Goal: Obtain resource: Obtain resource

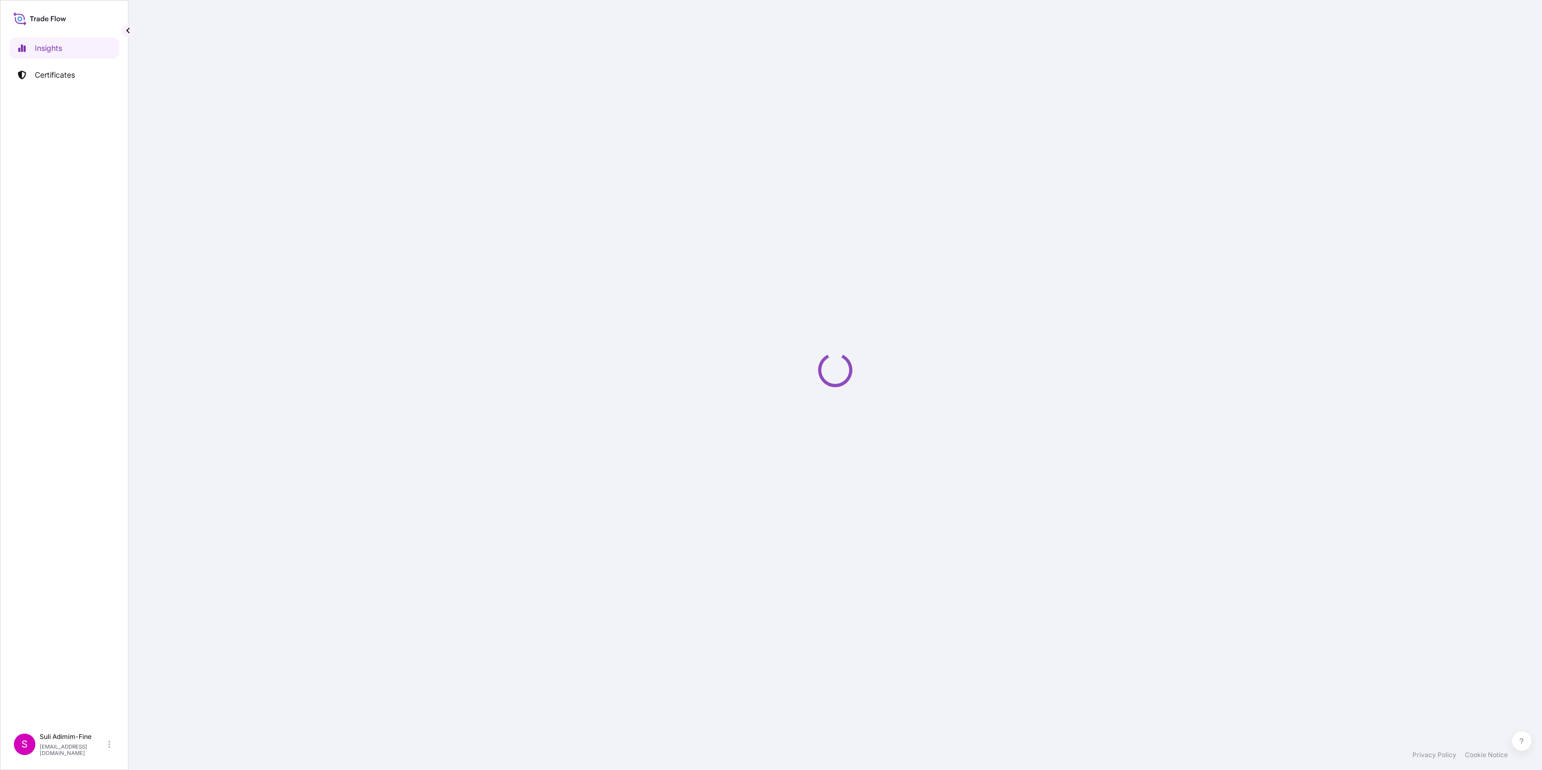
select select "2025"
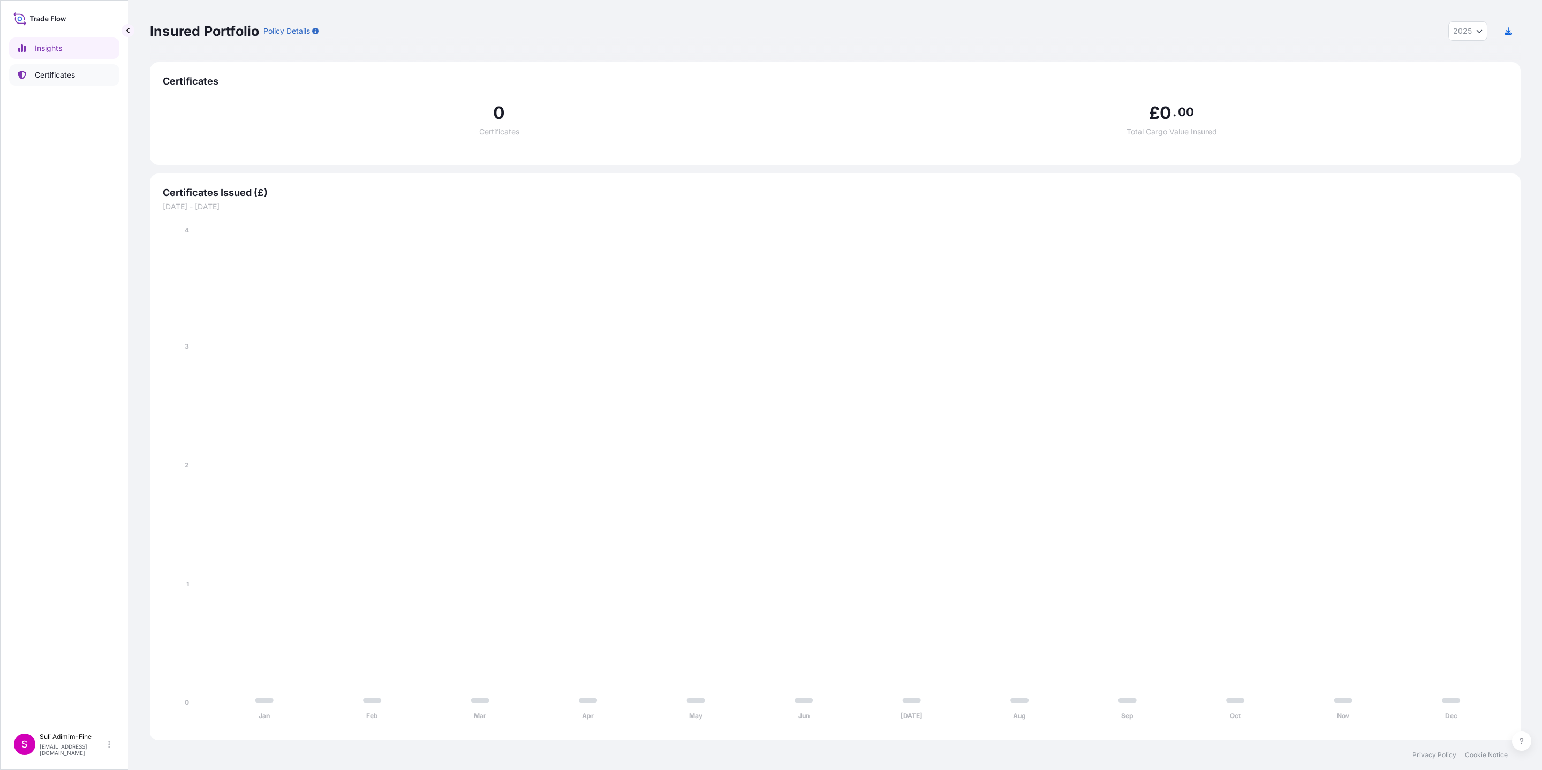
click at [58, 70] on p "Certificates" at bounding box center [55, 75] width 40 height 11
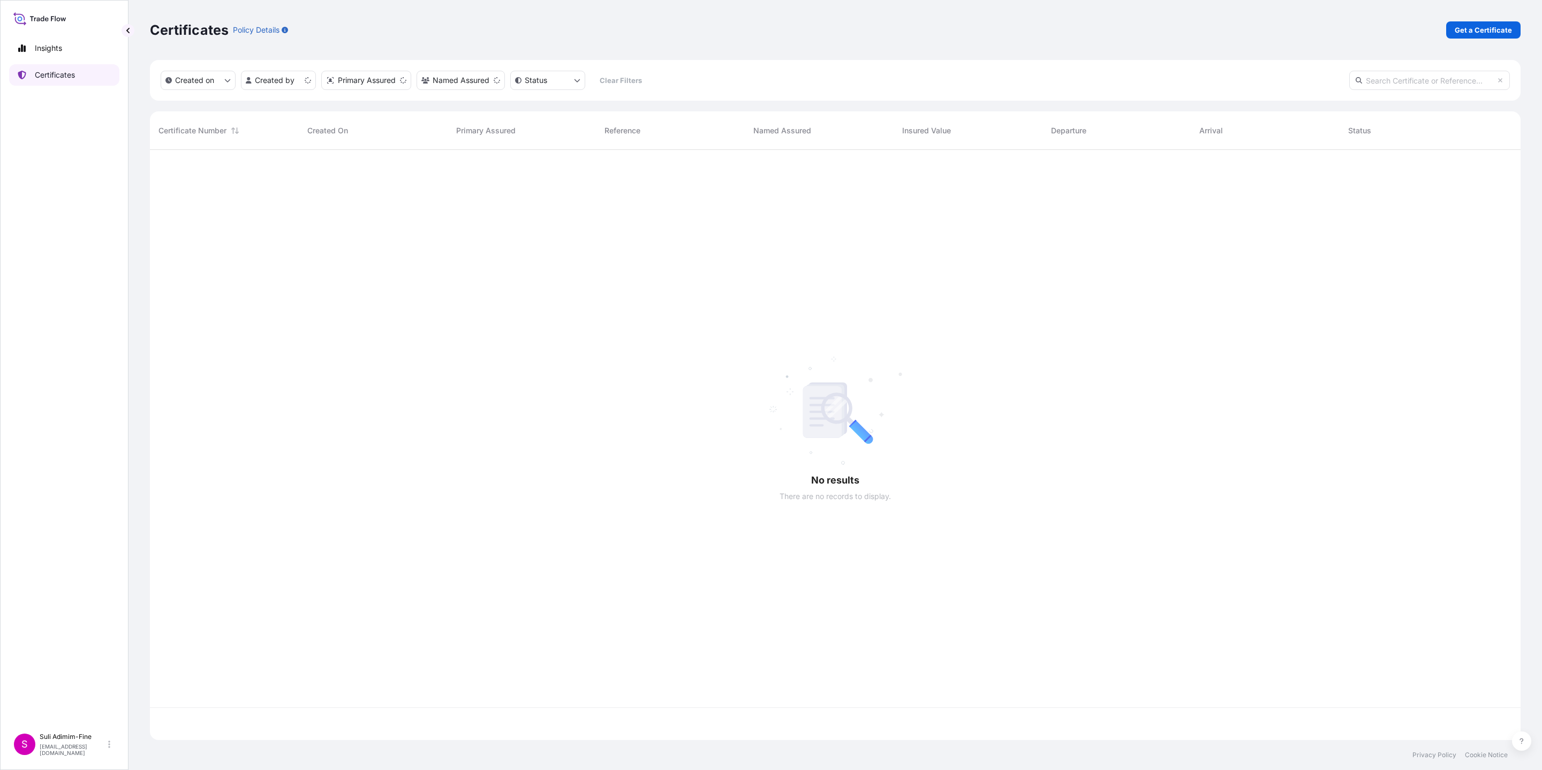
scroll to position [584, 1358]
click at [1027, 22] on link "Get a Certificate" at bounding box center [1483, 29] width 74 height 17
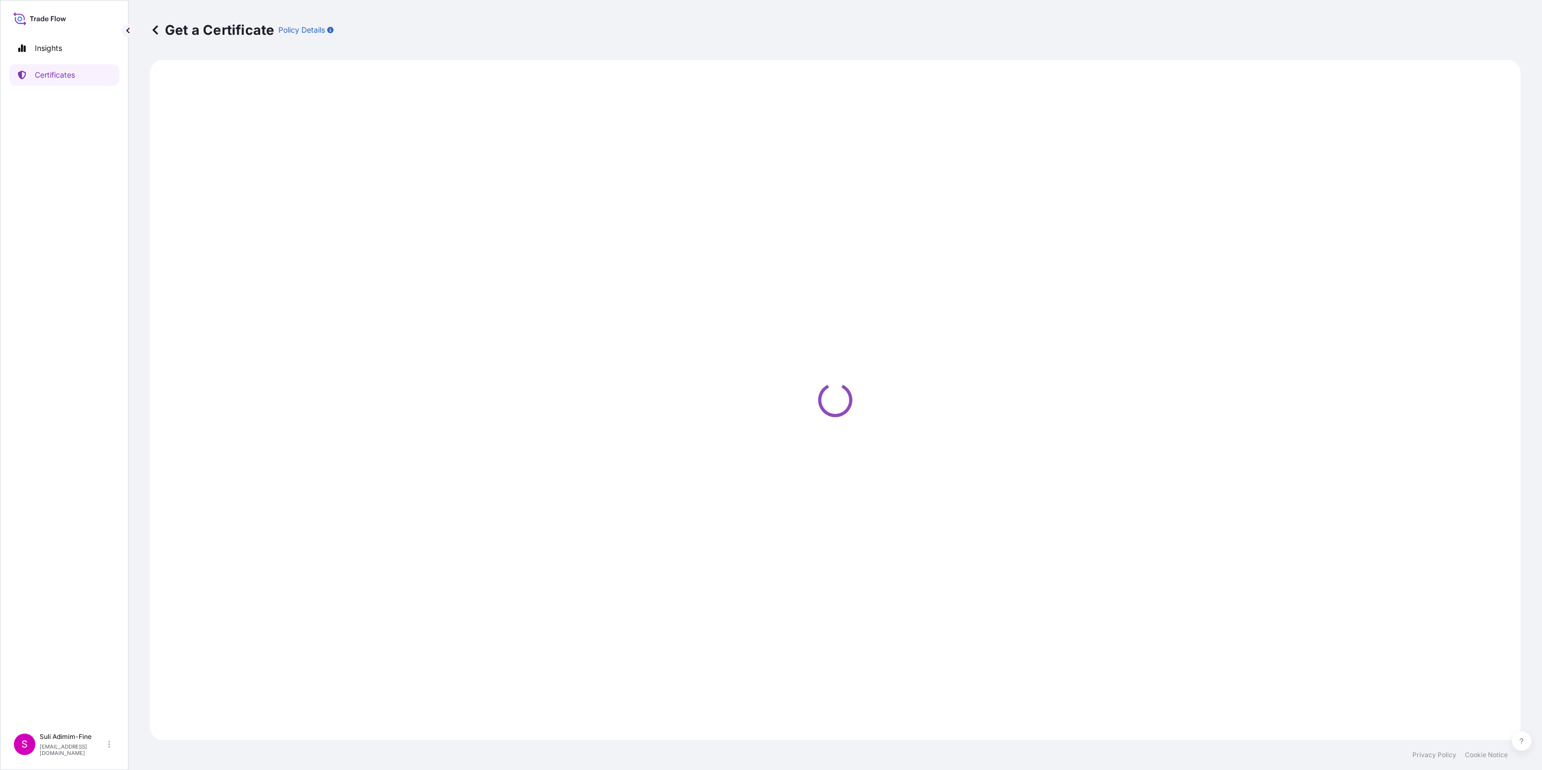
select select "Ocean Vessel"
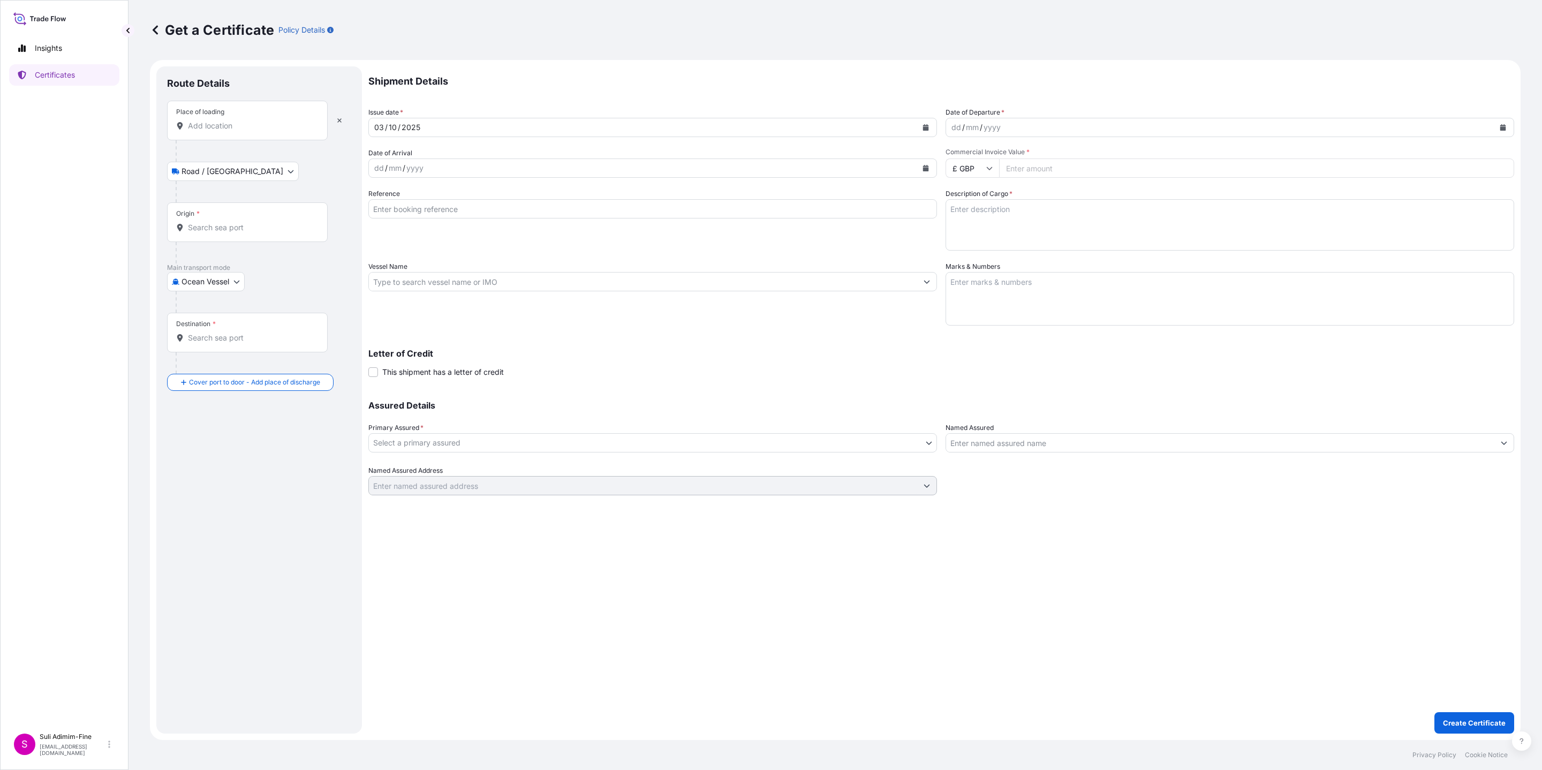
click at [223, 119] on div "Place of loading" at bounding box center [247, 121] width 161 height 40
click at [223, 120] on input "Place of loading" at bounding box center [251, 125] width 126 height 11
click at [224, 121] on input "Place of loading" at bounding box center [251, 125] width 126 height 11
type input "AUCKLAND"
click at [294, 188] on div at bounding box center [264, 191] width 176 height 21
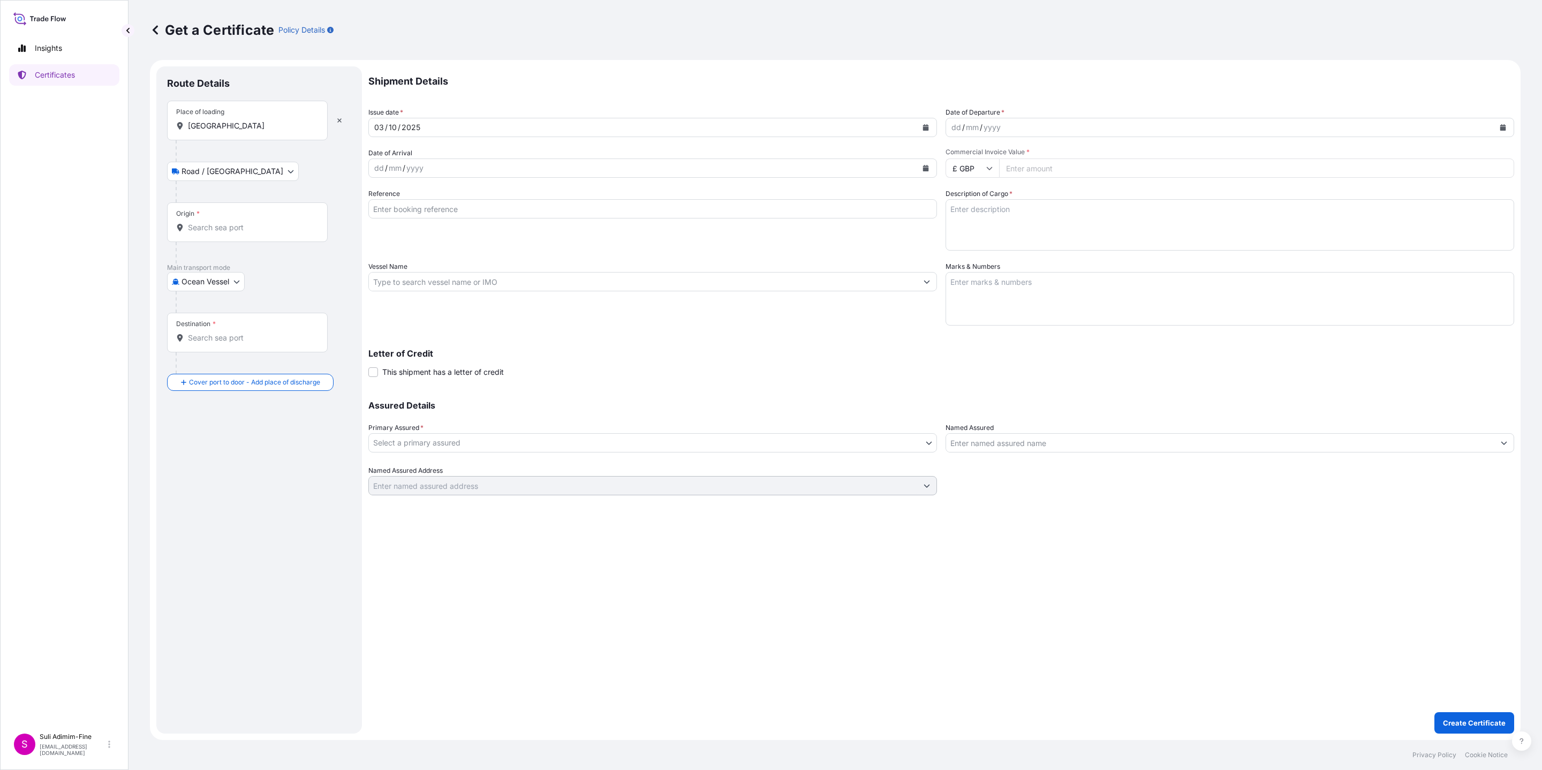
click at [204, 231] on input "Origin *" at bounding box center [251, 227] width 126 height 11
click at [230, 262] on span "NZAKL - Auckland, New Zealand" at bounding box center [286, 265] width 167 height 21
type input "NZAKL - Auckland, New Zealand"
click at [210, 365] on input "Destination *" at bounding box center [251, 363] width 126 height 11
type input "M"
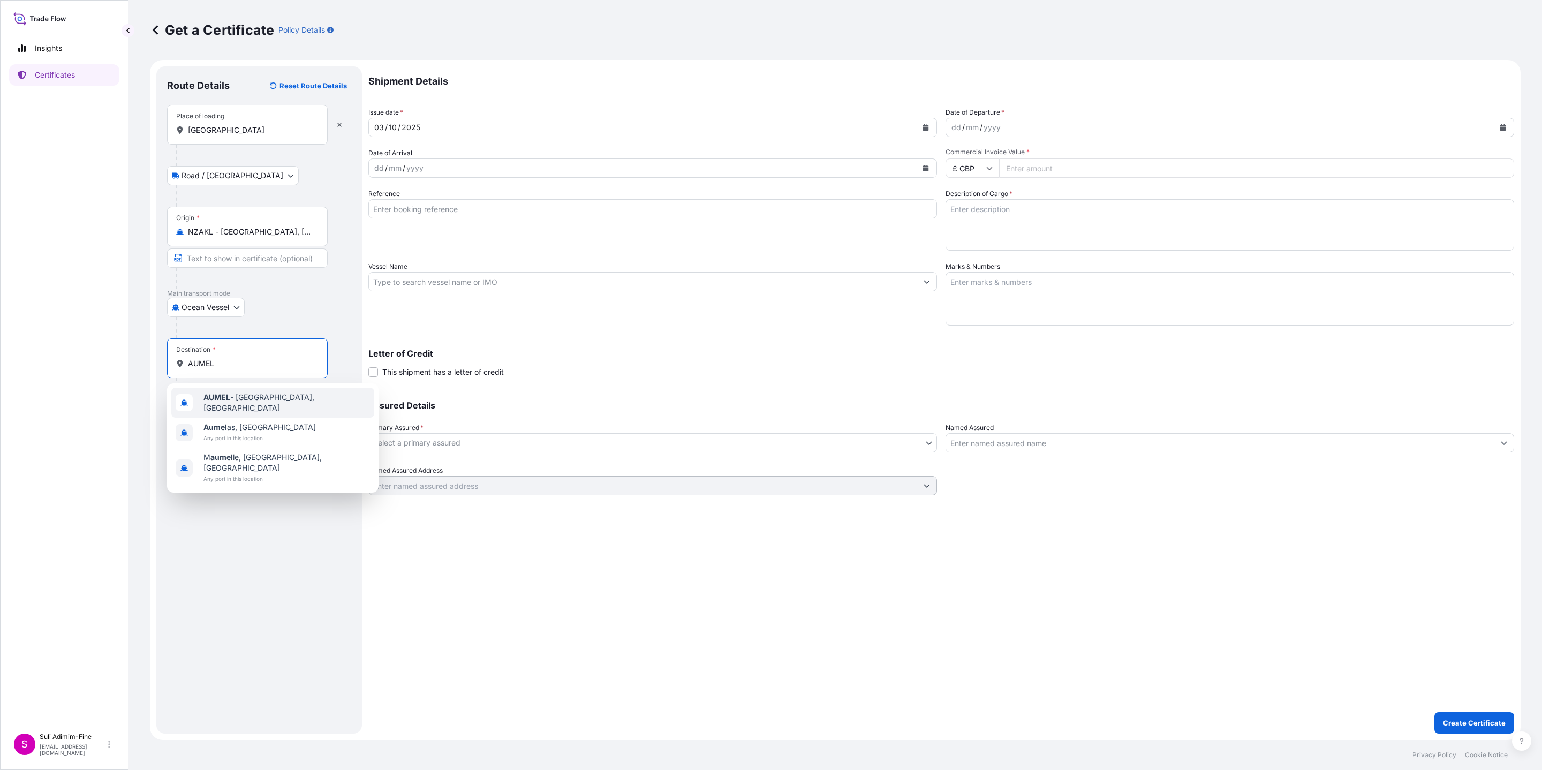
click at [225, 392] on div "AUMEL - Melbourne, Australia" at bounding box center [272, 403] width 203 height 30
type input "AUMEL - Melbourne, Australia"
click at [921, 122] on button "Calendar" at bounding box center [925, 127] width 17 height 17
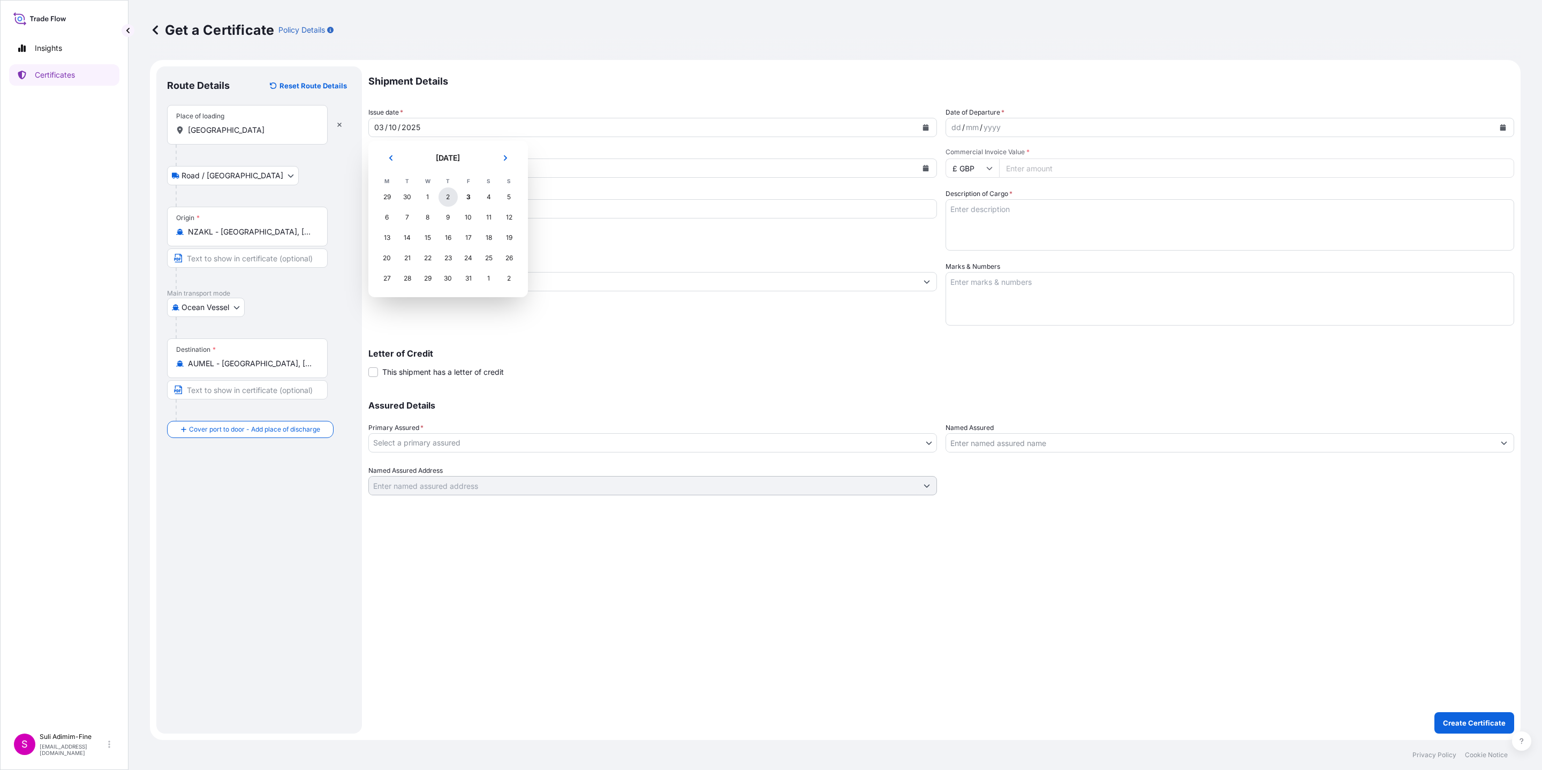
click at [447, 195] on div "2" at bounding box center [447, 196] width 19 height 19
click at [1027, 127] on icon "Calendar" at bounding box center [1503, 127] width 6 height 6
click at [1027, 198] on div "5" at bounding box center [1086, 196] width 19 height 19
click at [928, 168] on icon "Calendar" at bounding box center [925, 168] width 6 height 6
click at [425, 274] on div "15" at bounding box center [427, 278] width 19 height 19
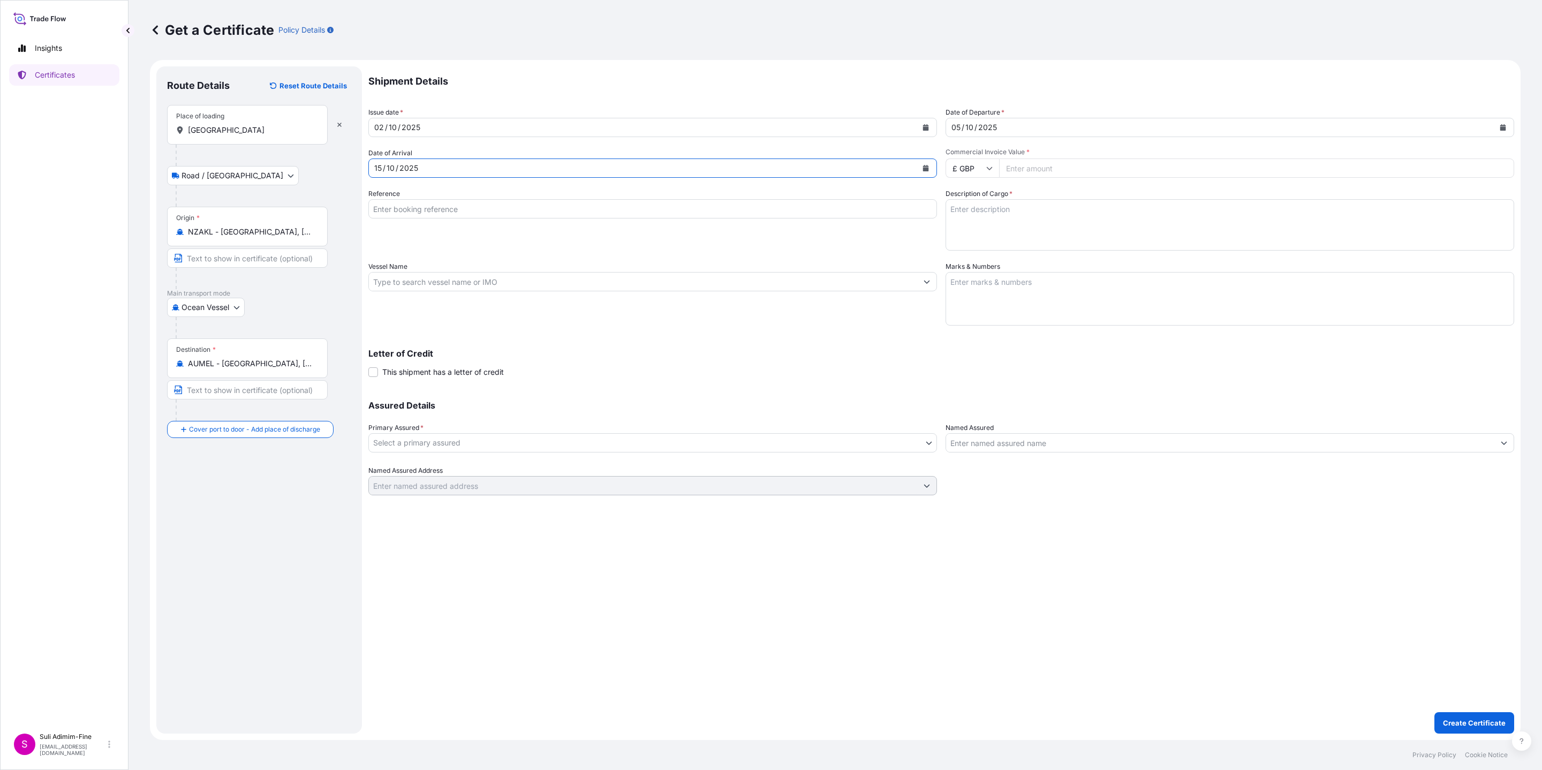
click at [986, 167] on icon at bounding box center [989, 168] width 6 height 6
click at [965, 127] on div "$ NZD" at bounding box center [972, 117] width 45 height 20
type input "$ NZD"
click at [1027, 164] on input "Commercial Invoice Value *" at bounding box center [1256, 167] width 515 height 19
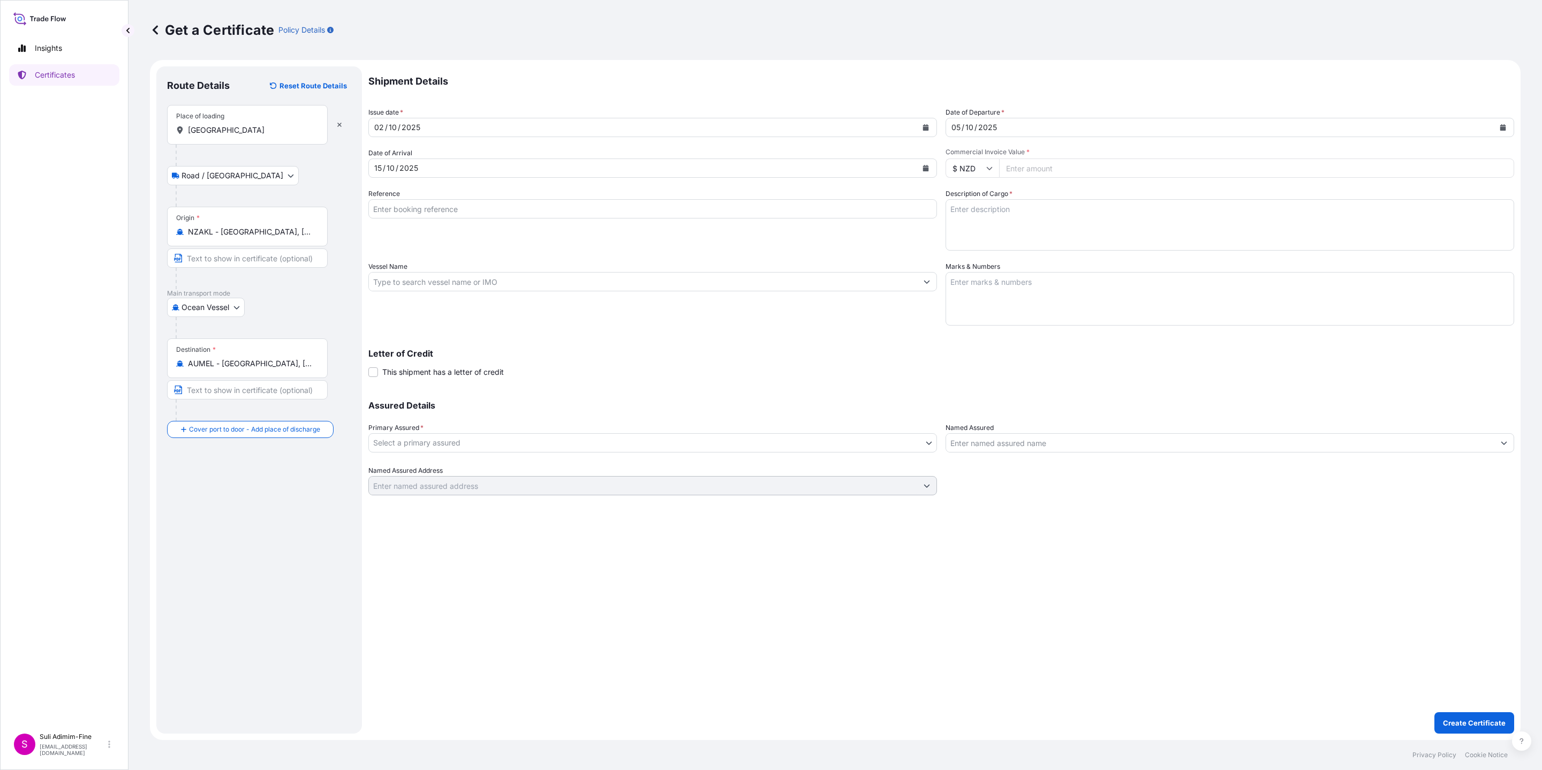
paste input "90288.00"
type input "90288.00"
click at [1001, 221] on textarea "Description of Cargo *" at bounding box center [1229, 224] width 569 height 51
paste textarea "Assorted cartons of ice cream"
type textarea "Assorted cartons of ice cream"
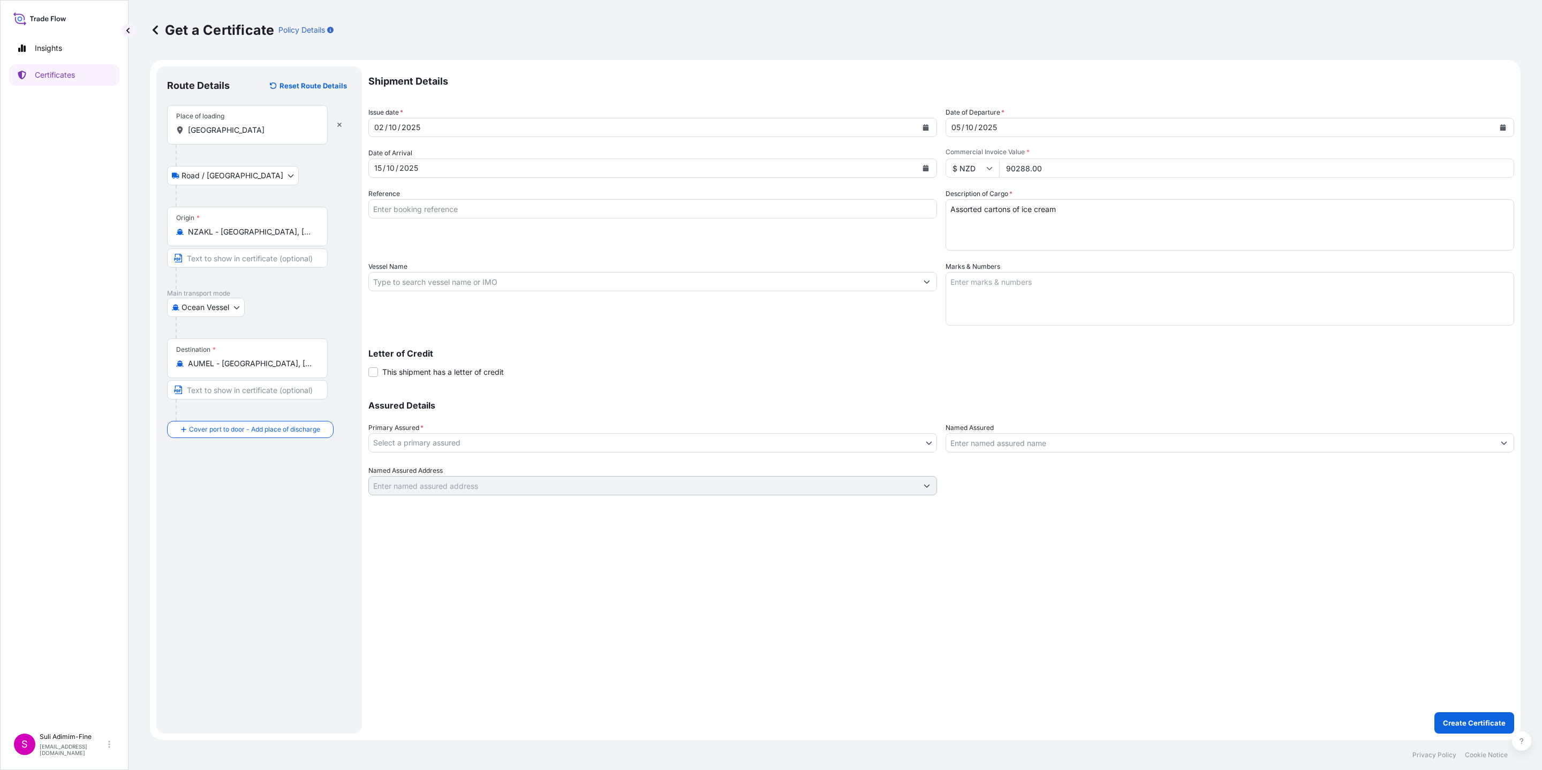
click at [1027, 288] on textarea "Marks & Numbers" at bounding box center [1229, 299] width 569 height 54
paste textarea "Shipment: 1001812 4972CS OF PRODUCT -25 DEGREES 1x40FT REEFER"
click at [1026, 278] on textarea "Shipment: 1001812 4972CS OF PRODUCT -25 DEGREES 1x40FT REEFER" at bounding box center [1229, 299] width 569 height 54
click at [1025, 278] on textarea "Shipment: 100181 4972CS OF PRODUCT -25 DEGREES 1x40FT REEFER" at bounding box center [1229, 299] width 569 height 54
click at [957, 291] on textarea "Shipment: 1001810 4972CS OF PRODUCT -25 DEGREES 1x40FT REEFER" at bounding box center [1229, 299] width 569 height 54
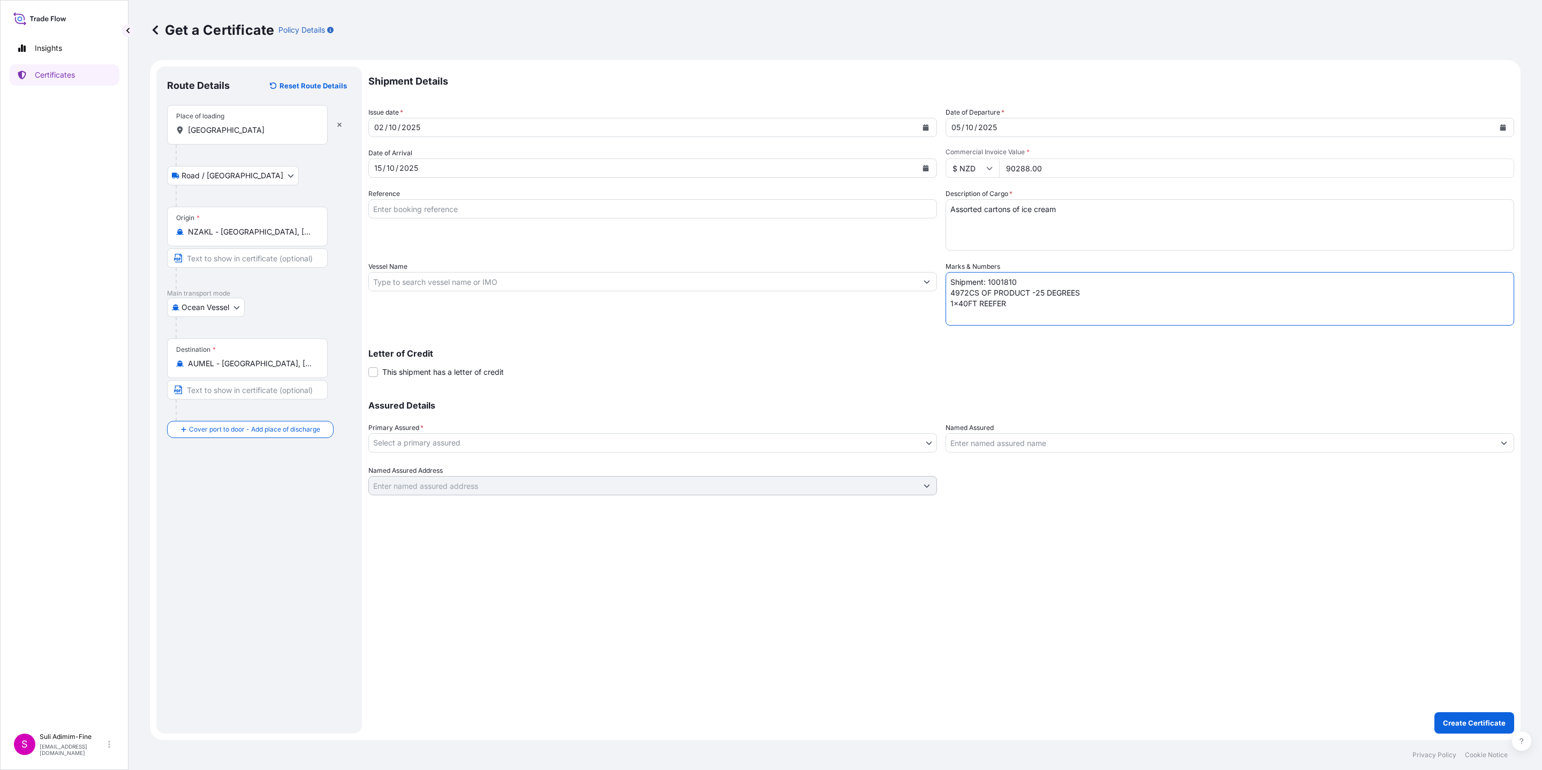
click at [957, 291] on textarea "Shipment: 1001810 4972CS OF PRODUCT -25 DEGREES 1x40FT REEFER" at bounding box center [1229, 299] width 569 height 54
type textarea "Shipment: 1001810 3300 CASES OF PRODUCT -25 DEGREES 1x40FT REEFER"
click at [447, 445] on body "Insights Certificates S Suli Adimim-Fine suli.adimim-fine@tiptop.co.nz Get a Ce…" at bounding box center [771, 385] width 1542 height 770
drag, startPoint x: 431, startPoint y: 283, endPoint x: 420, endPoint y: 280, distance: 11.7
click at [431, 283] on input "Vessel Name" at bounding box center [643, 281] width 548 height 19
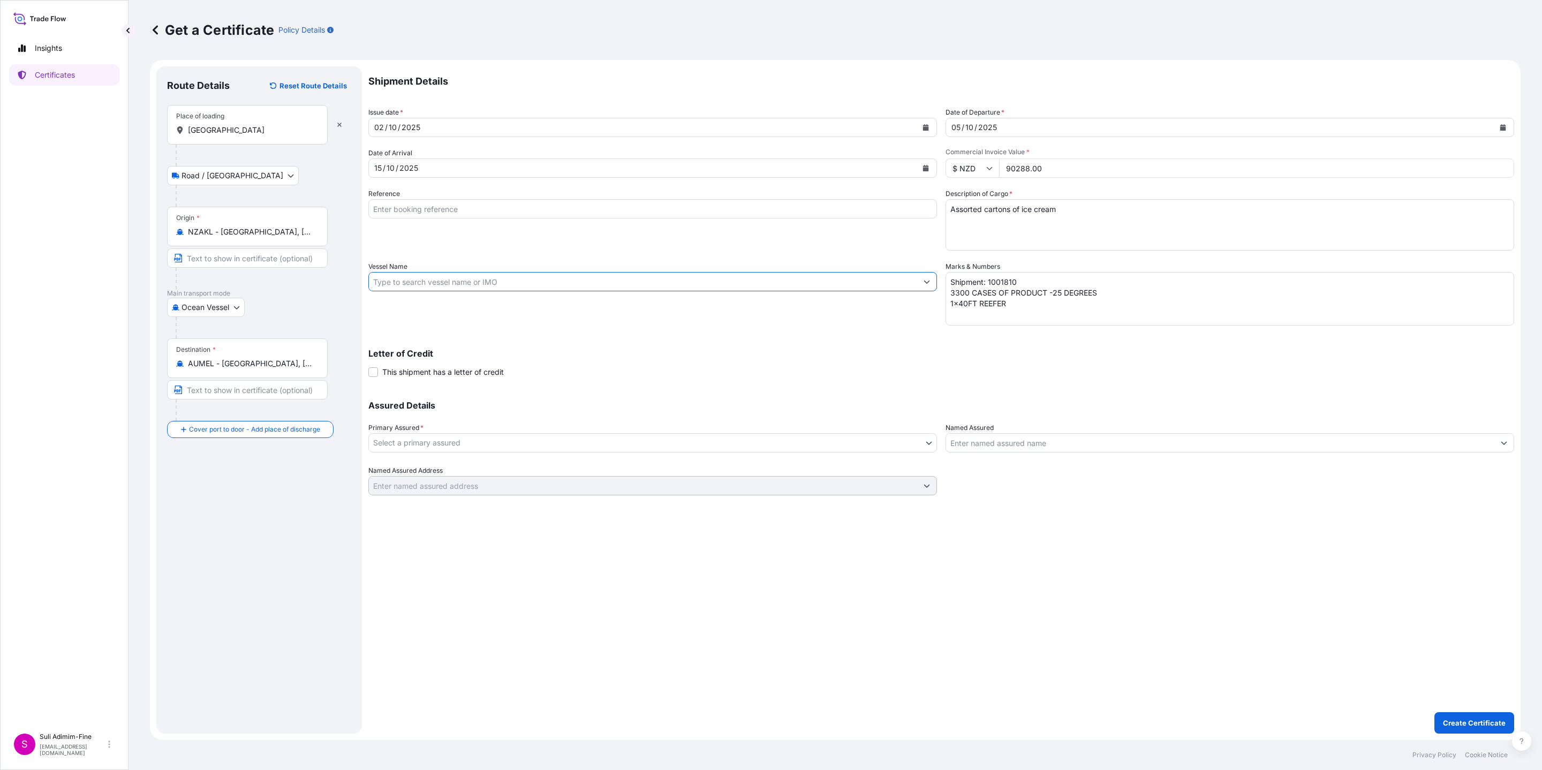
paste input "CMA CGM SEATTLE 536"
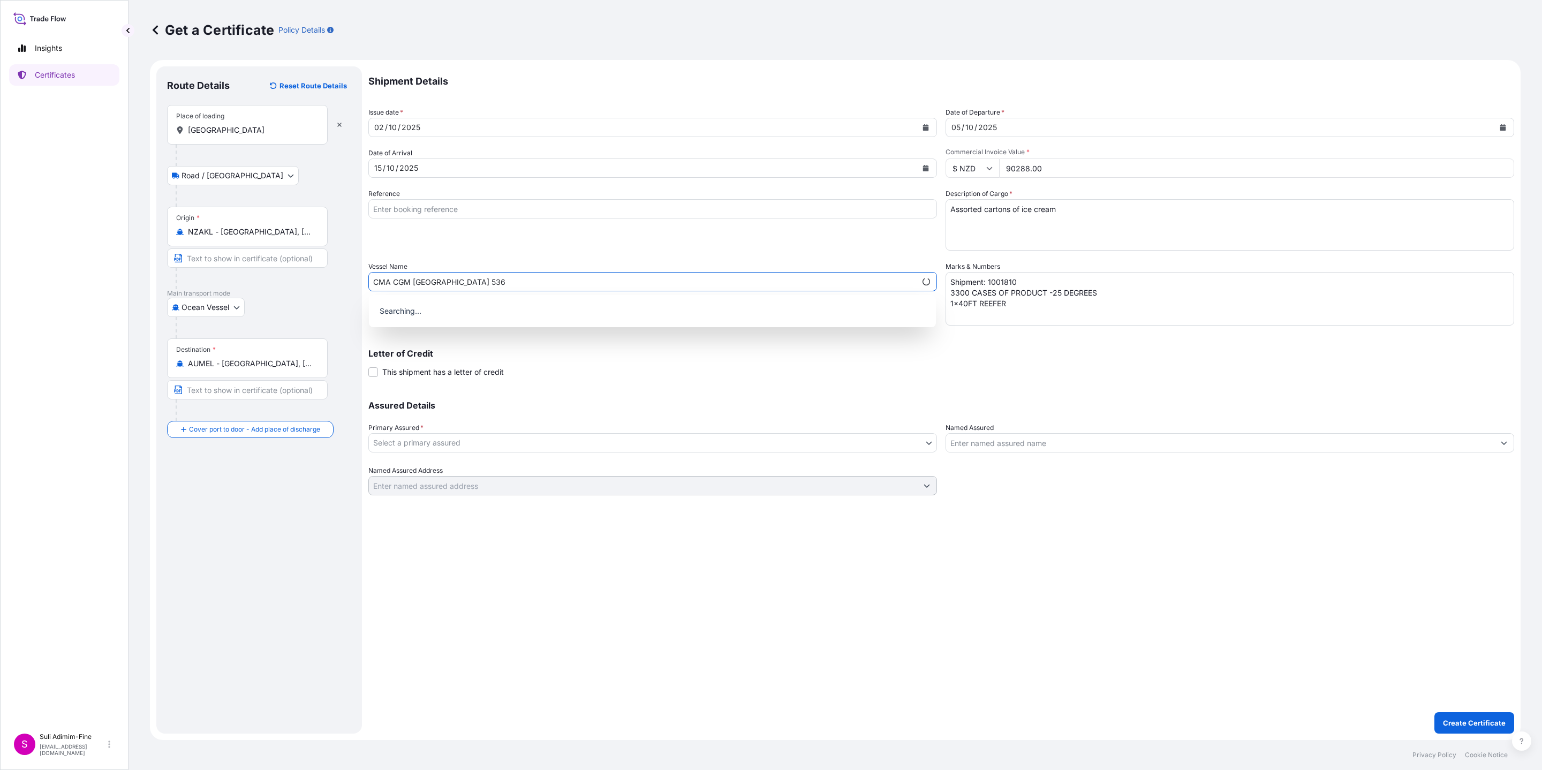
type input "CMA CGM SEATTLE 536"
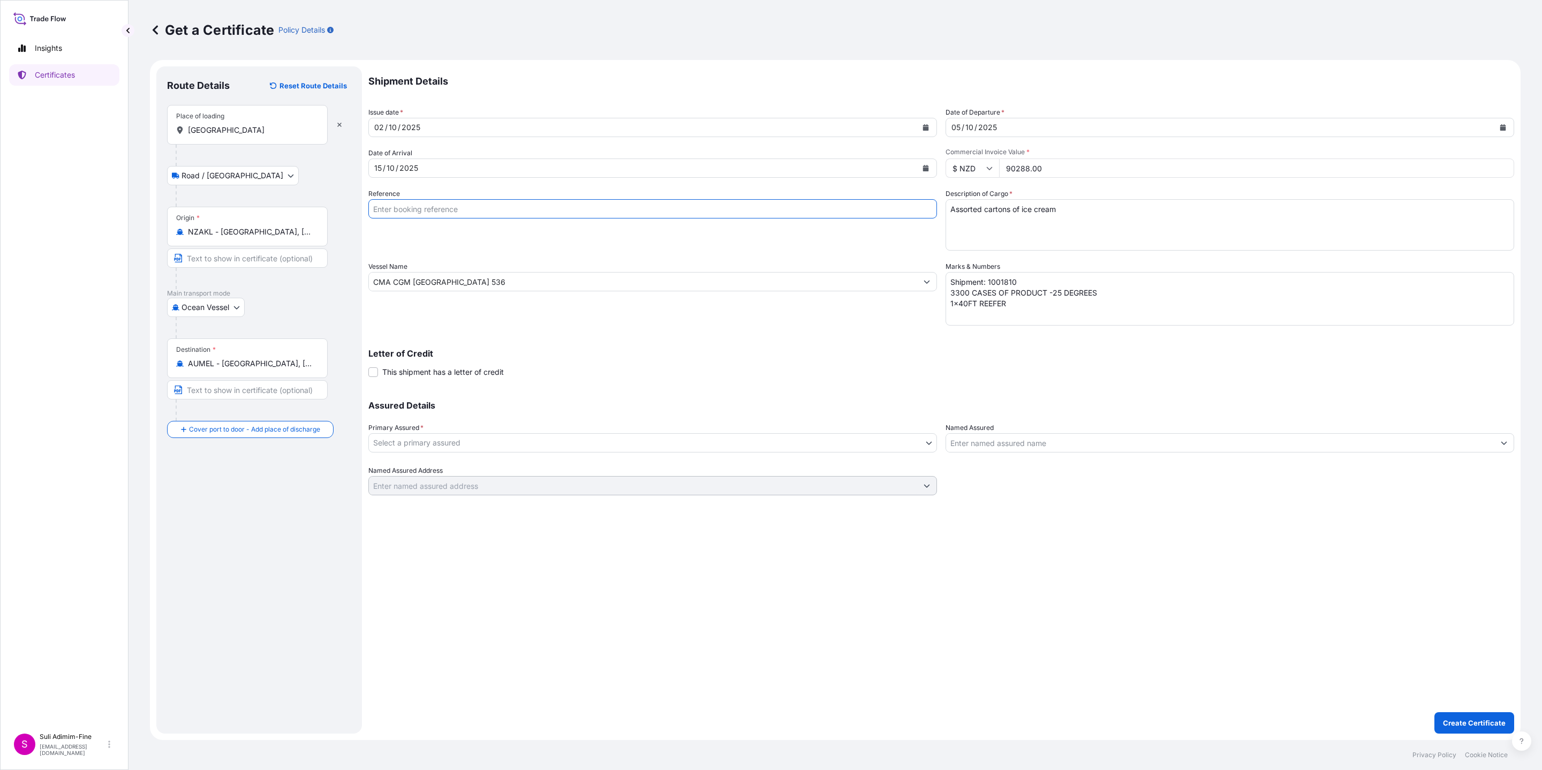
click at [431, 207] on input "Reference" at bounding box center [652, 208] width 569 height 19
paste input "CLSAKL48206"
type input "CLSAKL48206"
click at [418, 442] on body "0 options available. Insights Certificates S Suli Adimim-Fine suli.adimim-fine@…" at bounding box center [771, 385] width 1542 height 770
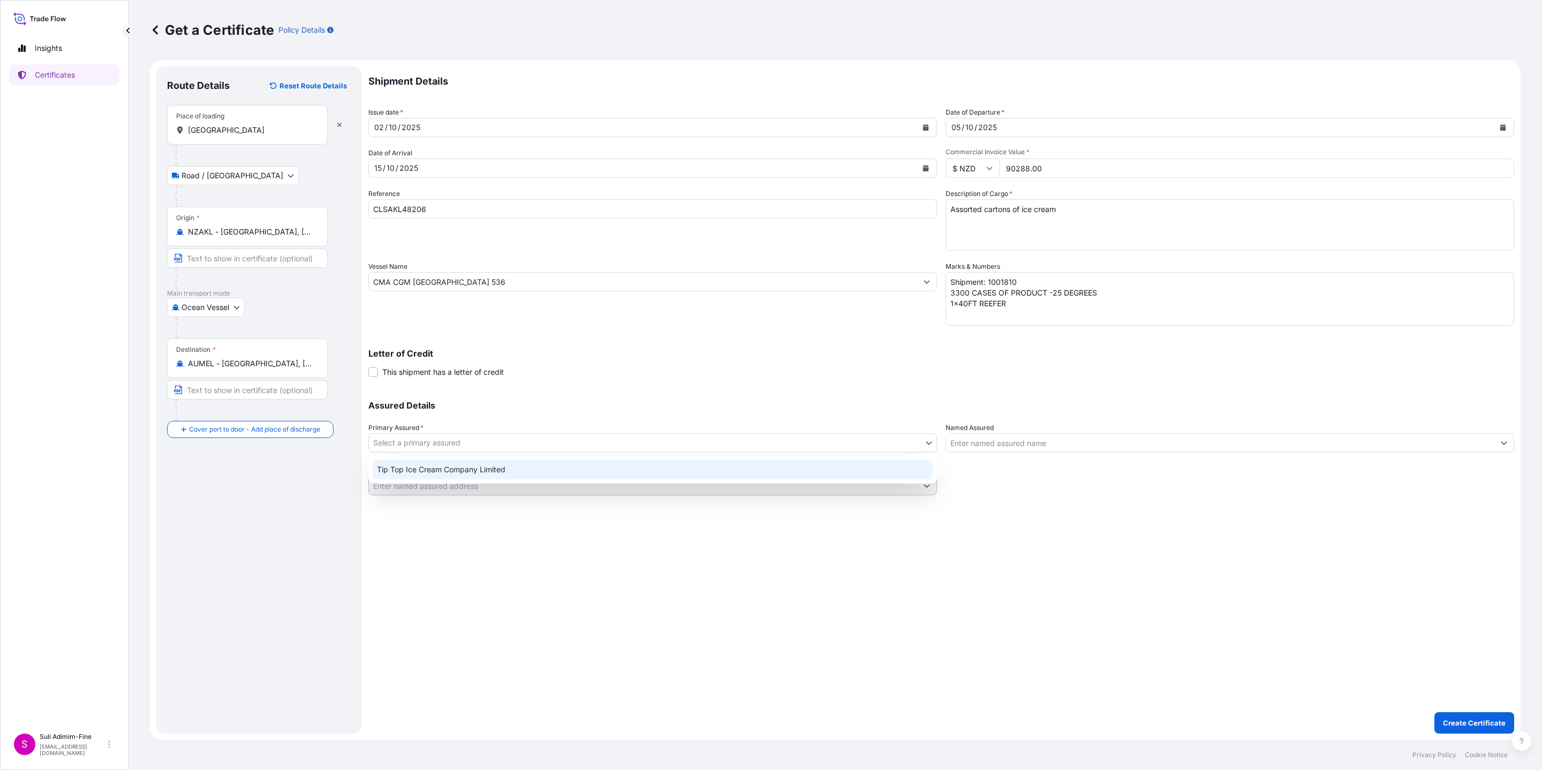
click at [429, 468] on div "Tip Top Ice Cream Company Limited" at bounding box center [653, 469] width 560 height 19
select select "31891"
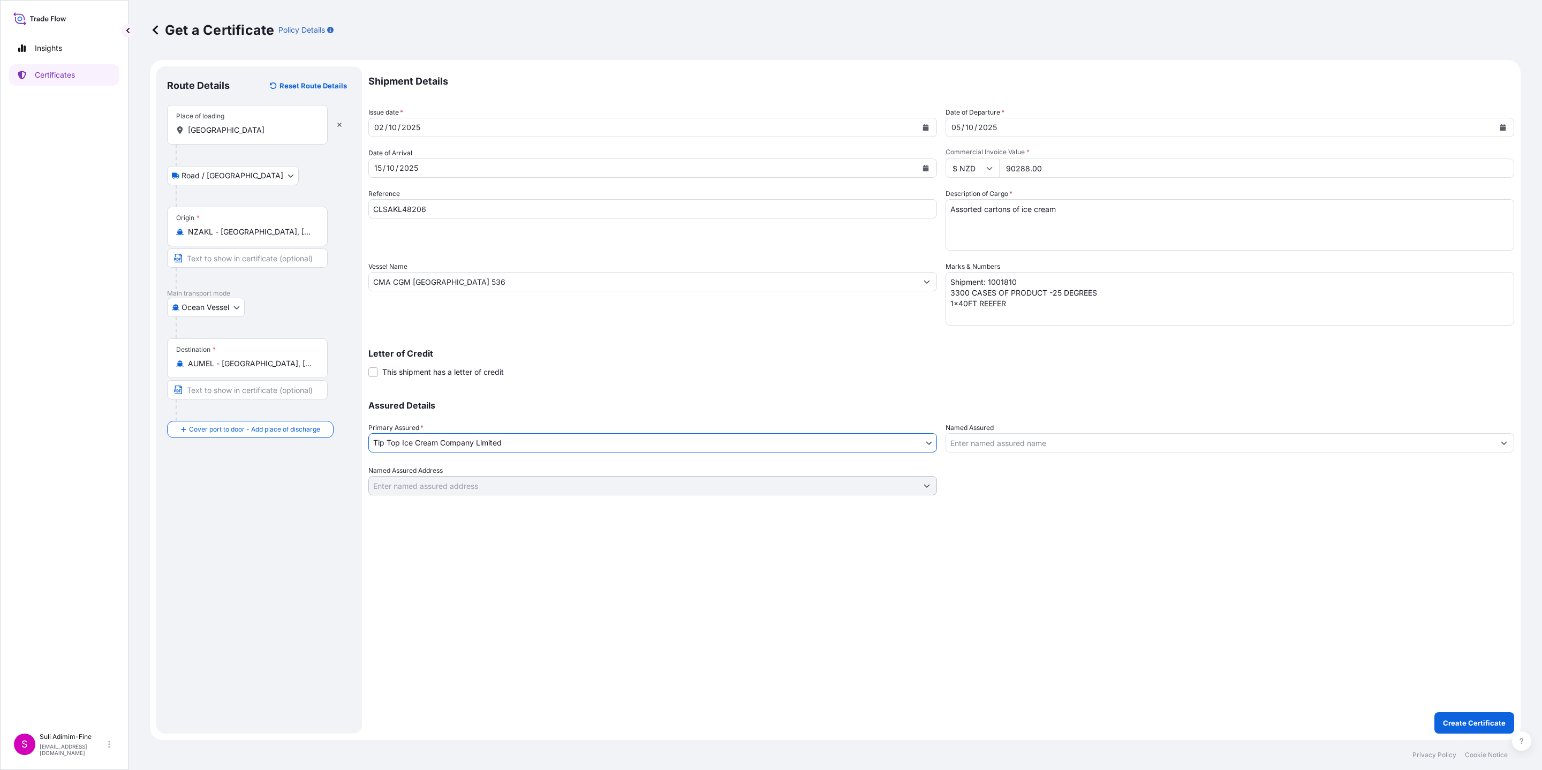
click at [1027, 440] on input "Named Assured" at bounding box center [1220, 442] width 548 height 19
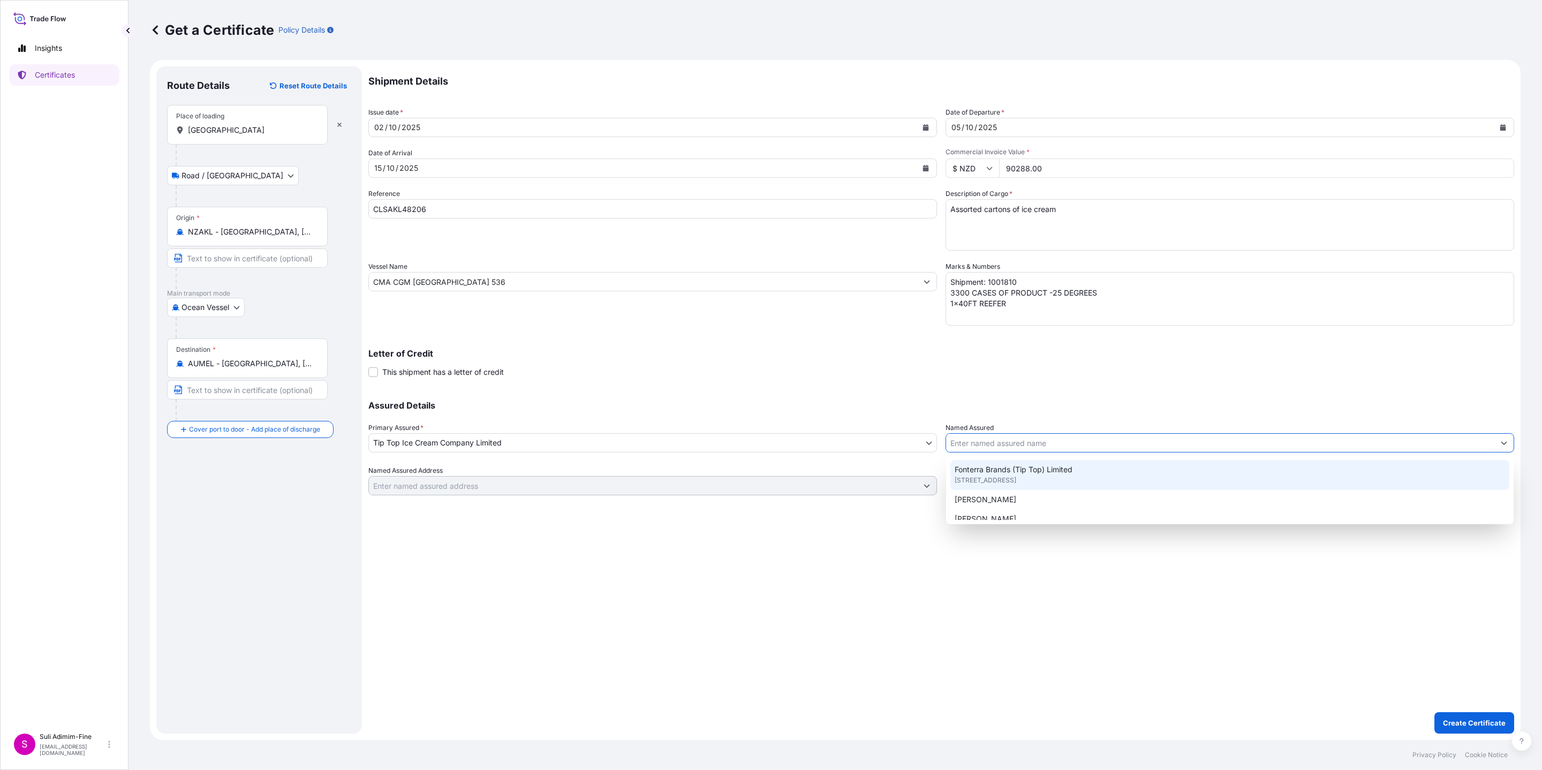
click at [1001, 471] on span "Fonterra Brands (Tip Top) Limited" at bounding box center [1014, 469] width 118 height 11
type input "Fonterra Brands (Tip Top) Limited"
type input "113 Carbine Road, Mount Wellington, Auckland 1060, New Zealand"
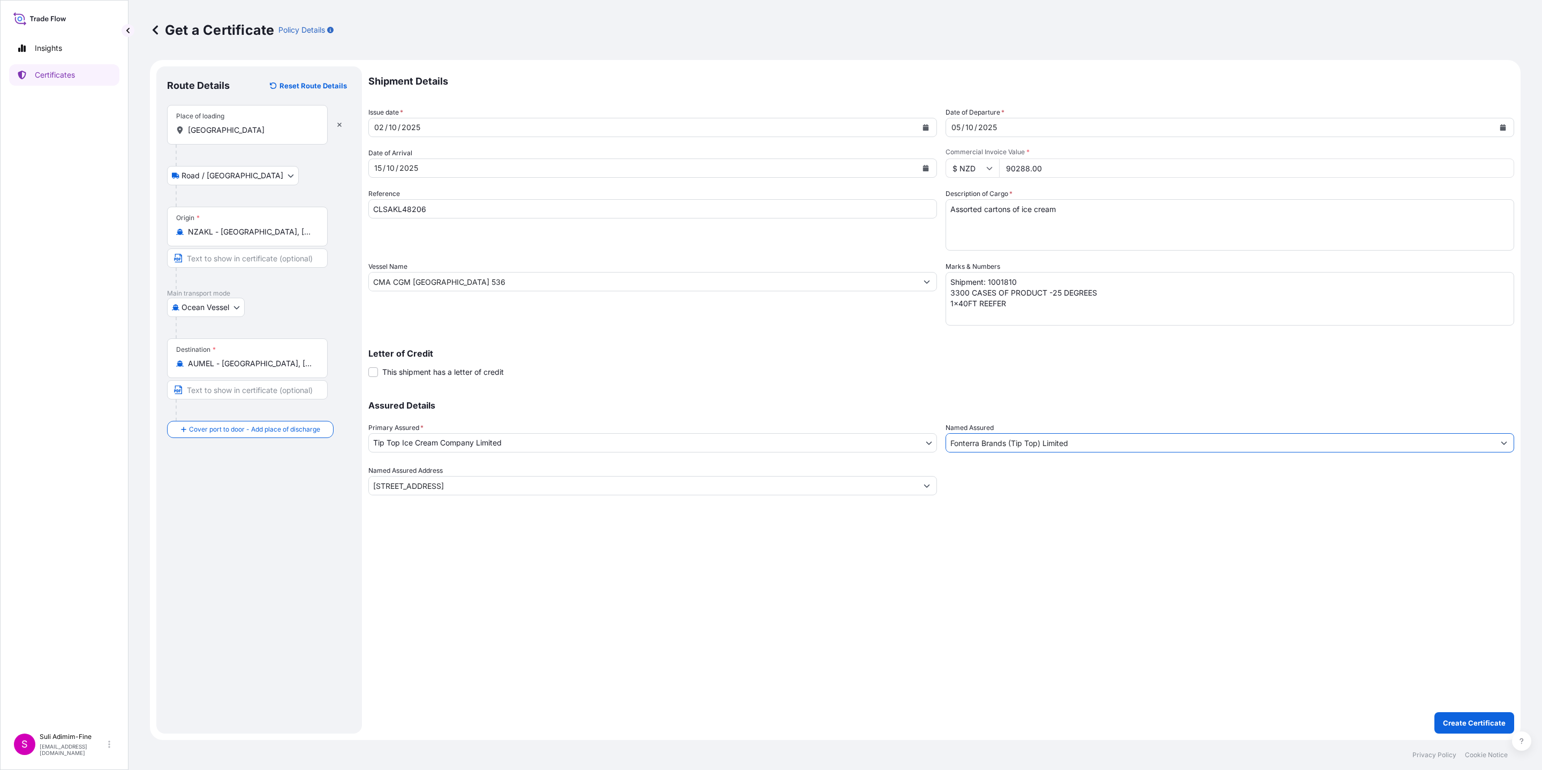
click at [959, 513] on div "Shipment Details Issue date * 02 / 10 / 2025 Date of Departure * 05 / 10 / 2025…" at bounding box center [941, 399] width 1146 height 667
click at [1027, 513] on p "Create Certificate" at bounding box center [1474, 722] width 63 height 11
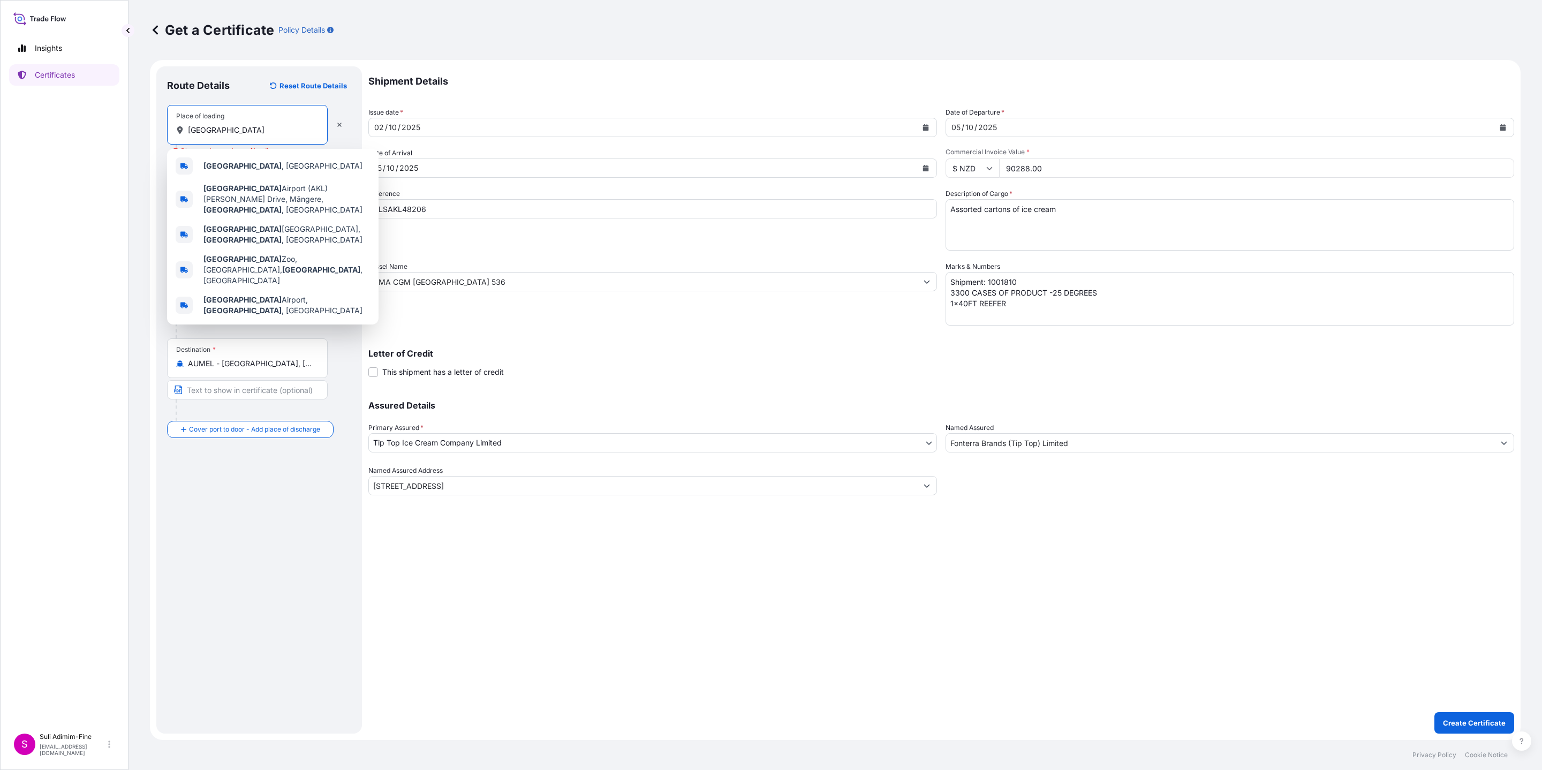
click at [259, 125] on input "AUCKLAND" at bounding box center [251, 130] width 126 height 11
click at [251, 168] on span "Auckland , New Zealand" at bounding box center [282, 166] width 159 height 11
type input "Auckland, New Zealand"
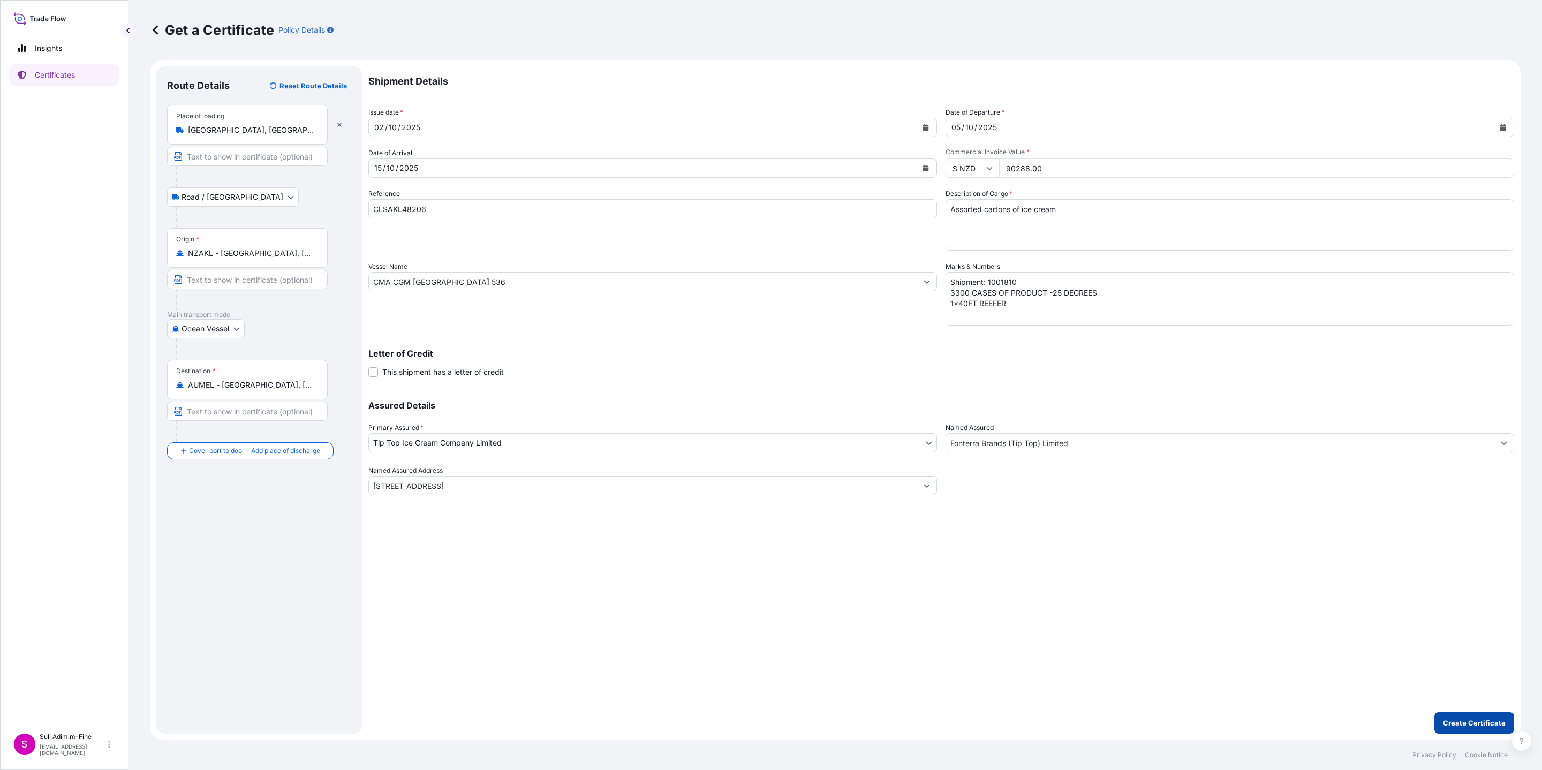
click at [1027, 513] on p "Create Certificate" at bounding box center [1474, 722] width 63 height 11
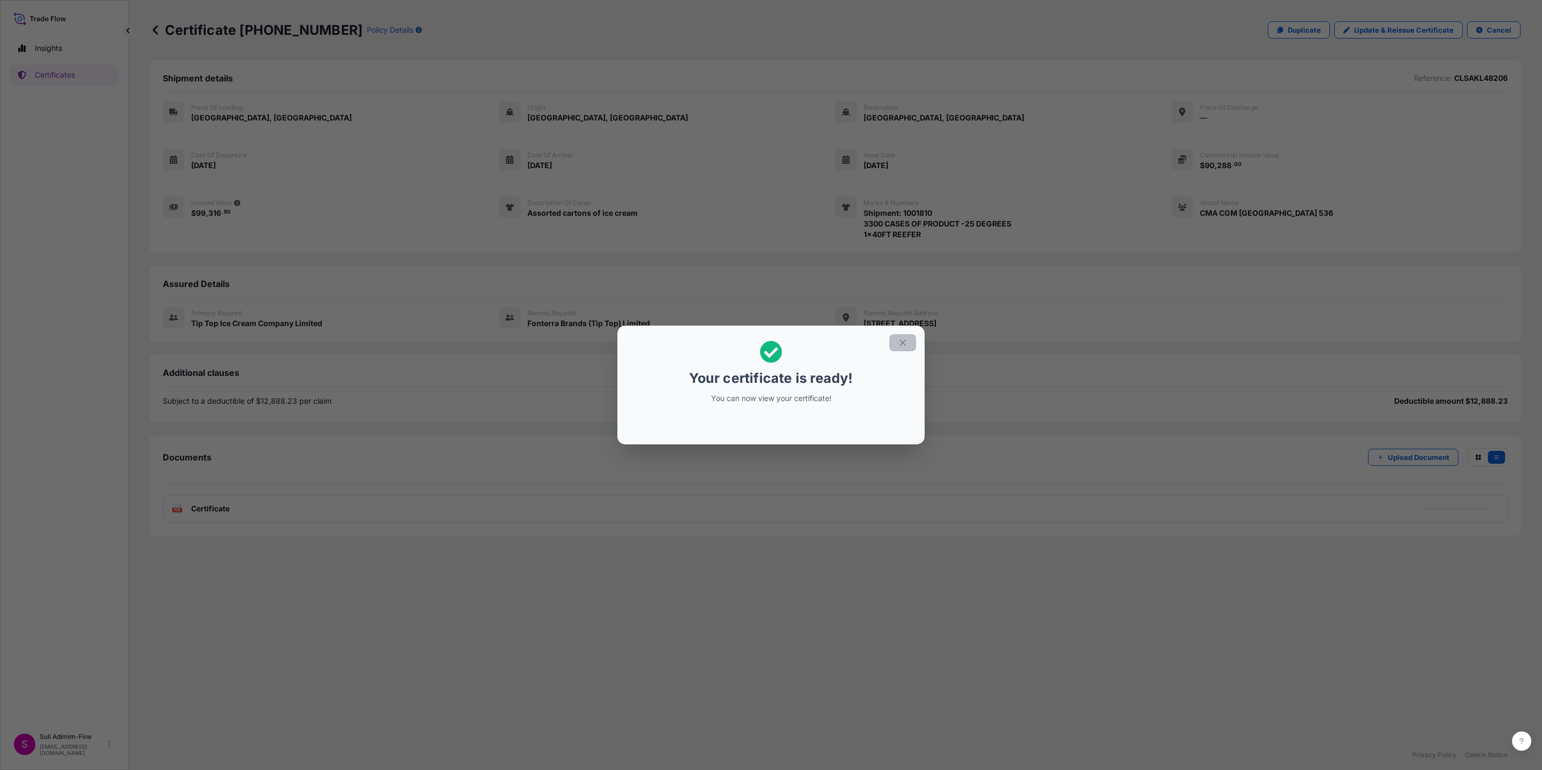
click at [903, 341] on icon "button" at bounding box center [903, 343] width 10 height 10
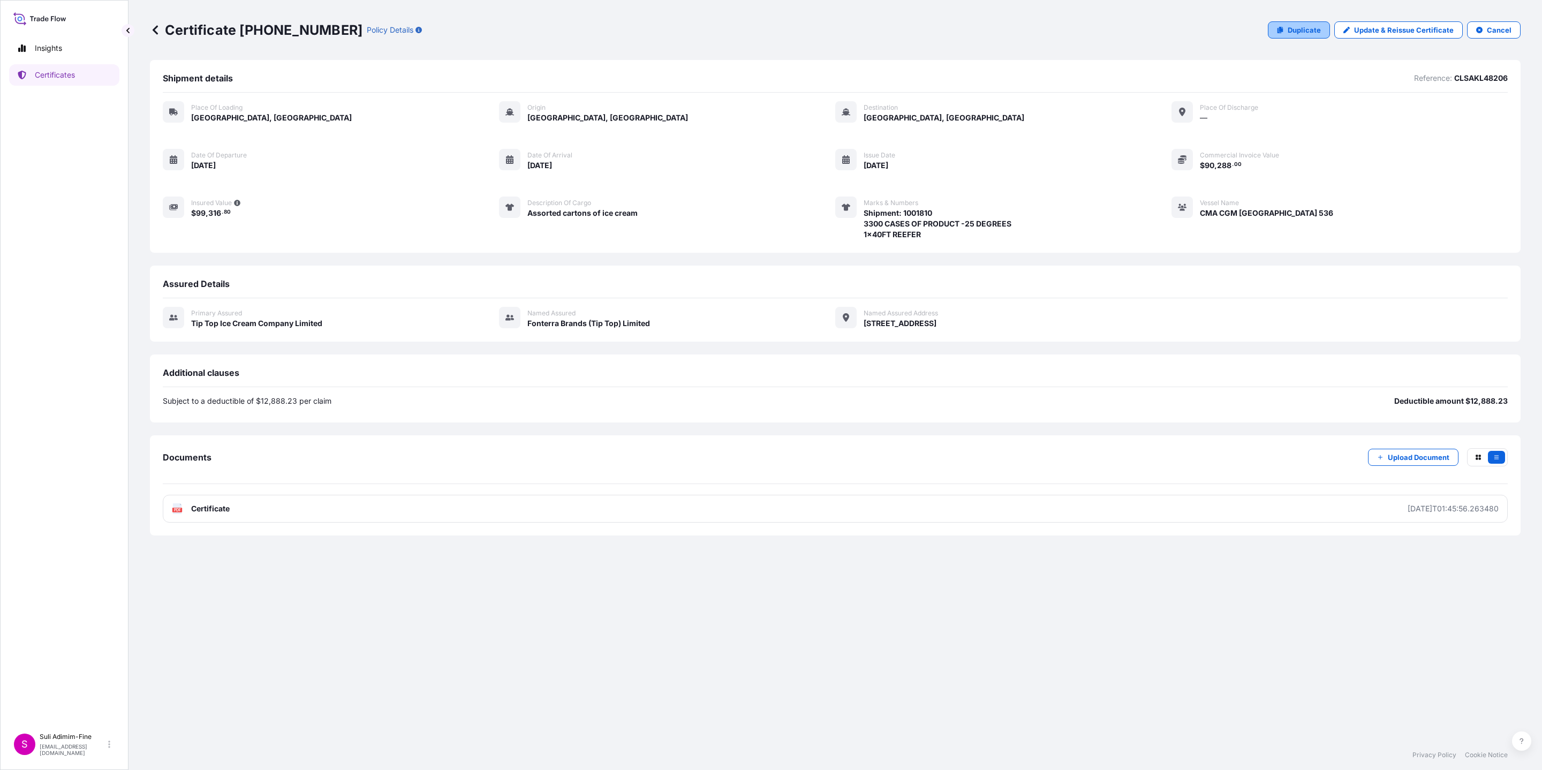
click at [1027, 29] on p "Duplicate" at bounding box center [1304, 30] width 33 height 11
select select "Road / Inland"
select select "Ocean Vessel"
select select "31891"
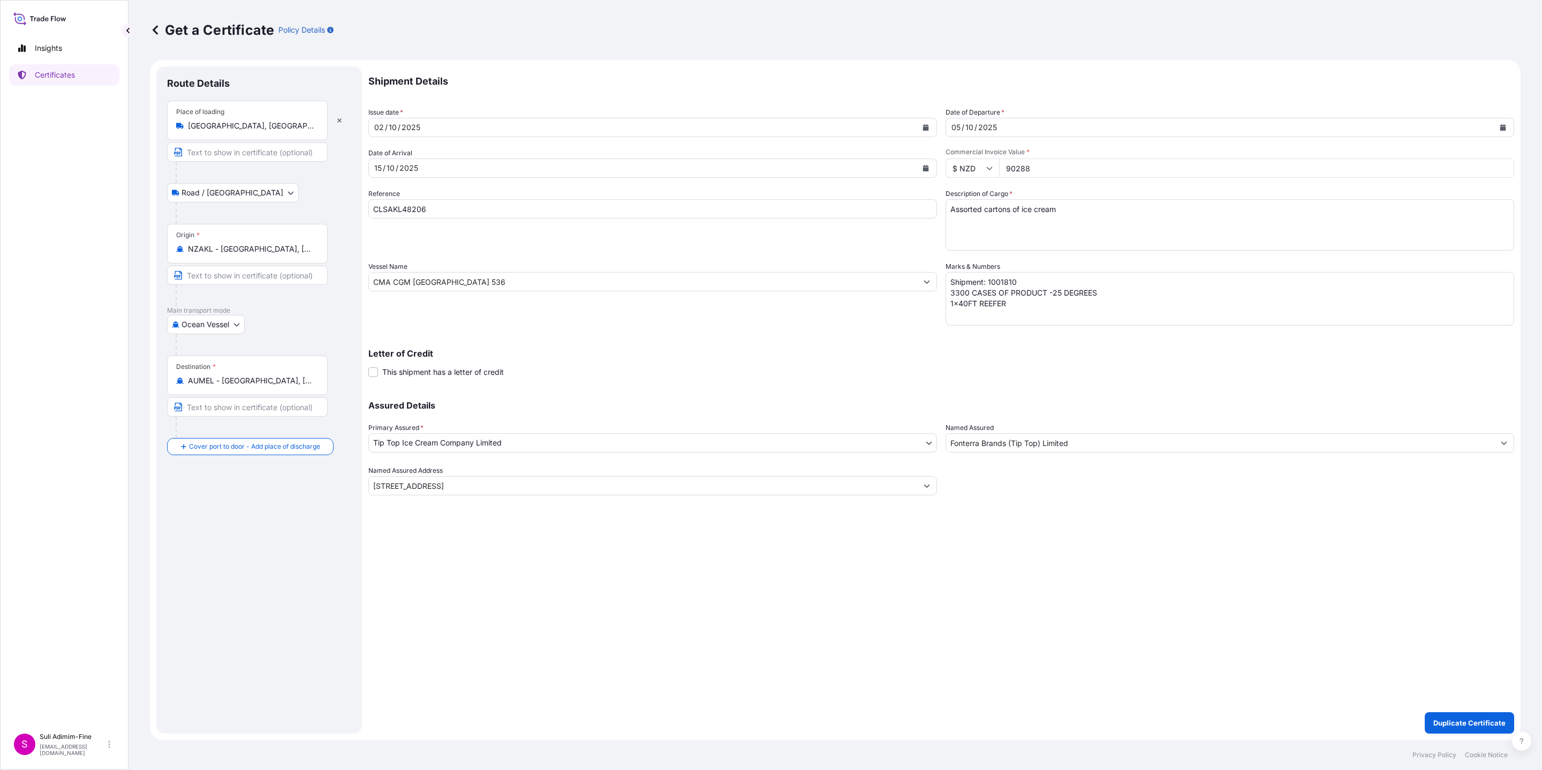
click at [924, 126] on icon "Calendar" at bounding box center [926, 127] width 6 height 6
click at [402, 193] on div "30" at bounding box center [407, 196] width 19 height 19
click at [406, 198] on div "30" at bounding box center [407, 196] width 19 height 19
click at [398, 156] on button "Previous" at bounding box center [391, 157] width 24 height 17
click at [404, 278] on div "30" at bounding box center [407, 278] width 19 height 19
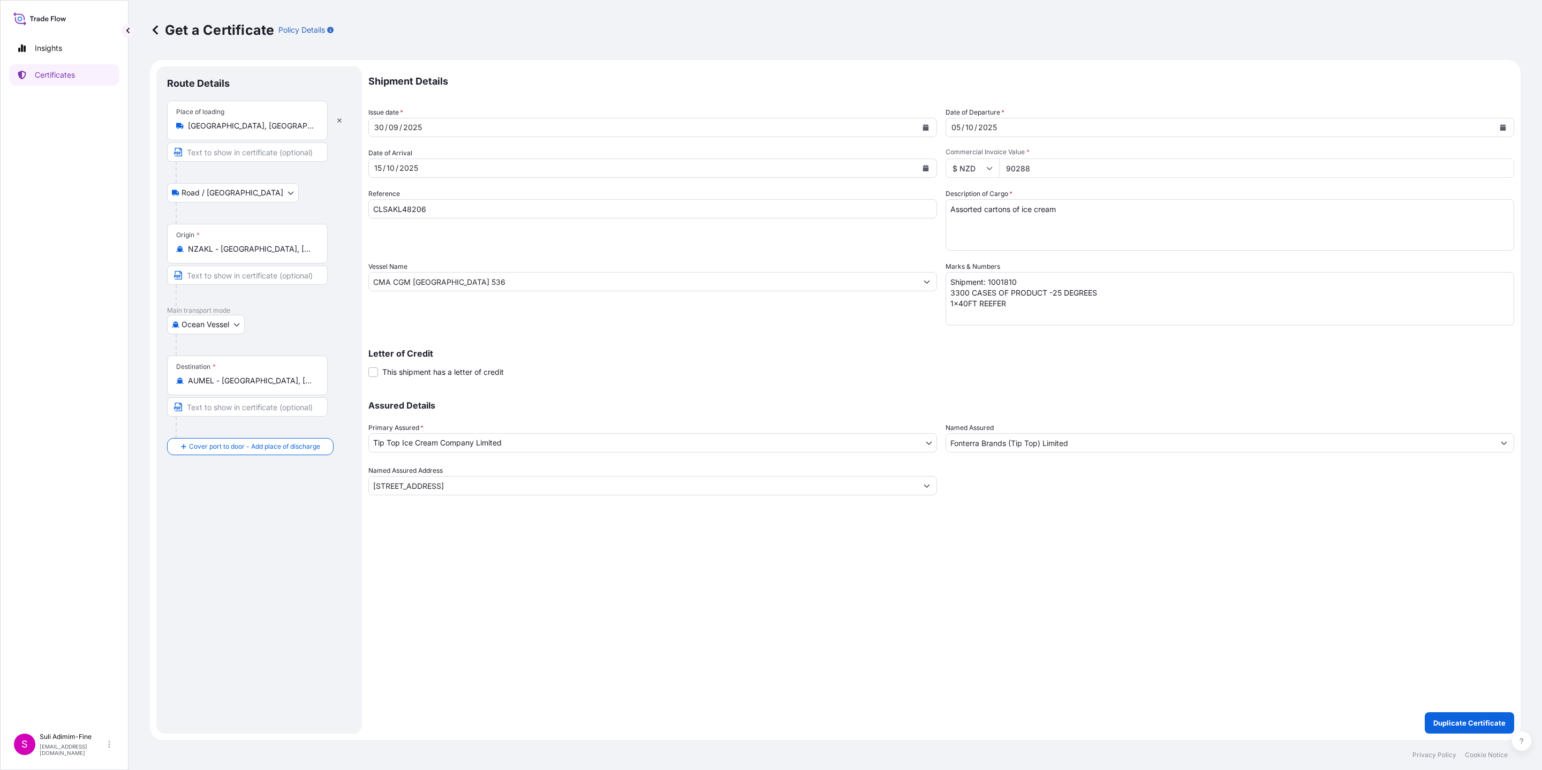
drag, startPoint x: 1051, startPoint y: 169, endPoint x: 980, endPoint y: 167, distance: 70.7
click at [980, 167] on div "$ NZD 90288" at bounding box center [1229, 167] width 569 height 19
paste input "61723.20"
type input "61723.20"
click at [1020, 279] on textarea "Shipment: 1001810 3300 CASES OF PRODUCT -25 DEGREES 1x40FT REEFER" at bounding box center [1229, 299] width 569 height 54
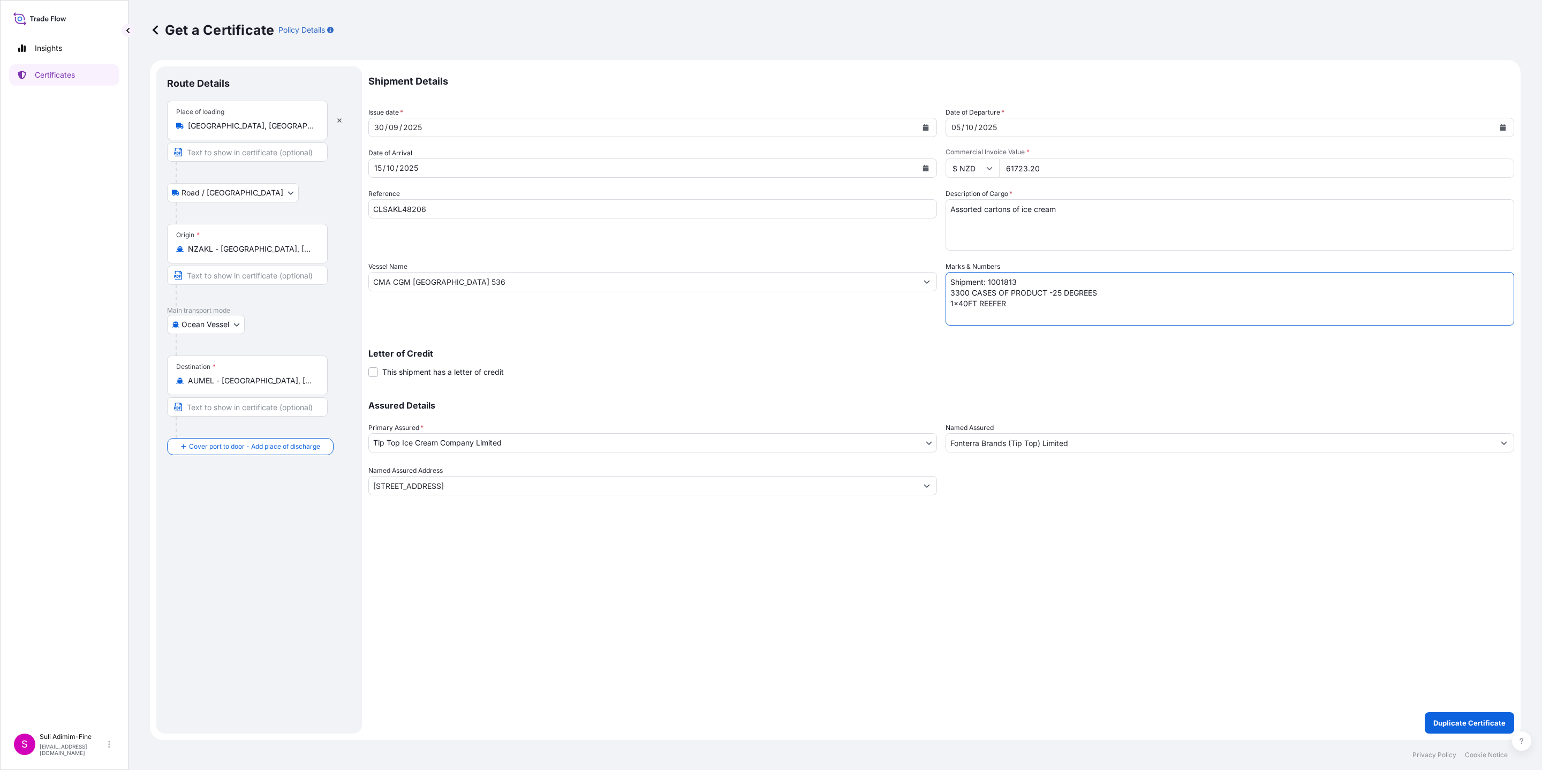
drag, startPoint x: 967, startPoint y: 296, endPoint x: 938, endPoint y: 296, distance: 29.4
click at [938, 296] on div "Shipment Details Issue date * 30 / 09 / 2025 Date of Departure * 05 / 10 / 2025…" at bounding box center [941, 280] width 1146 height 429
type textarea "Shipment: 1001813 5280 CASES OF PRODUCT -25 DEGREES 1x40FT REEFER"
click at [1027, 513] on p "Duplicate Certificate" at bounding box center [1469, 722] width 72 height 11
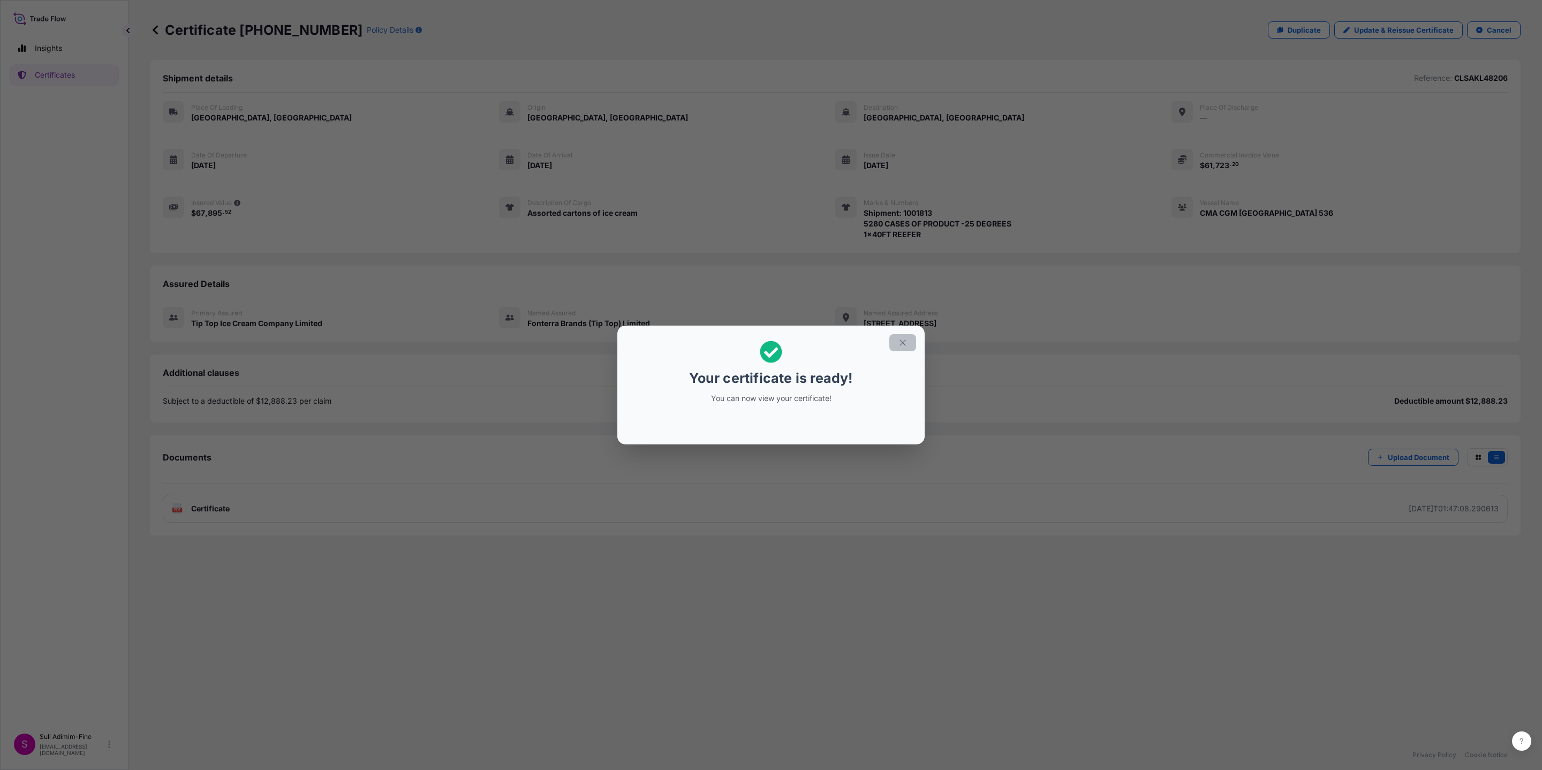
click at [908, 342] on button "button" at bounding box center [902, 342] width 27 height 17
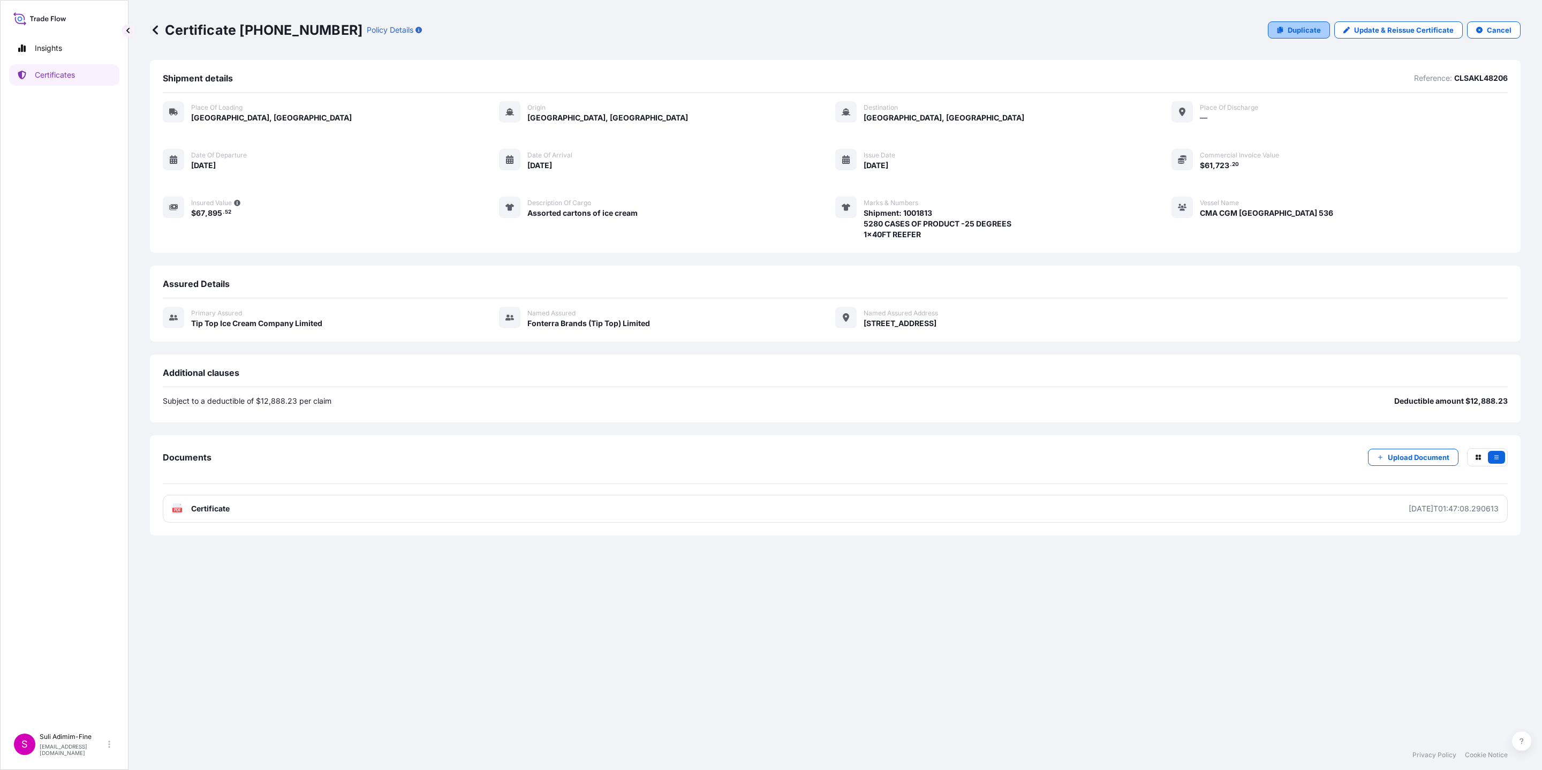
click at [1027, 31] on p "Duplicate" at bounding box center [1304, 30] width 33 height 11
select select "Road / Inland"
select select "Ocean Vessel"
select select "31891"
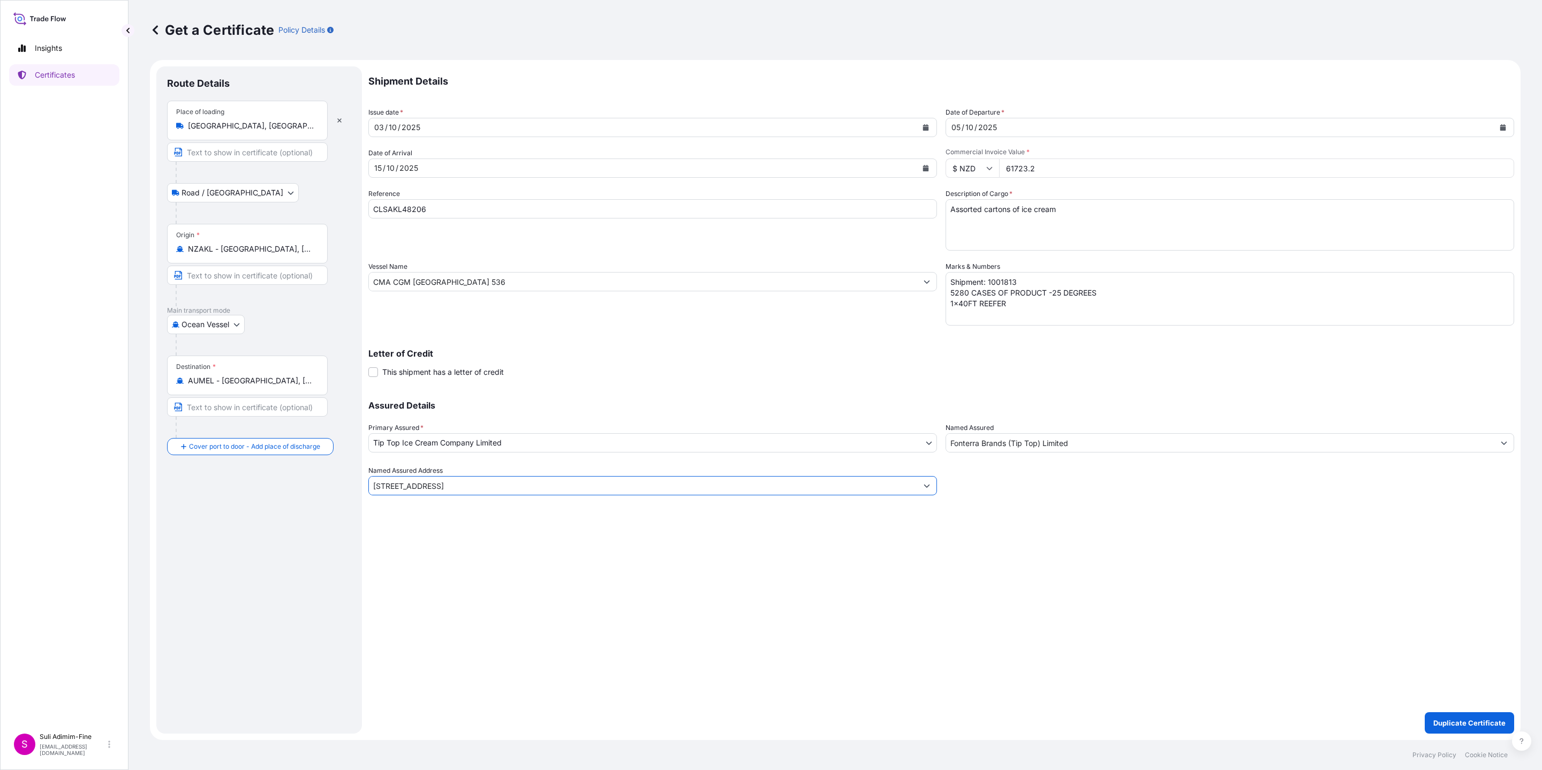
drag, startPoint x: 360, startPoint y: 447, endPoint x: 752, endPoint y: 488, distance: 394.1
click at [752, 488] on input "113 Carbine Road, Mount Wellington, Auckland 1060, New Zealand" at bounding box center [643, 485] width 548 height 19
click at [932, 128] on button "Calendar" at bounding box center [925, 127] width 17 height 17
click at [428, 202] on div "1" at bounding box center [427, 196] width 19 height 19
click at [1027, 278] on textarea "Shipment: 1001813 5280 CASES OF PRODUCT -25 DEGREES 1x40FT REEFER" at bounding box center [1229, 299] width 569 height 54
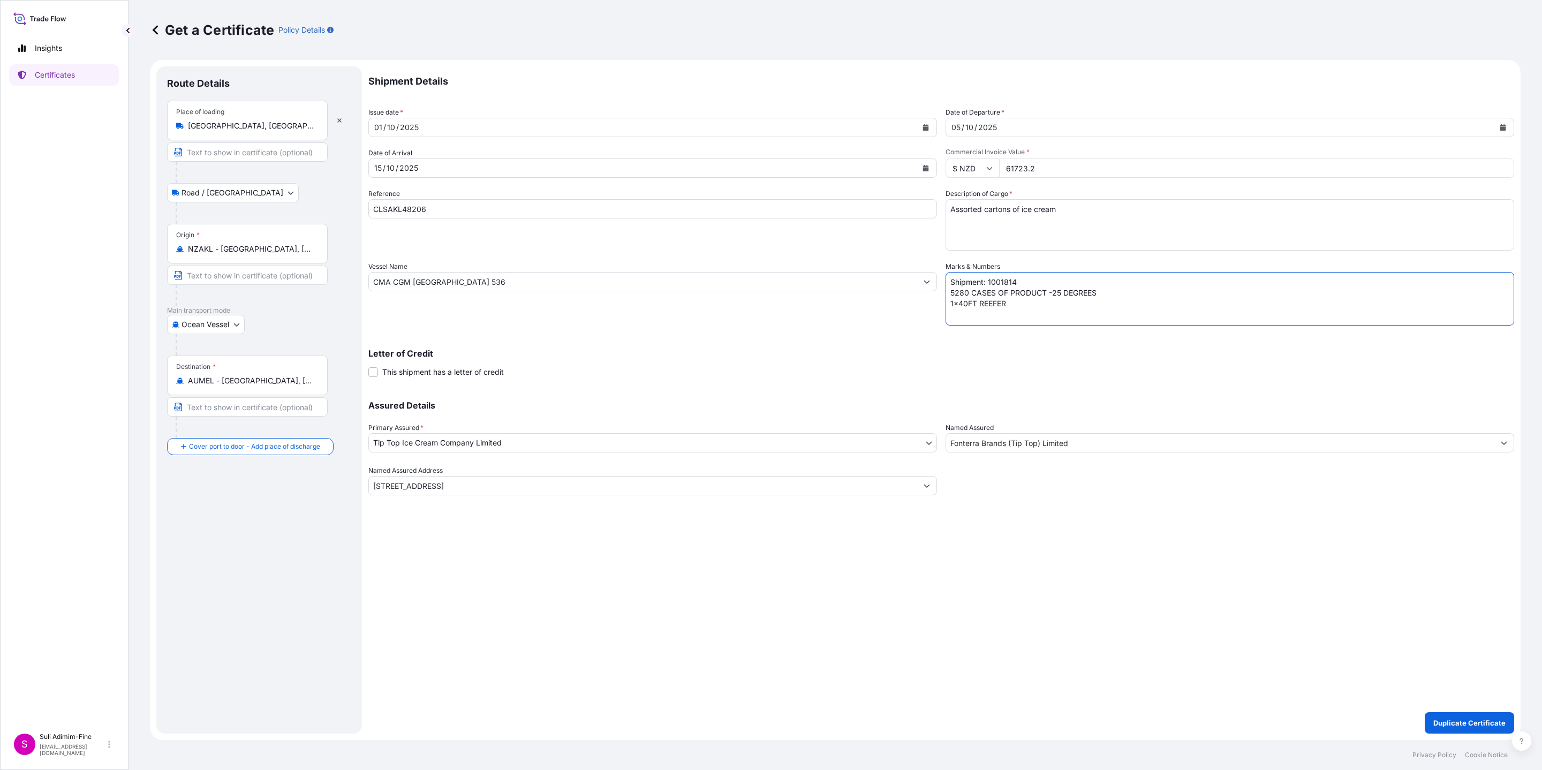
drag, startPoint x: 966, startPoint y: 291, endPoint x: 951, endPoint y: 291, distance: 14.5
click at [951, 291] on textarea "Shipment: 1001813 5280 CASES OF PRODUCT -25 DEGREES 1x40FT REEFER" at bounding box center [1229, 299] width 569 height 54
click at [958, 296] on textarea "Shipment: 1001813 5280 CASES OF PRODUCT -25 DEGREES 1x40FT REEFER" at bounding box center [1229, 299] width 569 height 54
type textarea "Shipment: 1001814 3168 CASES OF PRODUCT -25 DEGREES 1x40FT REEFER"
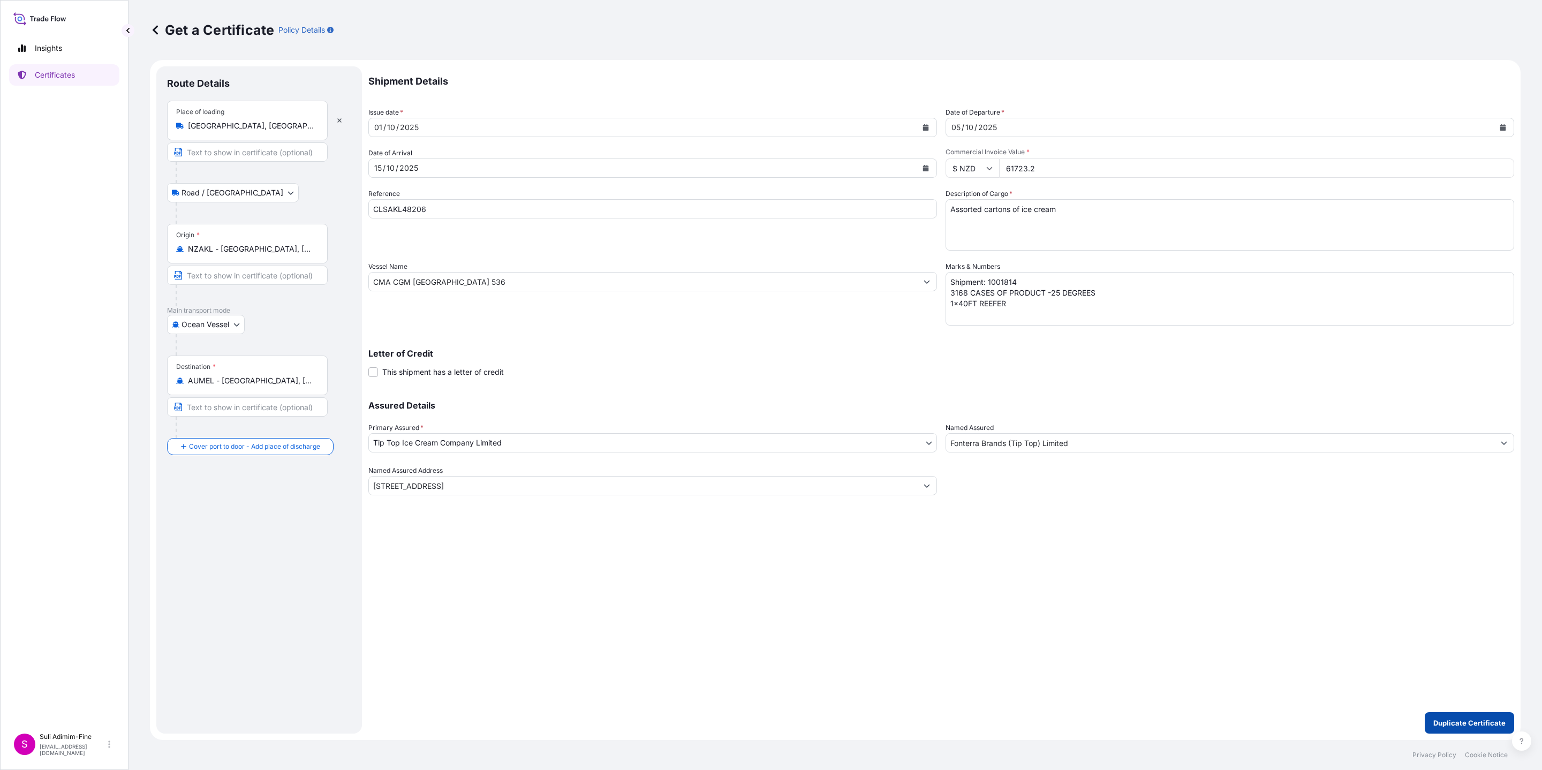
click at [1027, 513] on p "Duplicate Certificate" at bounding box center [1469, 722] width 72 height 11
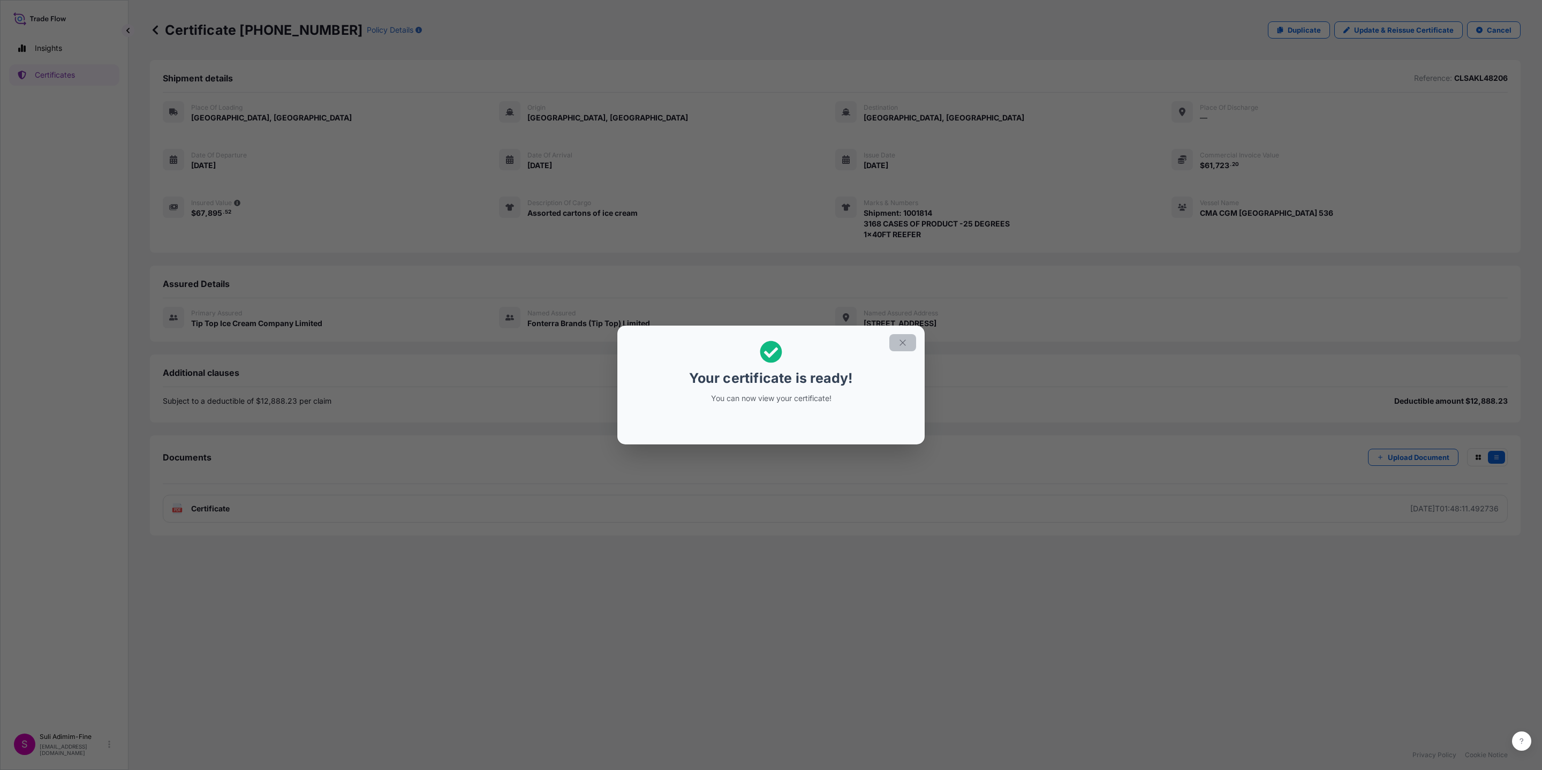
click at [902, 344] on icon "button" at bounding box center [903, 343] width 10 height 10
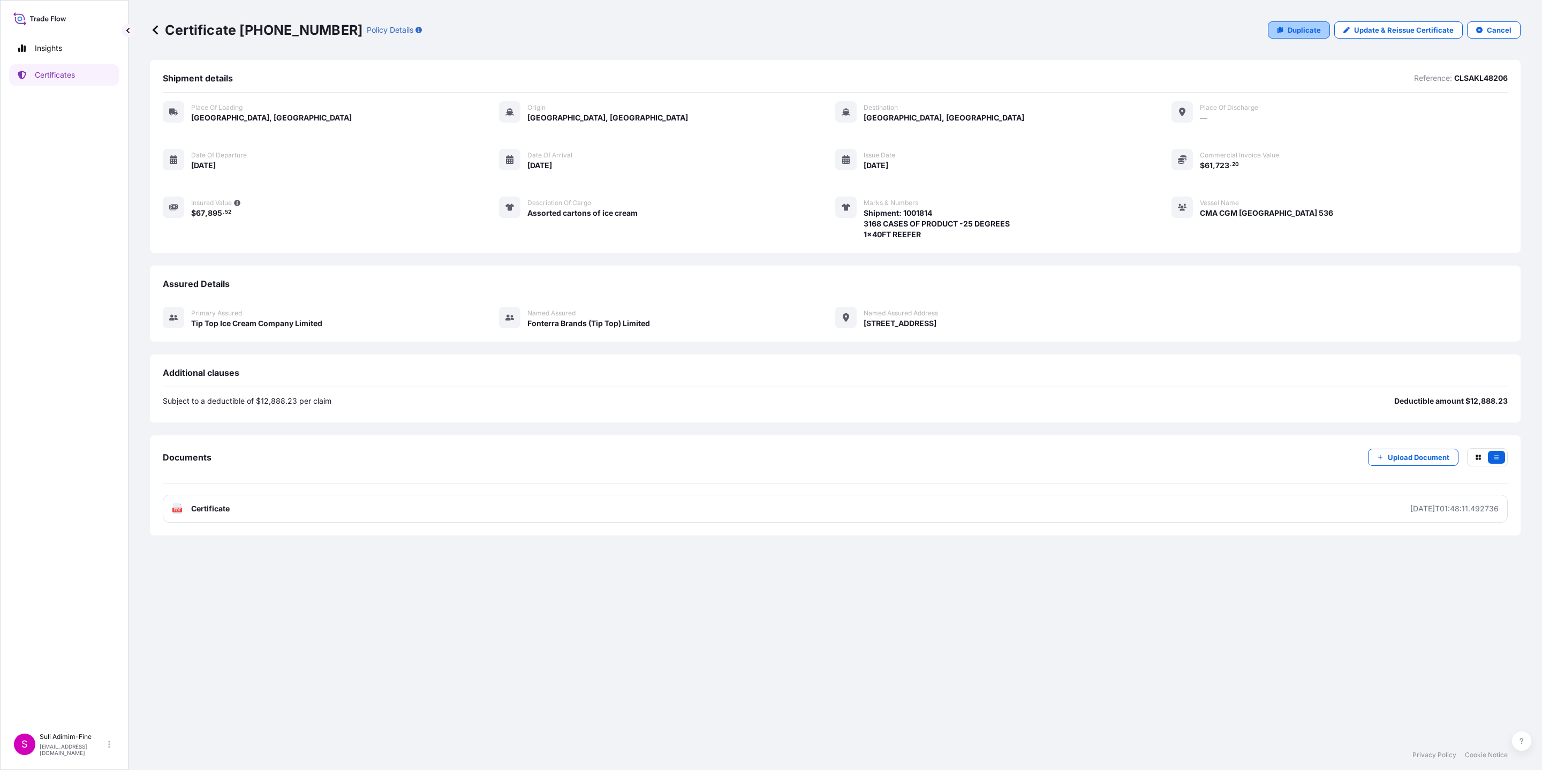
click at [1027, 29] on p "Duplicate" at bounding box center [1304, 30] width 33 height 11
select select "Road / Inland"
select select "Ocean Vessel"
select select "31891"
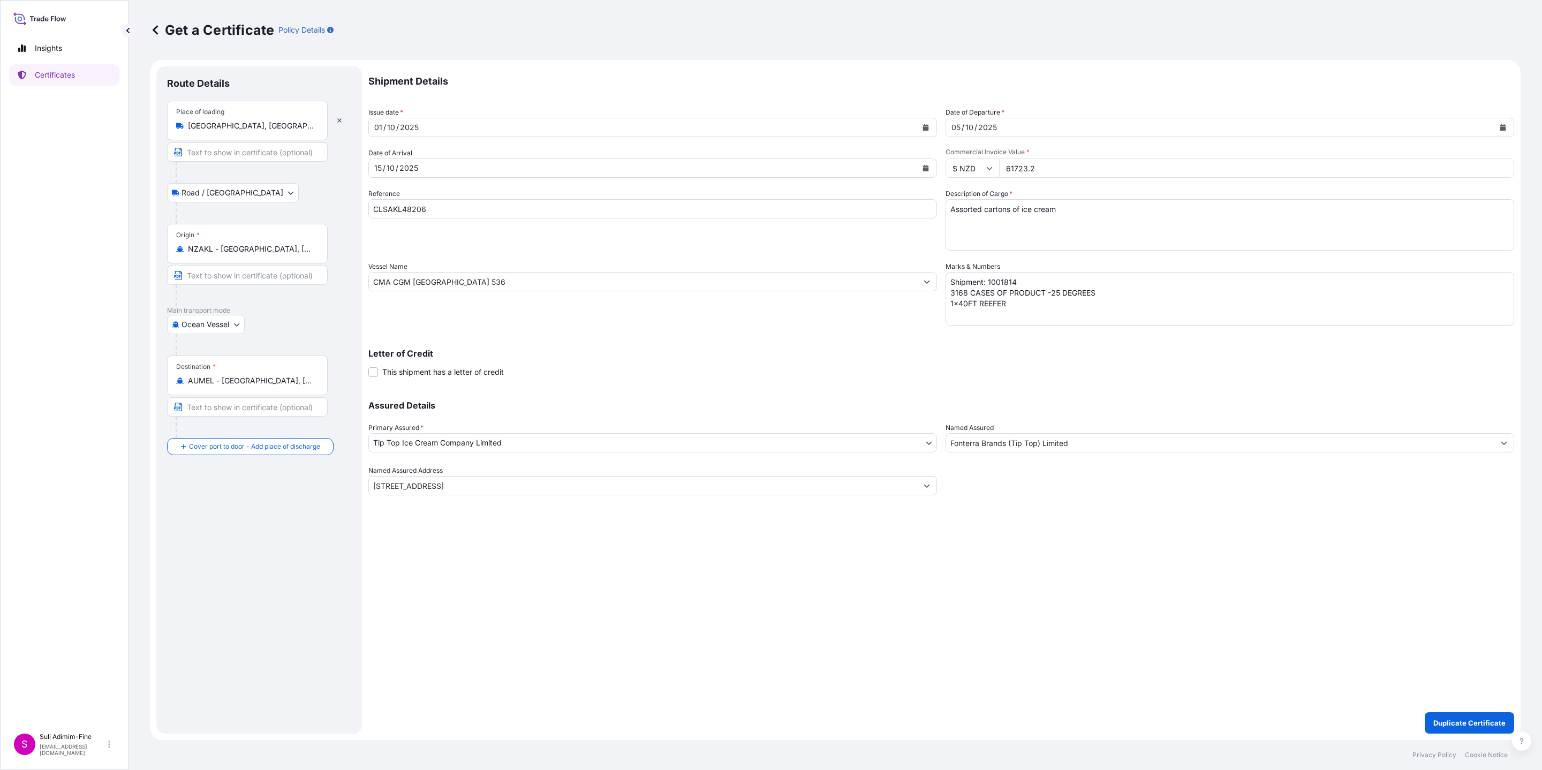
click at [1027, 289] on textarea "Shipment: 1001814 3168 CASES OF PRODUCT -25 DEGREES 1x40FT REEFER" at bounding box center [1229, 299] width 569 height 54
click at [1027, 287] on textarea "Shipment: 1001814 3168 CASES OF PRODUCT -25 DEGREES 1x40FT REEFER" at bounding box center [1229, 299] width 569 height 54
click at [955, 291] on textarea "Shipment: 1001814 3168 CASES OF PRODUCT -25 DEGREES 1x40FT REEFER" at bounding box center [1229, 299] width 569 height 54
click at [926, 123] on button "Calendar" at bounding box center [925, 127] width 17 height 17
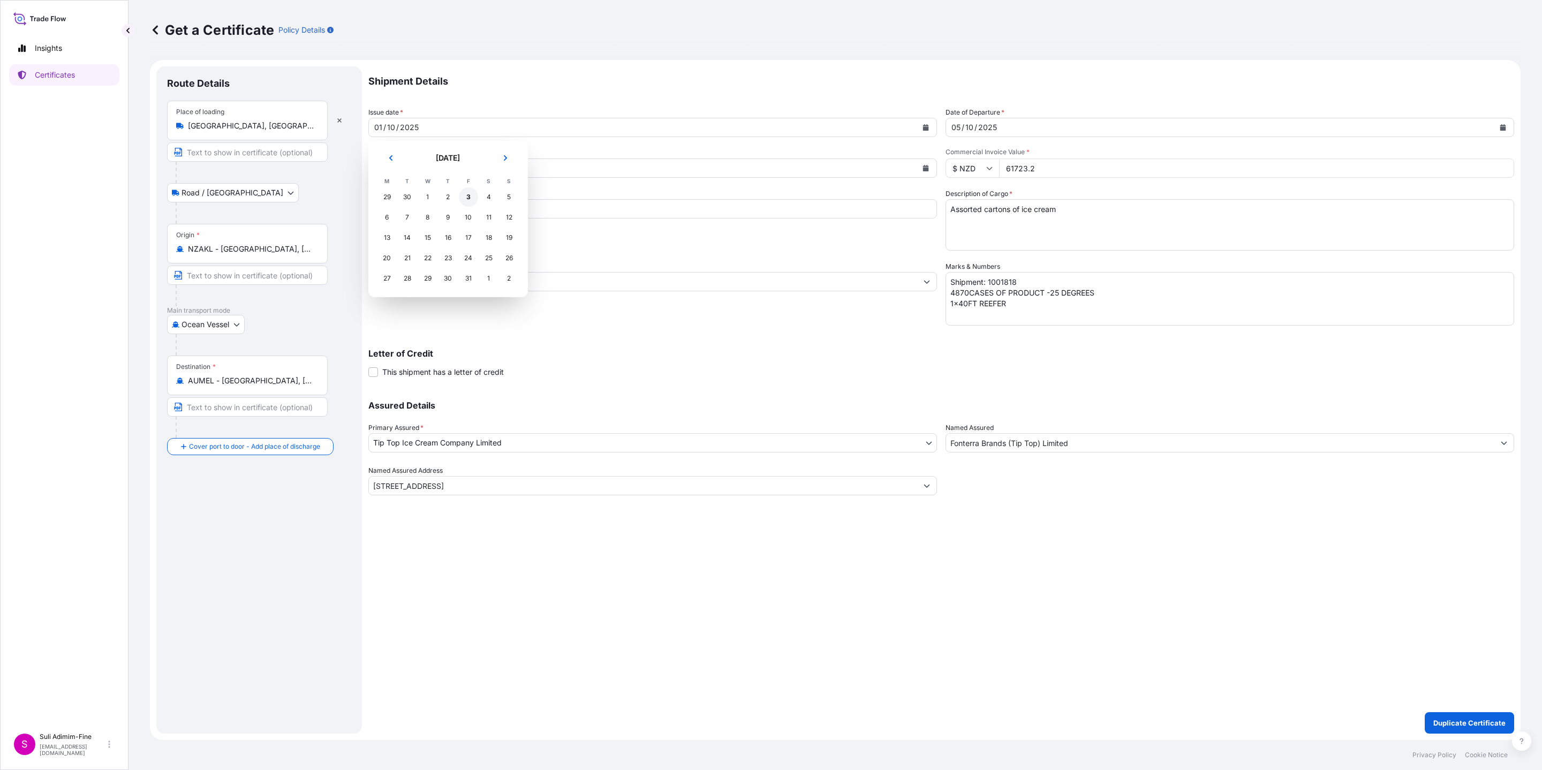
click at [472, 194] on div "3" at bounding box center [468, 196] width 19 height 19
click at [968, 292] on textarea "Shipment: 1001814 3168 CASES OF PRODUCT -25 DEGREES 1x40FT REEFER" at bounding box center [1229, 299] width 569 height 54
type textarea "Shipment: 1001818 4870 CASES OF PRODUCT -25 DEGREES 1x40FT REEFER"
click at [1027, 513] on p "Duplicate Certificate" at bounding box center [1469, 722] width 72 height 11
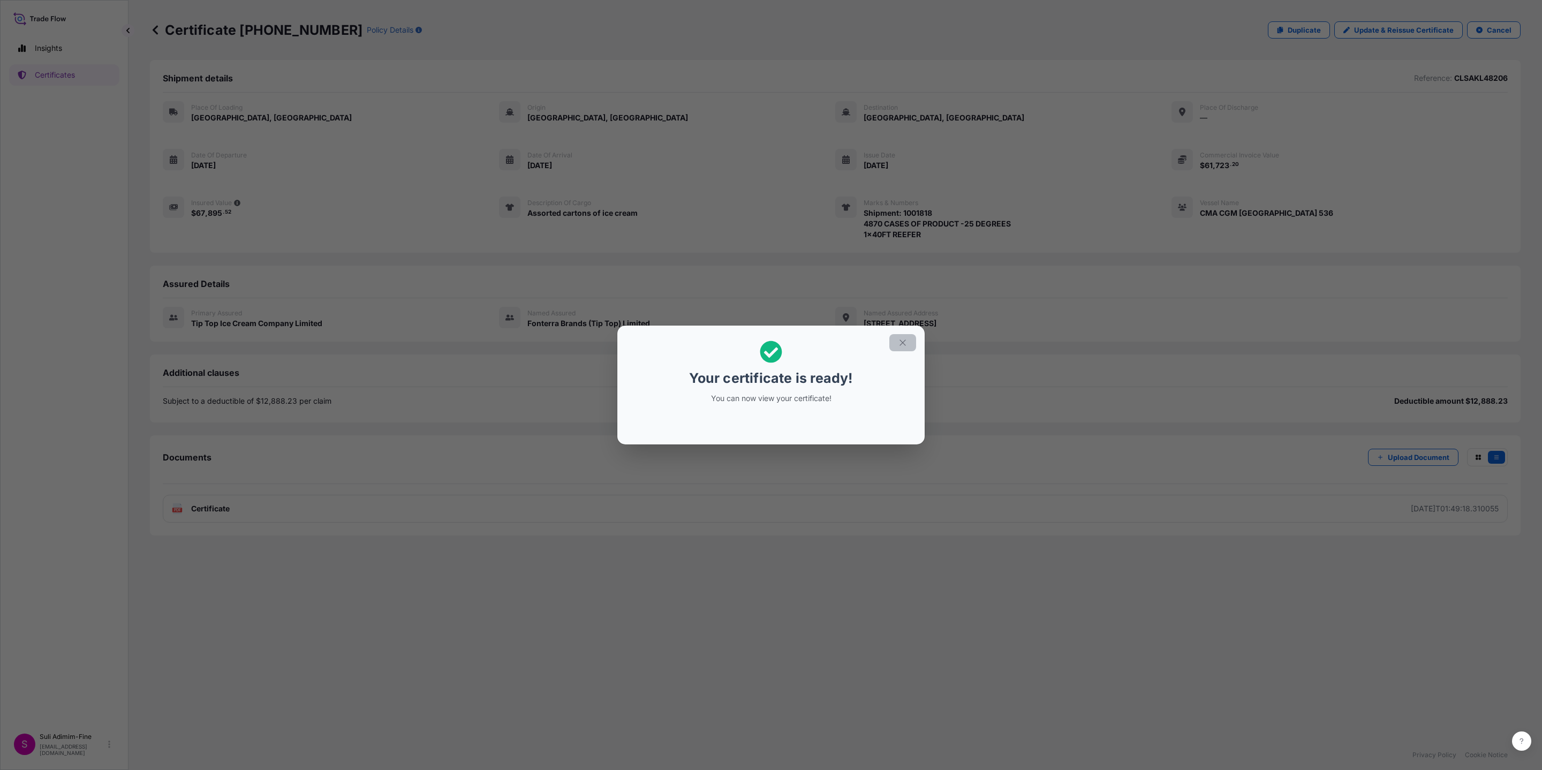
click at [905, 343] on icon "button" at bounding box center [903, 343] width 10 height 10
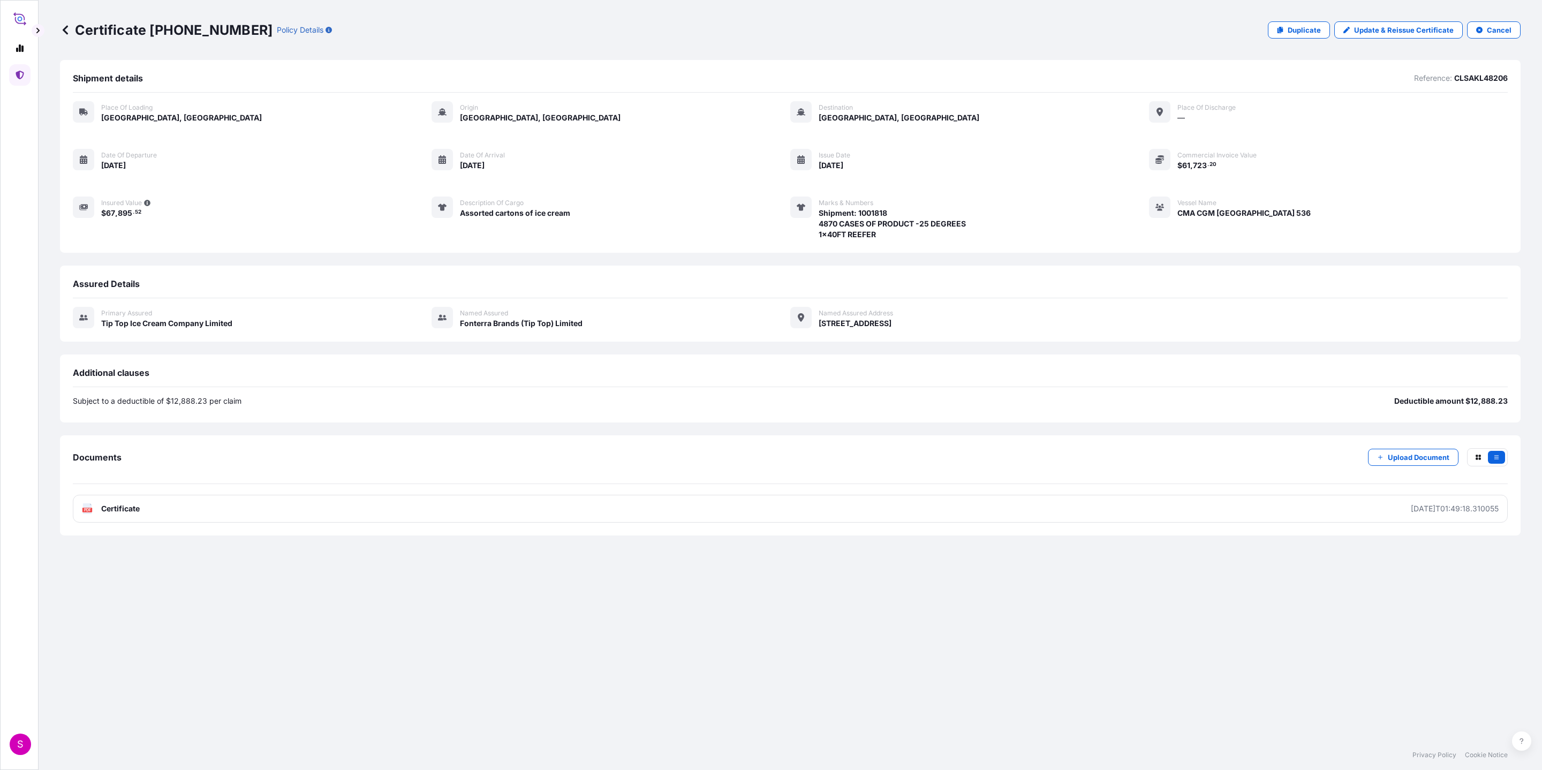
click at [60, 31] on icon at bounding box center [65, 30] width 11 height 11
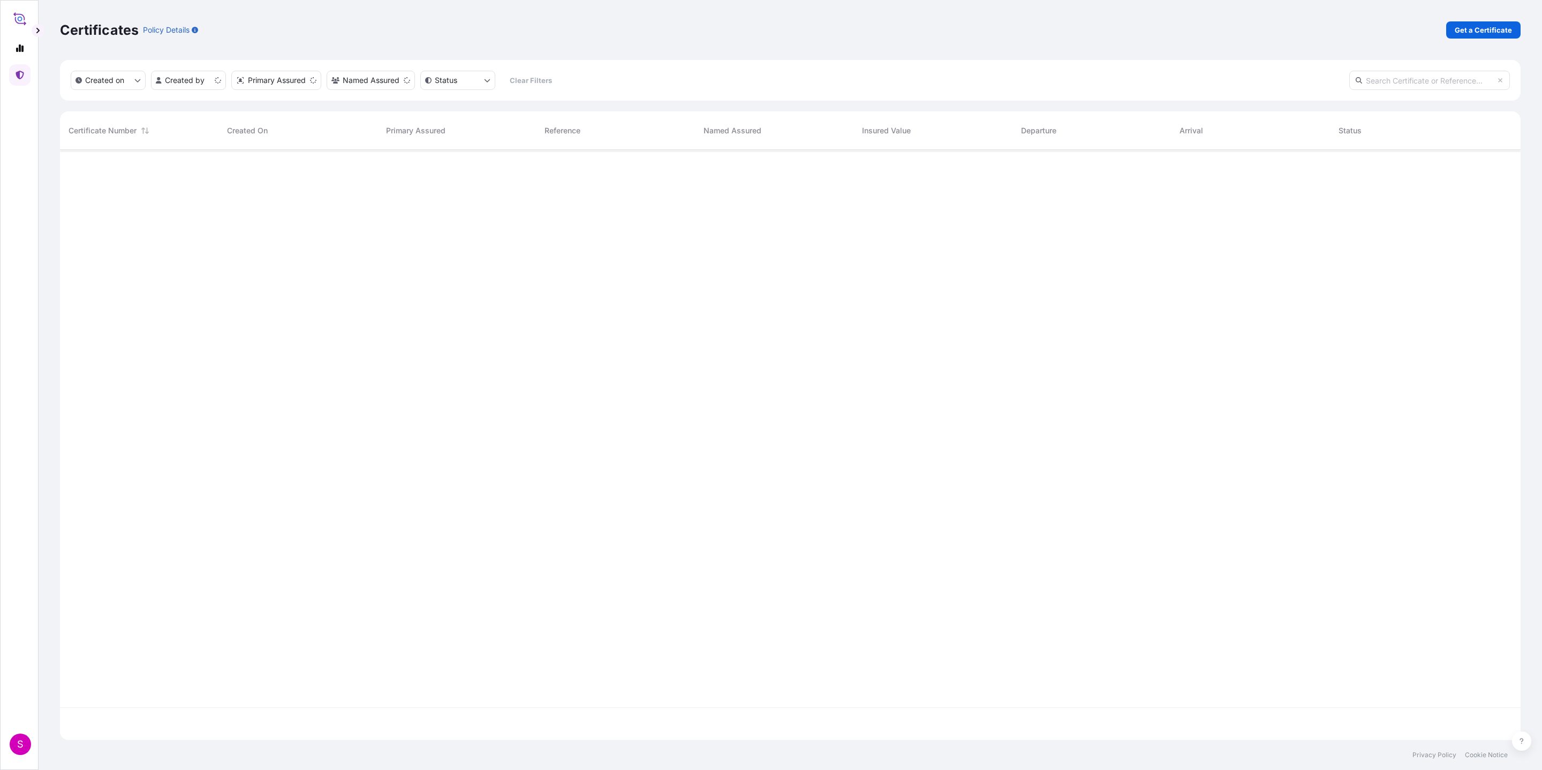
scroll to position [584, 1448]
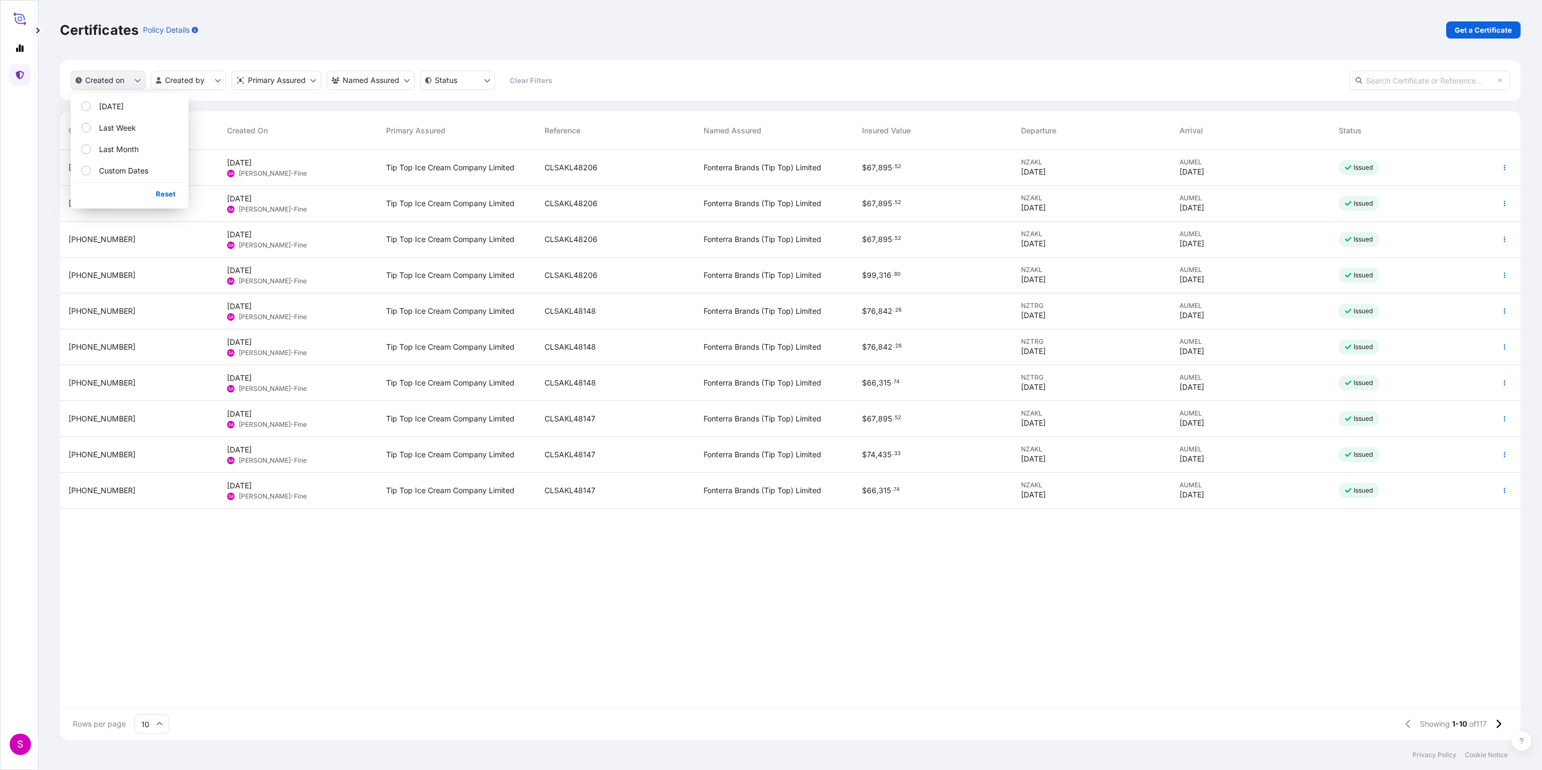
click at [129, 88] on button "Created on" at bounding box center [108, 80] width 75 height 19
click at [106, 109] on p "Today" at bounding box center [111, 106] width 25 height 11
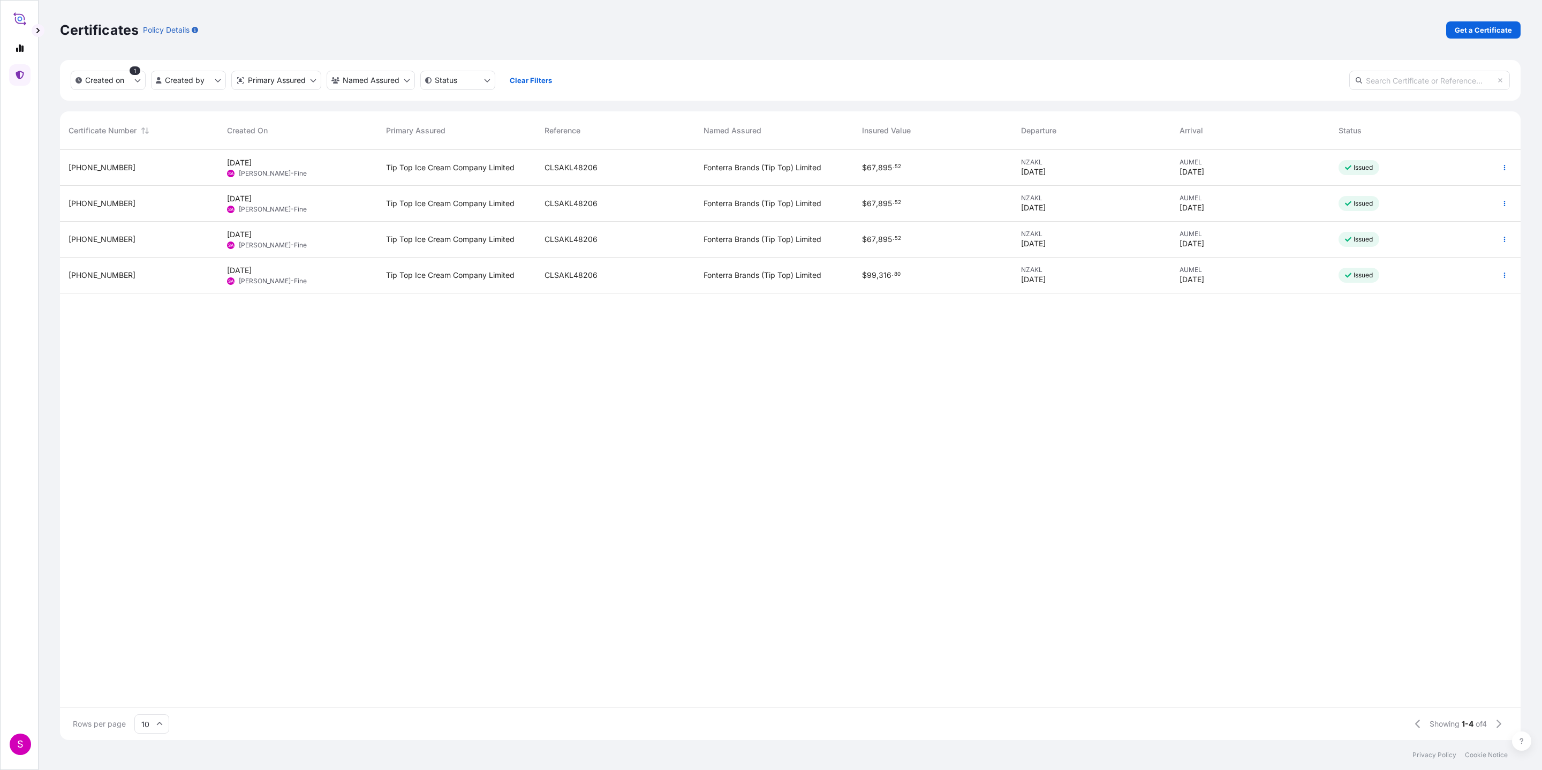
click at [458, 459] on div "31891-117-1 3 Oct 2025 SA Suli Adimim-Fine Tip Top Ice Cream Company Limited CL…" at bounding box center [790, 428] width 1461 height 557
click at [1027, 276] on icon "button" at bounding box center [1504, 275] width 6 height 6
click at [1027, 294] on p "Edit details" at bounding box center [1436, 296] width 39 height 11
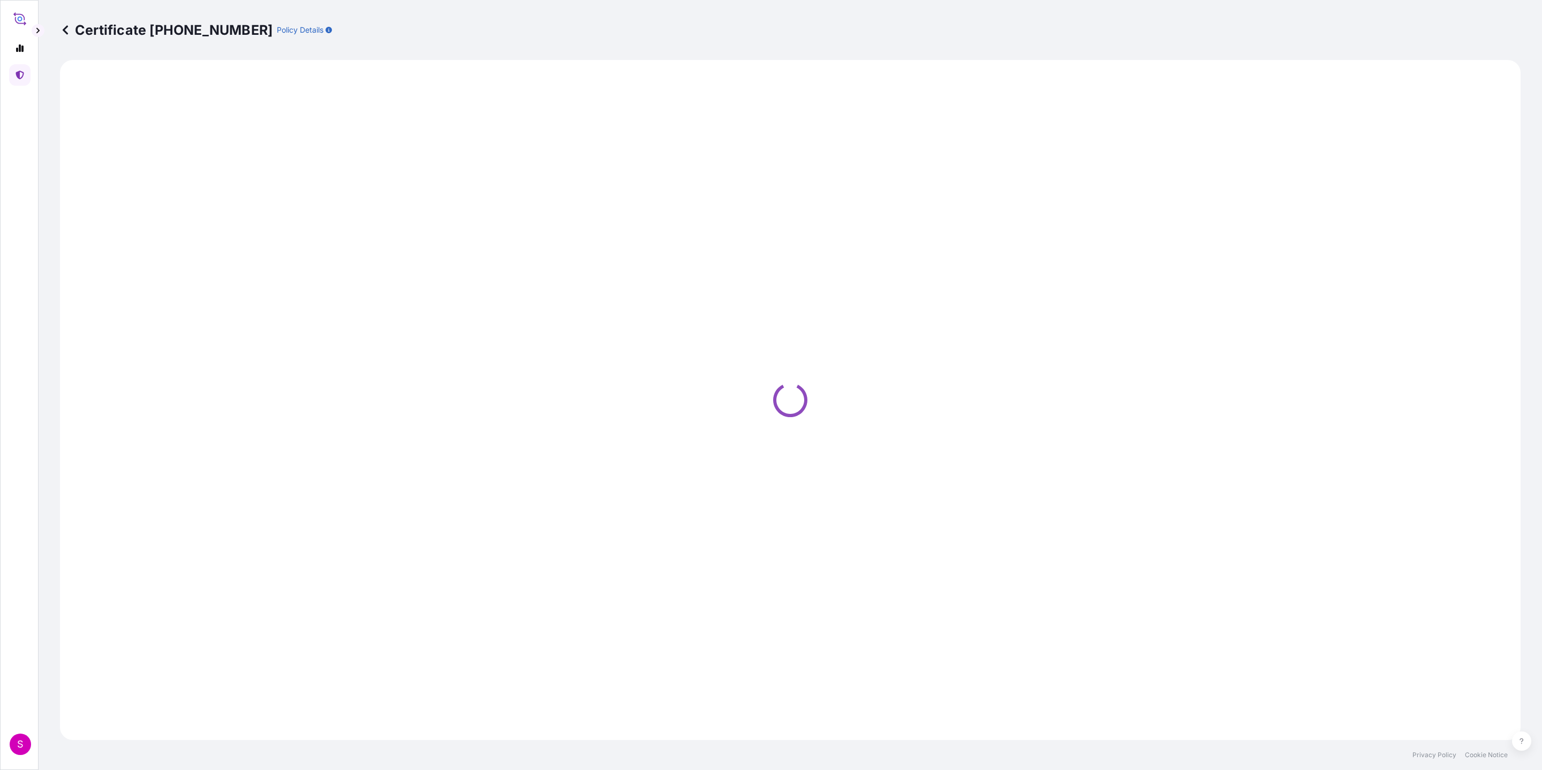
select select "Road / Inland"
select select "Ocean Vessel"
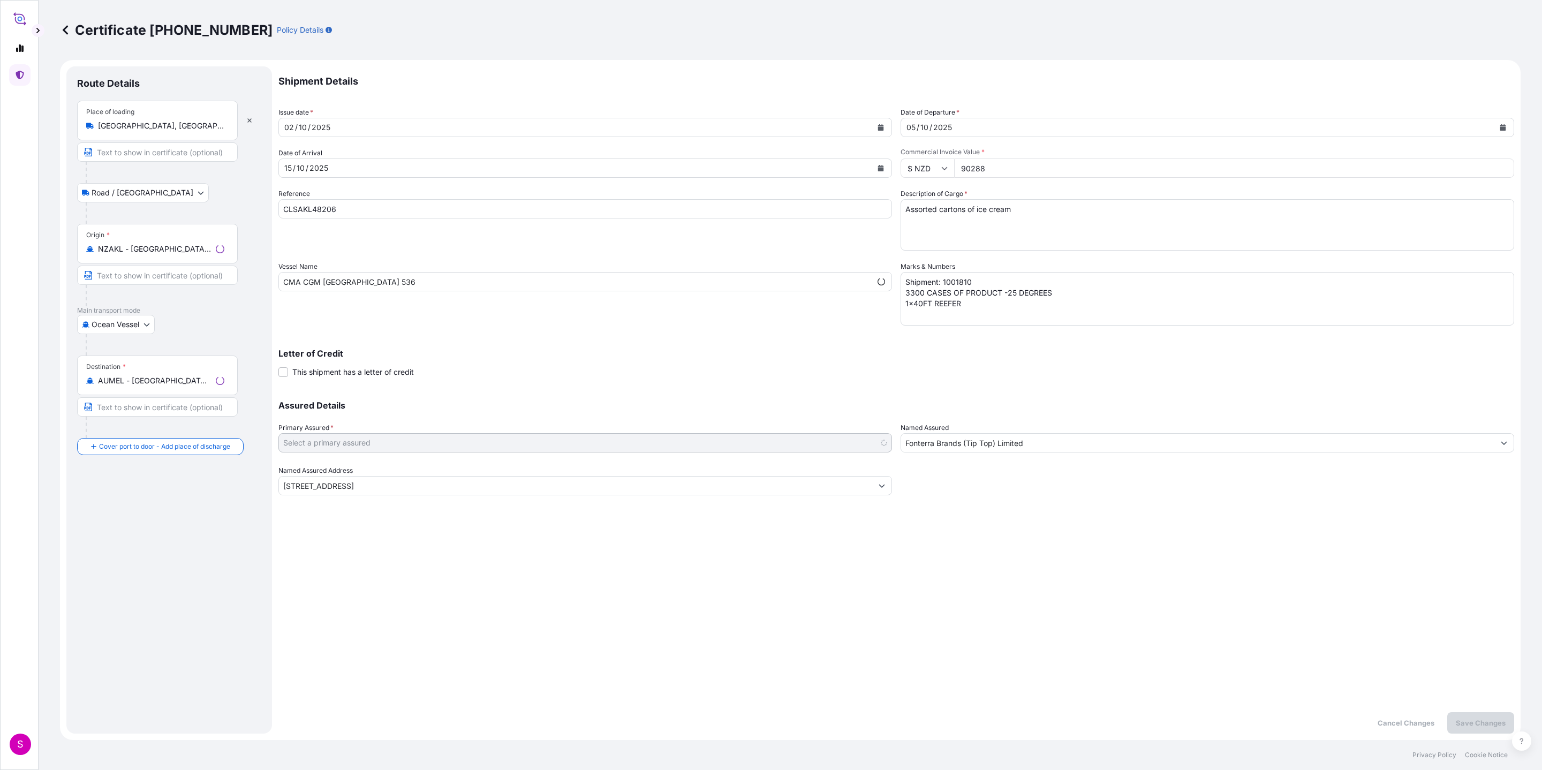
select select "31891"
click at [999, 167] on input "90288" at bounding box center [1234, 167] width 560 height 19
click at [970, 162] on input "90288" at bounding box center [1234, 167] width 560 height 19
paste input ".00"
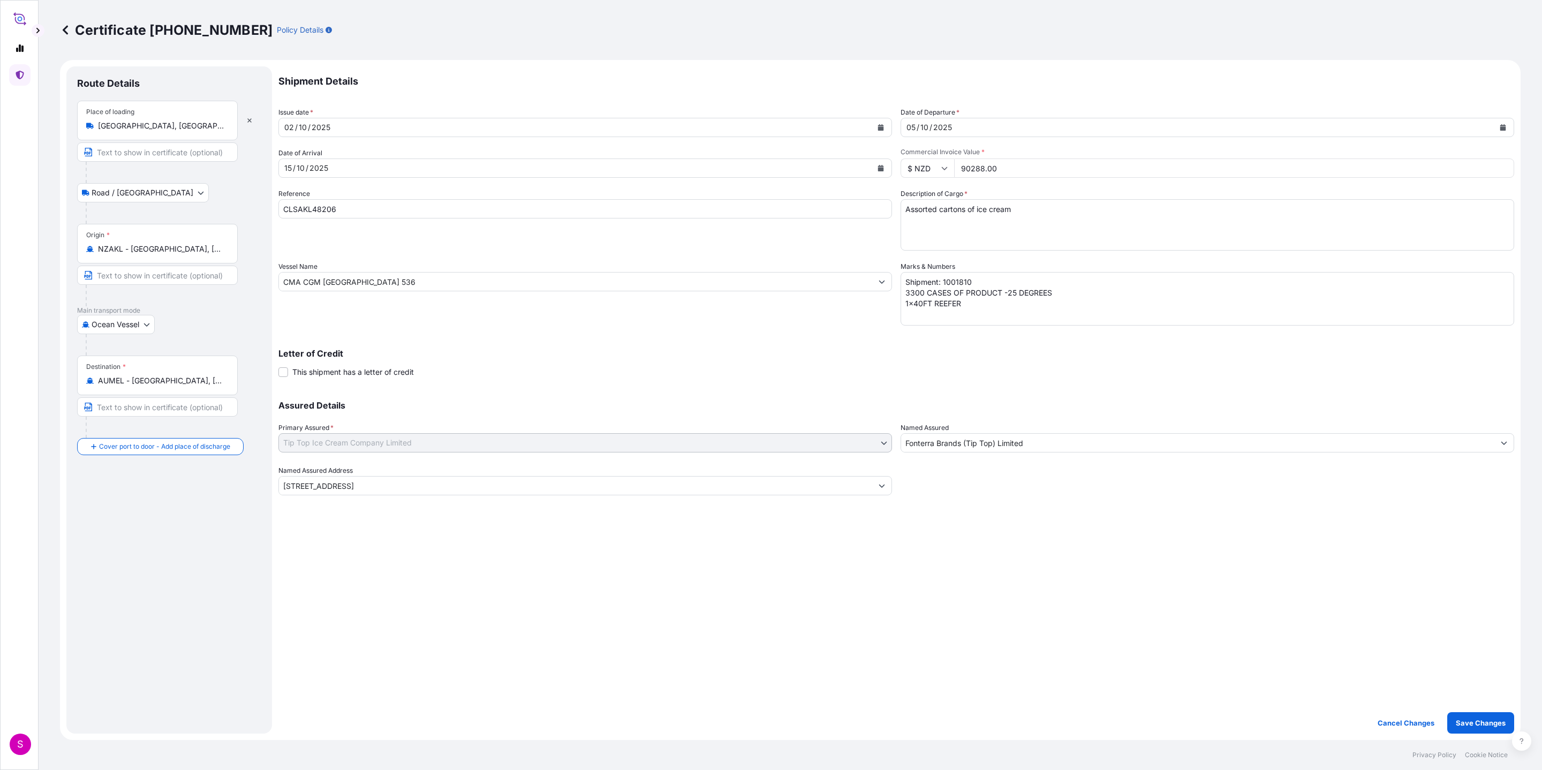
type input "90288.00"
click at [1027, 513] on div "Shipment Details Issue date * 02 / 10 / 2025 Date of Departure * 05 / 10 / 2025…" at bounding box center [896, 399] width 1236 height 667
click at [1027, 513] on p "Save Changes" at bounding box center [1481, 722] width 50 height 11
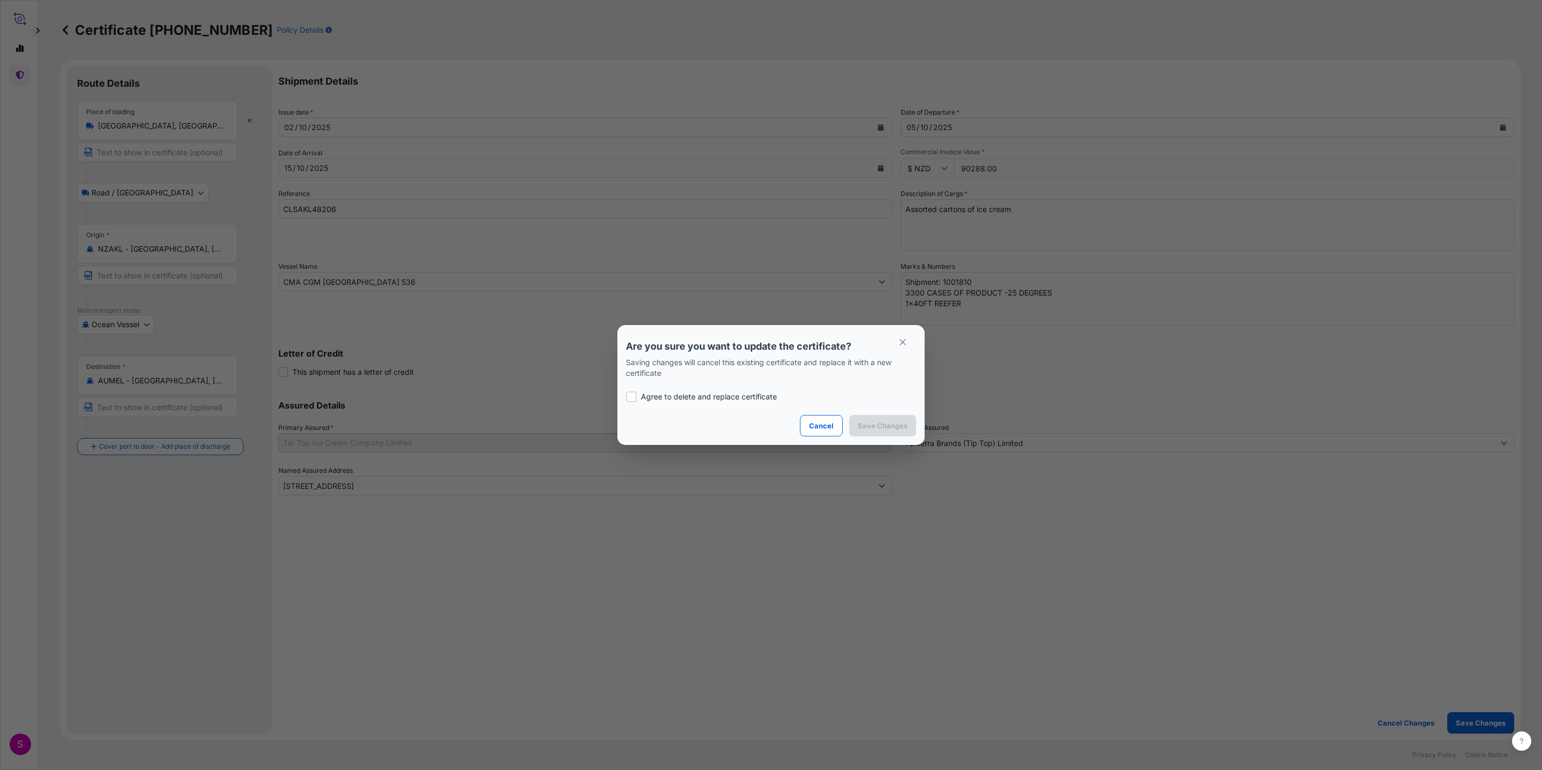
click at [630, 397] on div at bounding box center [631, 396] width 11 height 11
checkbox input "true"
click at [884, 431] on button "Save Changes" at bounding box center [882, 425] width 67 height 21
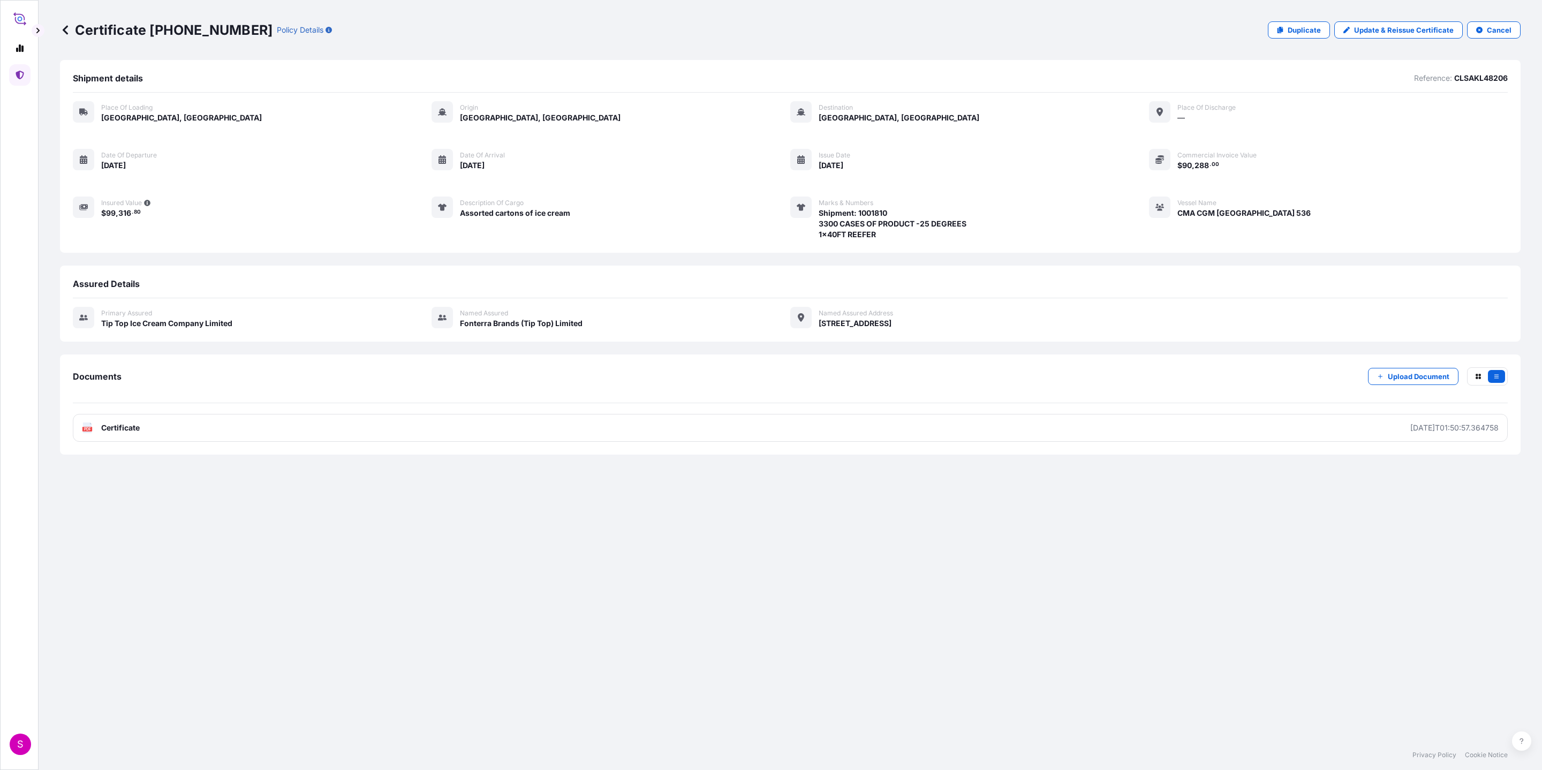
click at [64, 26] on icon at bounding box center [65, 30] width 11 height 11
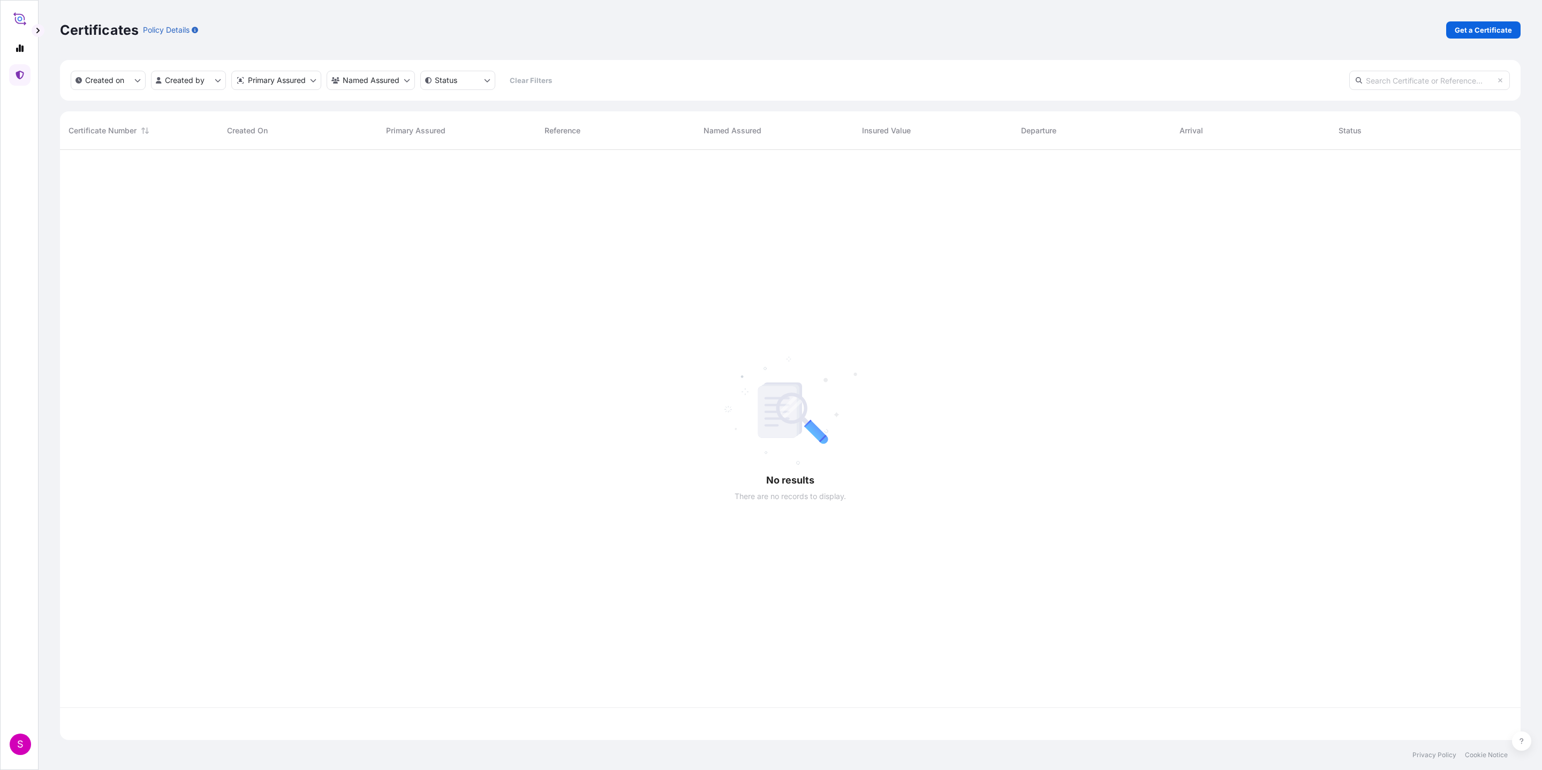
scroll to position [584, 1448]
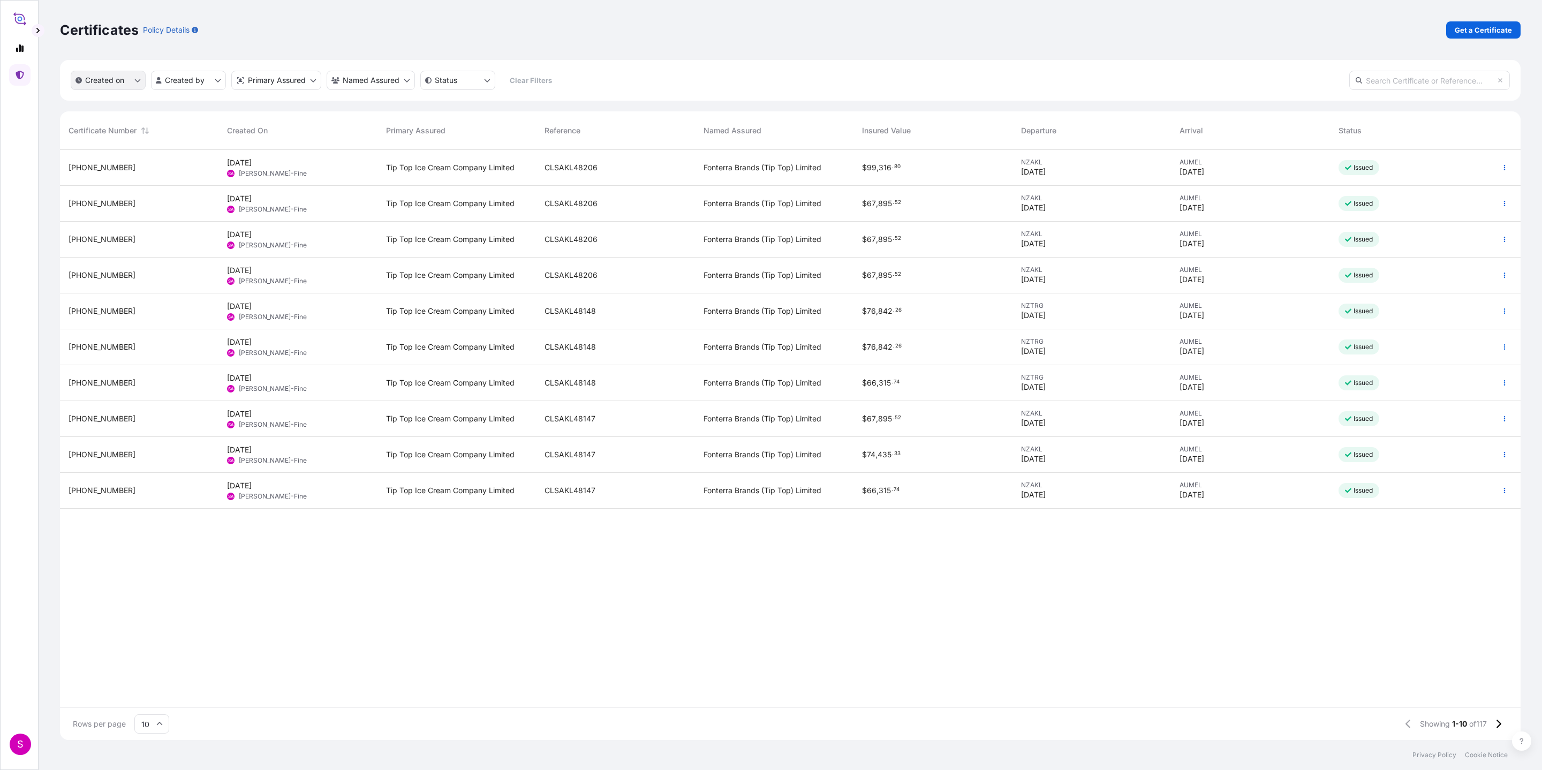
click at [130, 82] on button "Created on" at bounding box center [108, 80] width 75 height 19
click at [119, 106] on p "Today" at bounding box center [111, 106] width 25 height 11
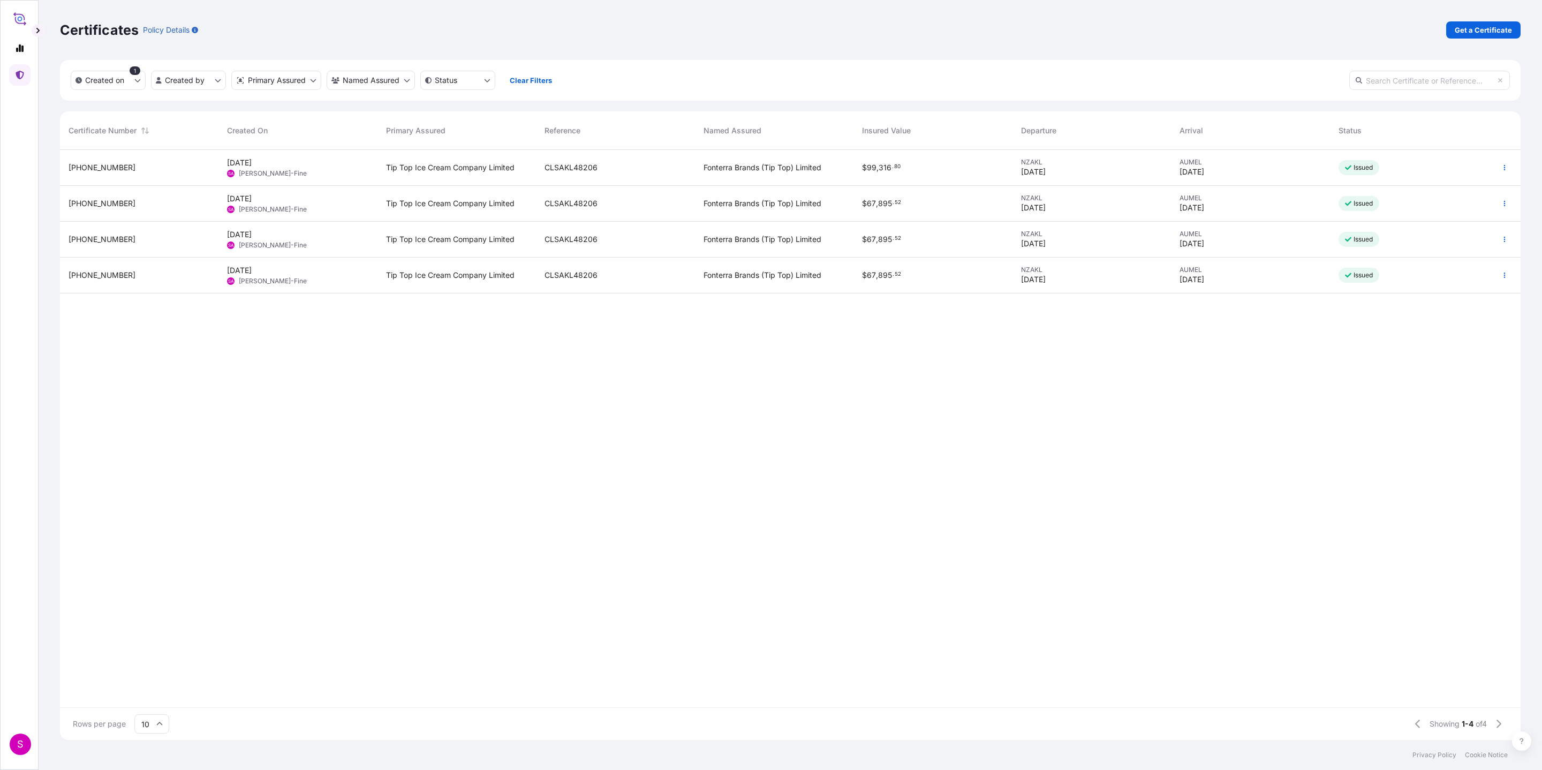
click at [544, 447] on div "31891-114-2 3 Oct 2025 SA Suli Adimim-Fine Tip Top Ice Cream Company Limited CL…" at bounding box center [790, 428] width 1461 height 557
click at [1027, 278] on button "button" at bounding box center [1504, 275] width 17 height 17
click at [1027, 296] on p "Edit details" at bounding box center [1436, 296] width 39 height 11
select select "Road / Inland"
select select "Ocean Vessel"
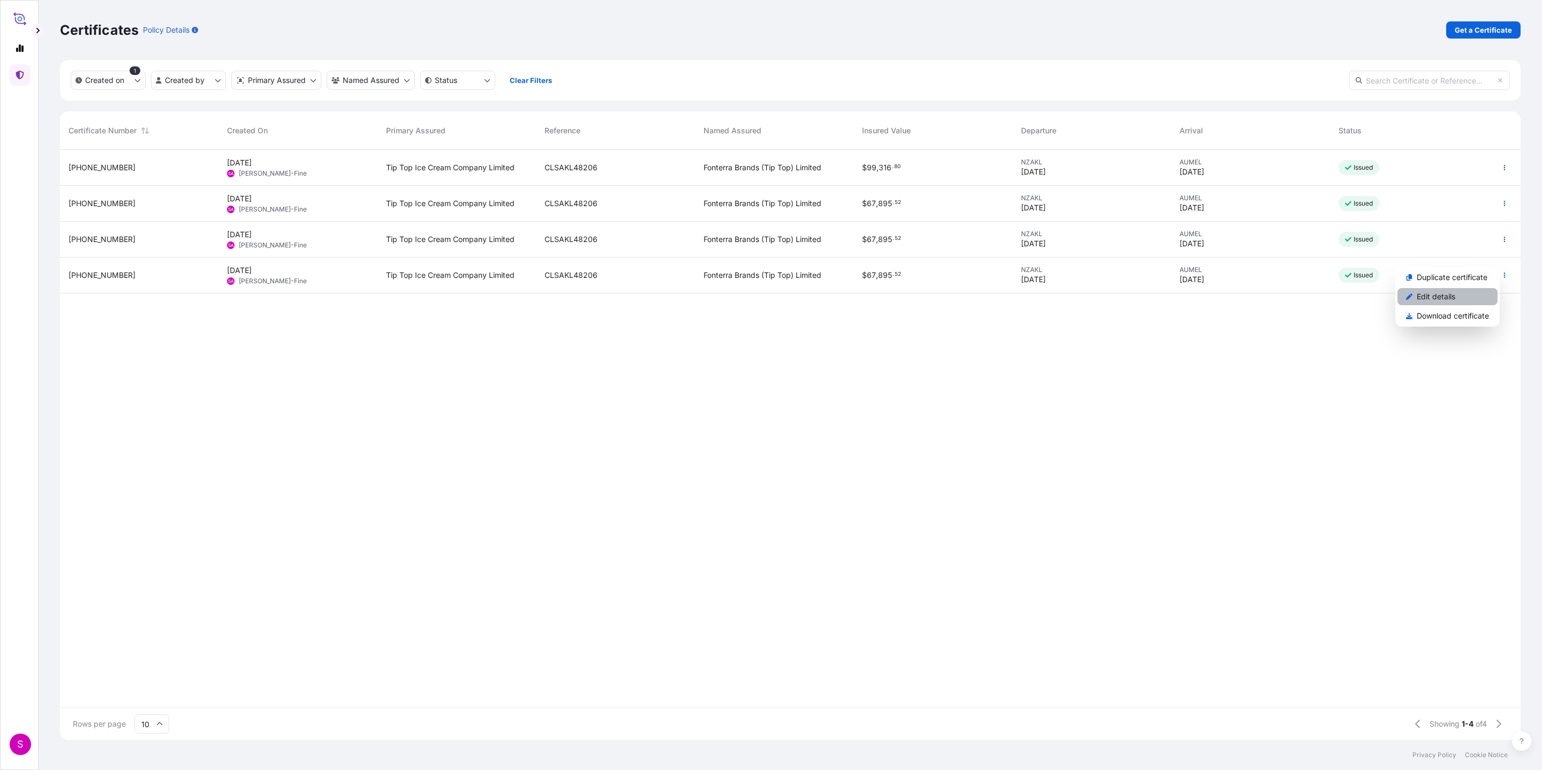
select select "31891"
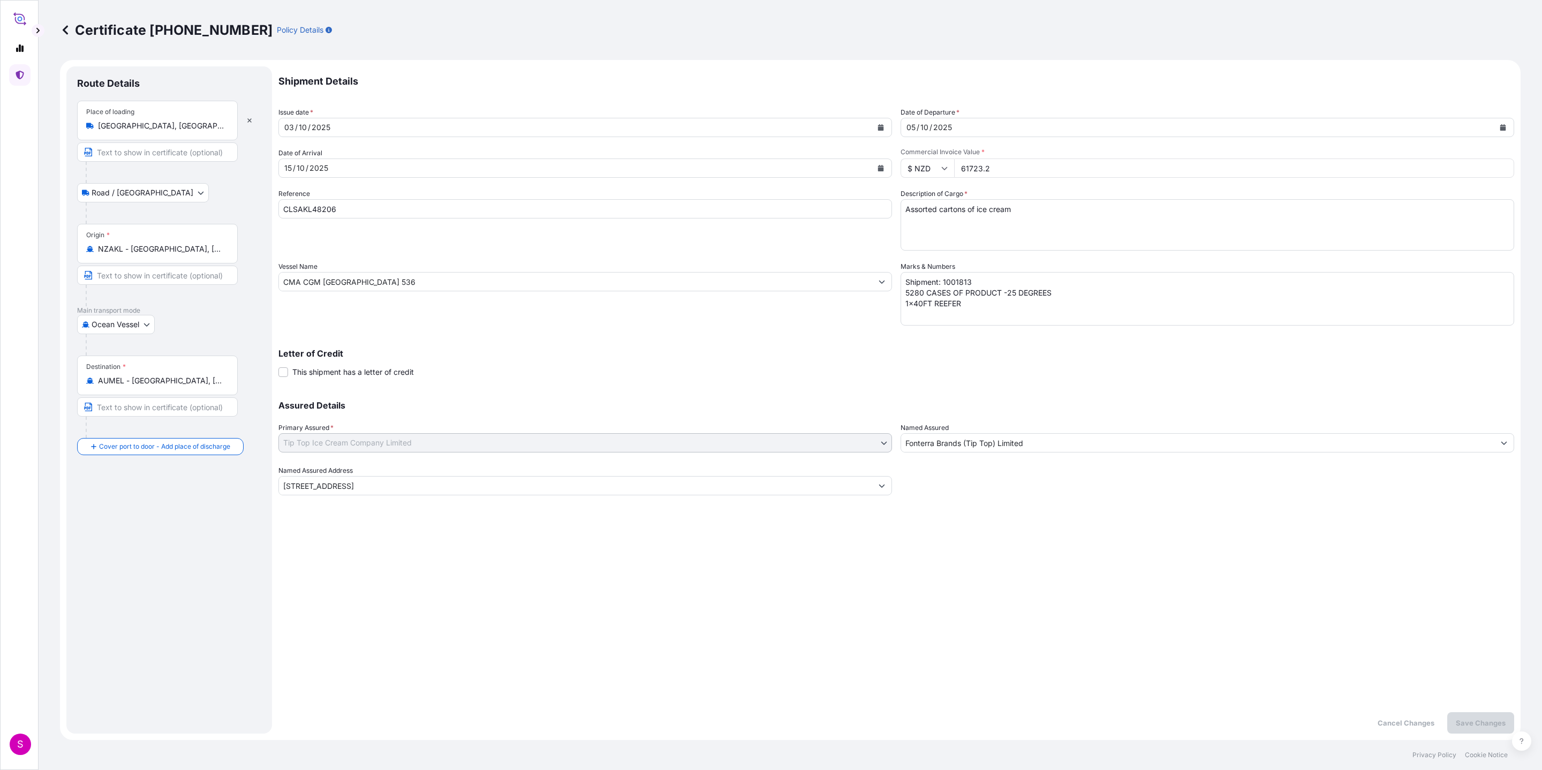
click at [977, 306] on textarea "Shipment: 1001813 5280 CASES OF PRODUCT -25 DEGREES 1x40FT REEFER" at bounding box center [1208, 299] width 614 height 54
type textarea "Shipment: 1001813 5280 CASES OF PRODUCT -25 DEGREES 1x40FT REEFER."
click at [1027, 513] on p "Save Changes" at bounding box center [1481, 722] width 50 height 11
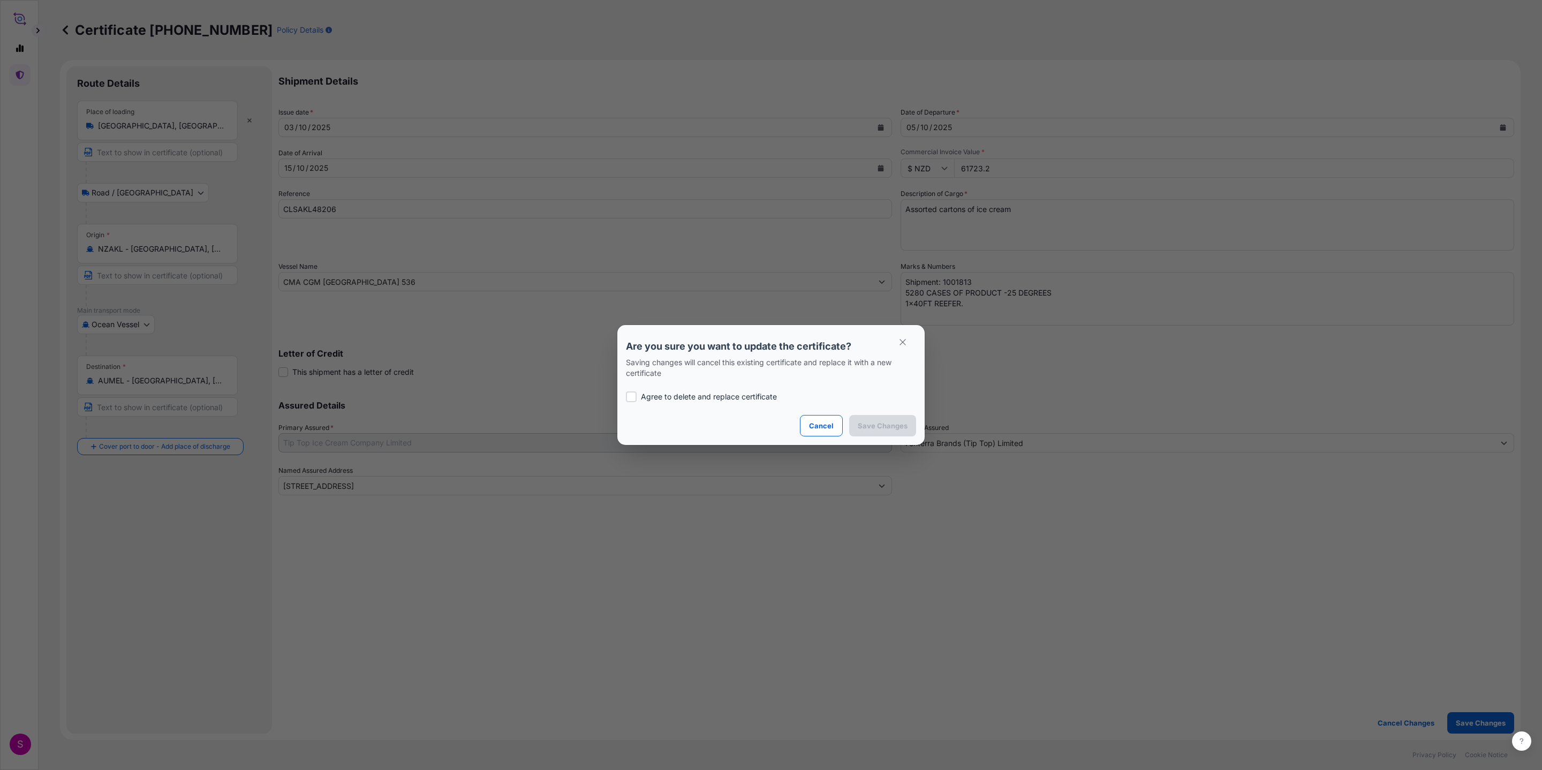
click at [678, 394] on p "Agree to delete and replace certificate" at bounding box center [709, 396] width 136 height 11
checkbox input "true"
click at [905, 339] on icon "button" at bounding box center [902, 342] width 6 height 6
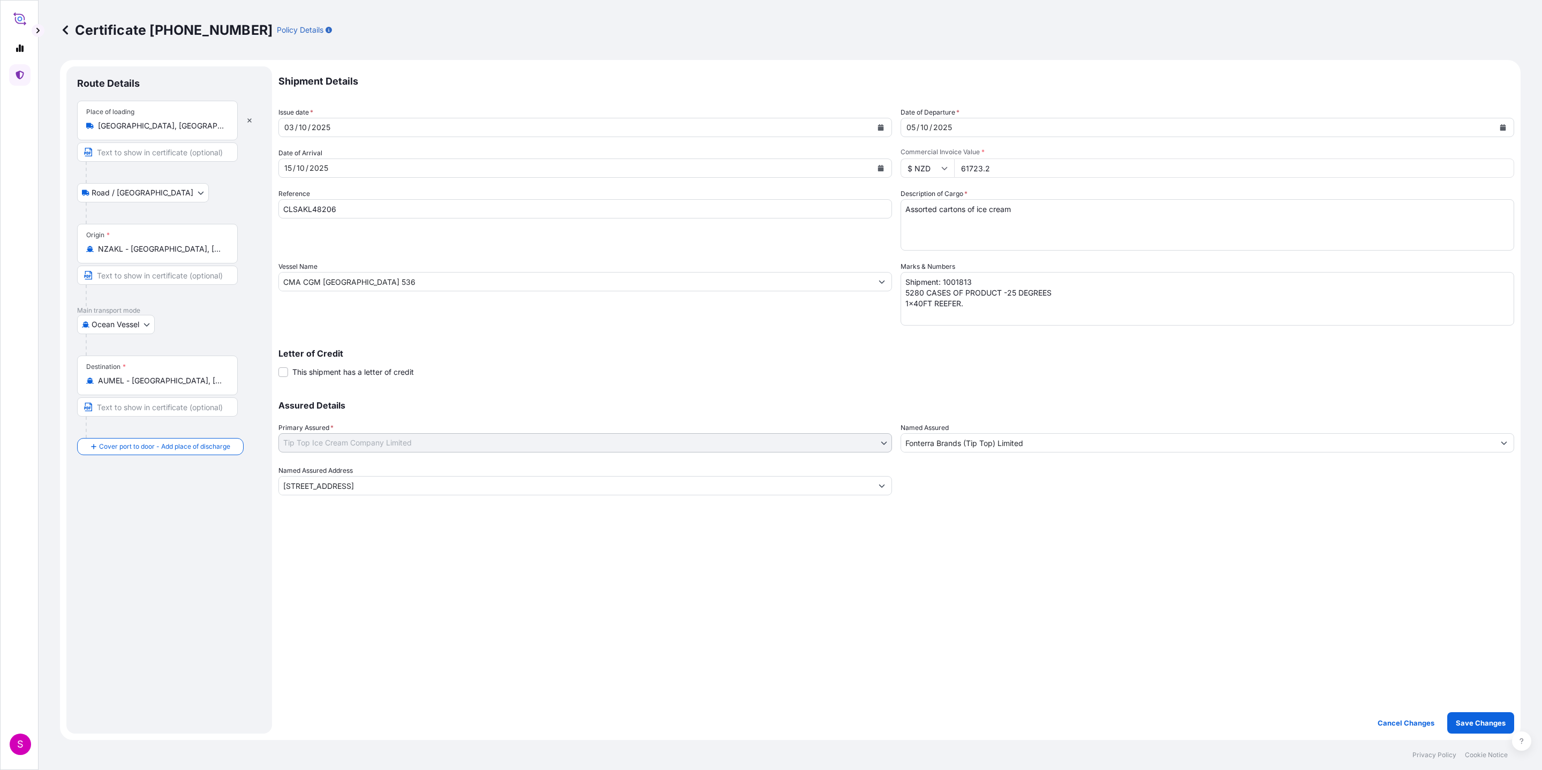
click at [884, 128] on button "Calendar" at bounding box center [880, 127] width 17 height 17
click at [318, 196] on div "30" at bounding box center [317, 196] width 19 height 19
click at [298, 160] on icon "Previous" at bounding box center [301, 158] width 6 height 6
click at [316, 276] on div "30" at bounding box center [317, 278] width 19 height 19
click at [912, 513] on div "Shipment Details Issue date * 30 / 09 / 2025 Date of Departure * 05 / 10 / 2025…" at bounding box center [896, 399] width 1236 height 667
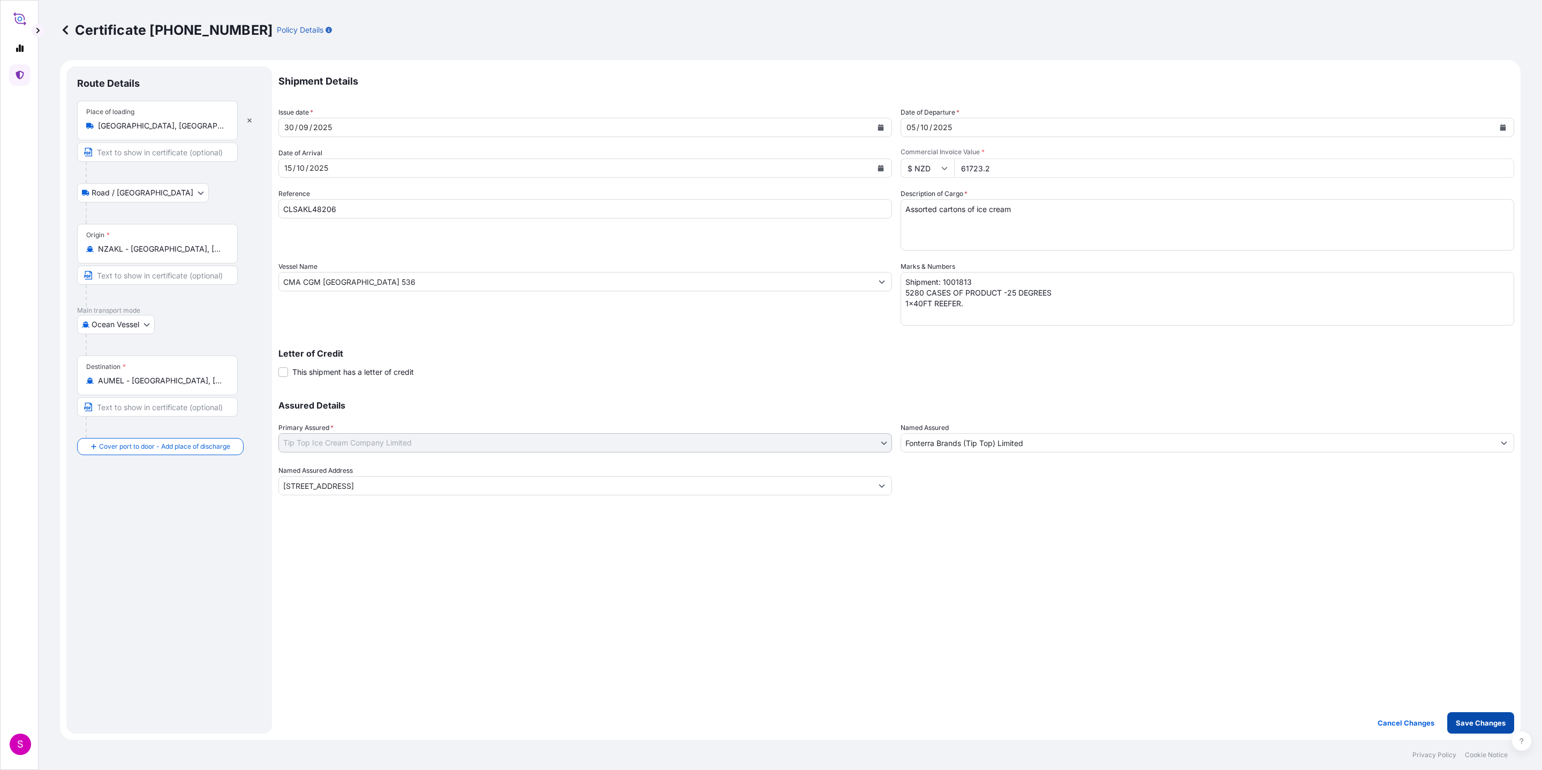
click at [1027, 513] on p "Save Changes" at bounding box center [1481, 722] width 50 height 11
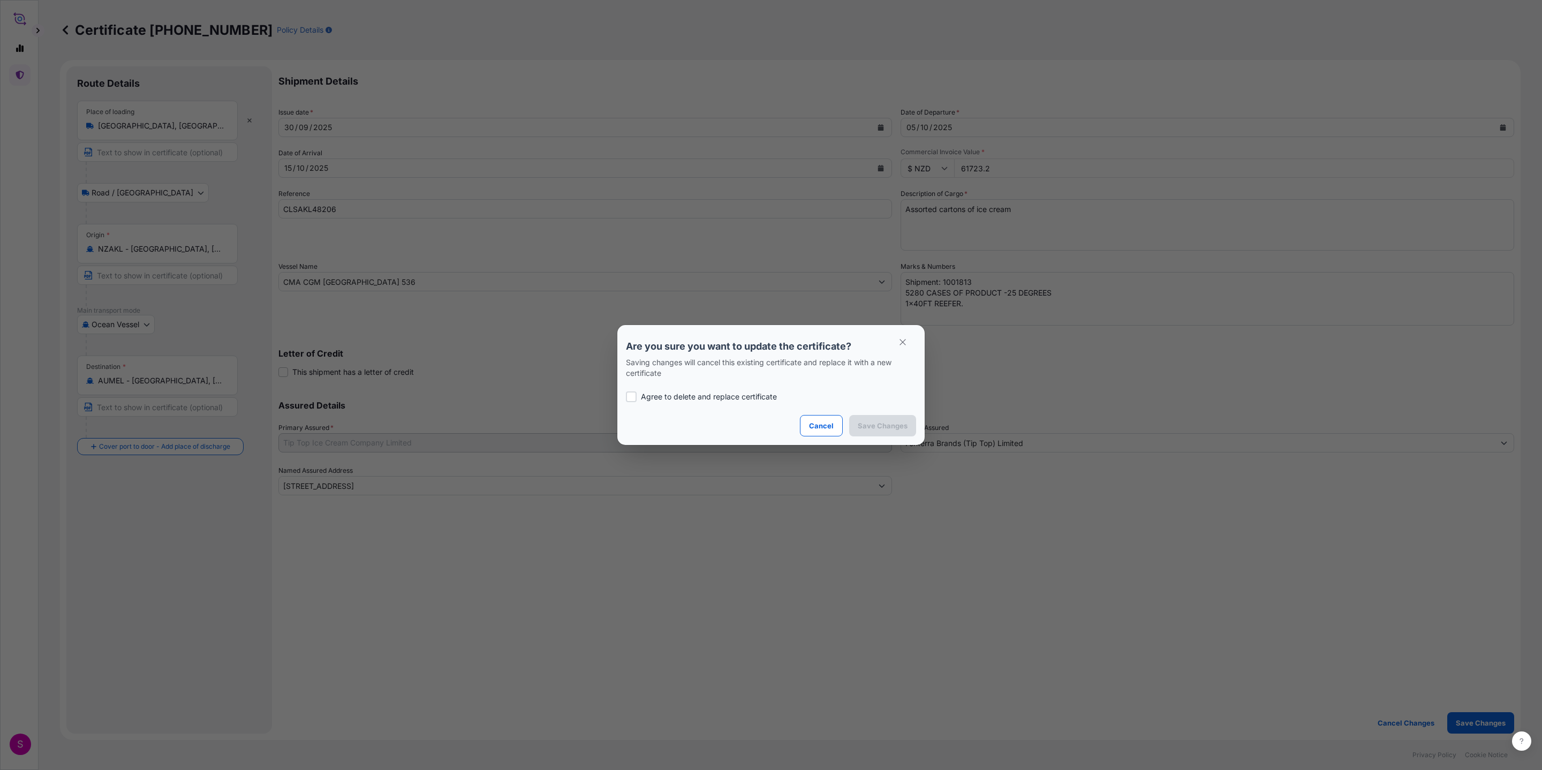
click at [691, 397] on p "Agree to delete and replace certificate" at bounding box center [709, 396] width 136 height 11
checkbox input "true"
click at [889, 424] on p "Save Changes" at bounding box center [883, 425] width 50 height 11
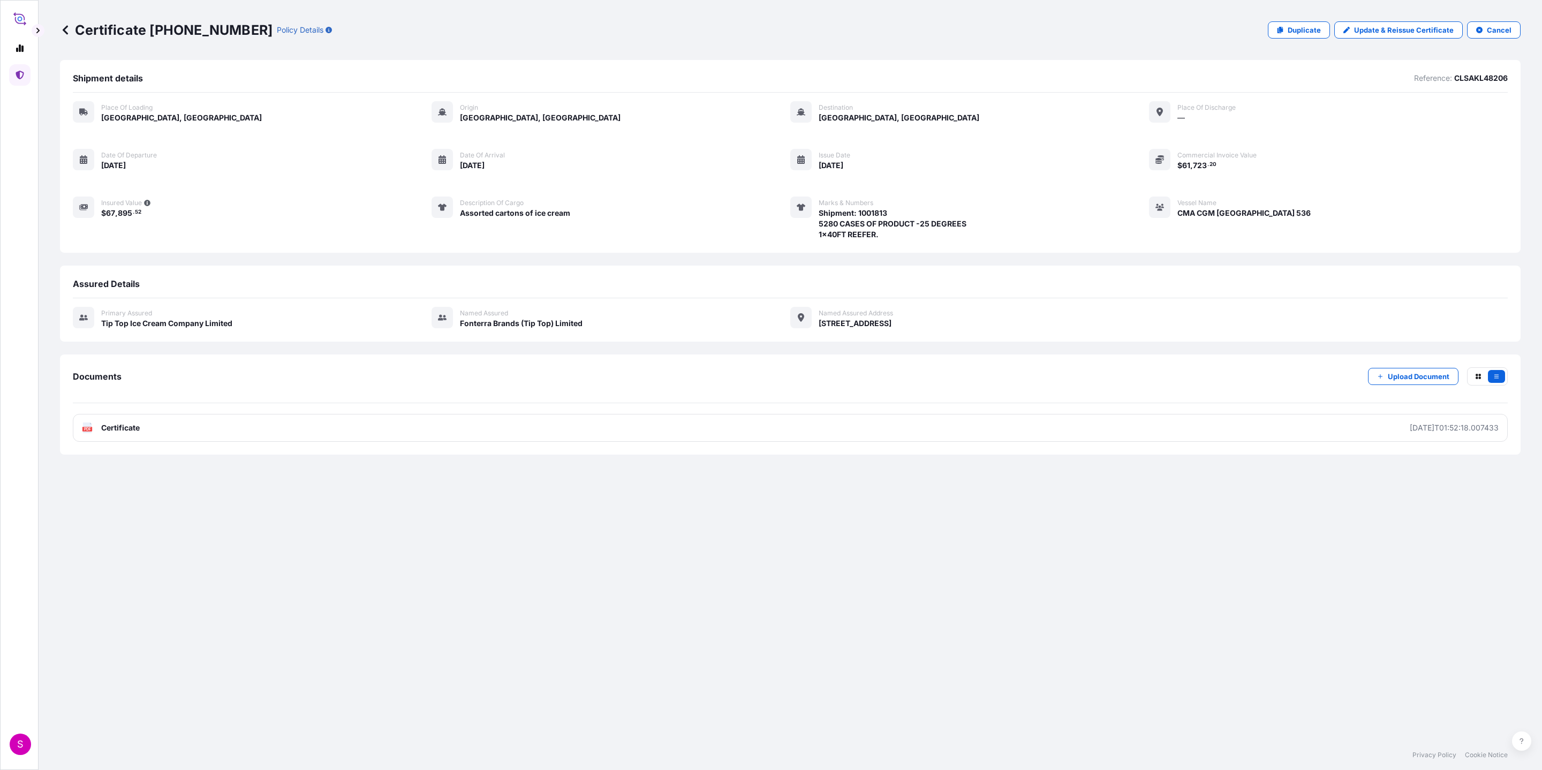
click at [65, 31] on icon at bounding box center [65, 29] width 5 height 9
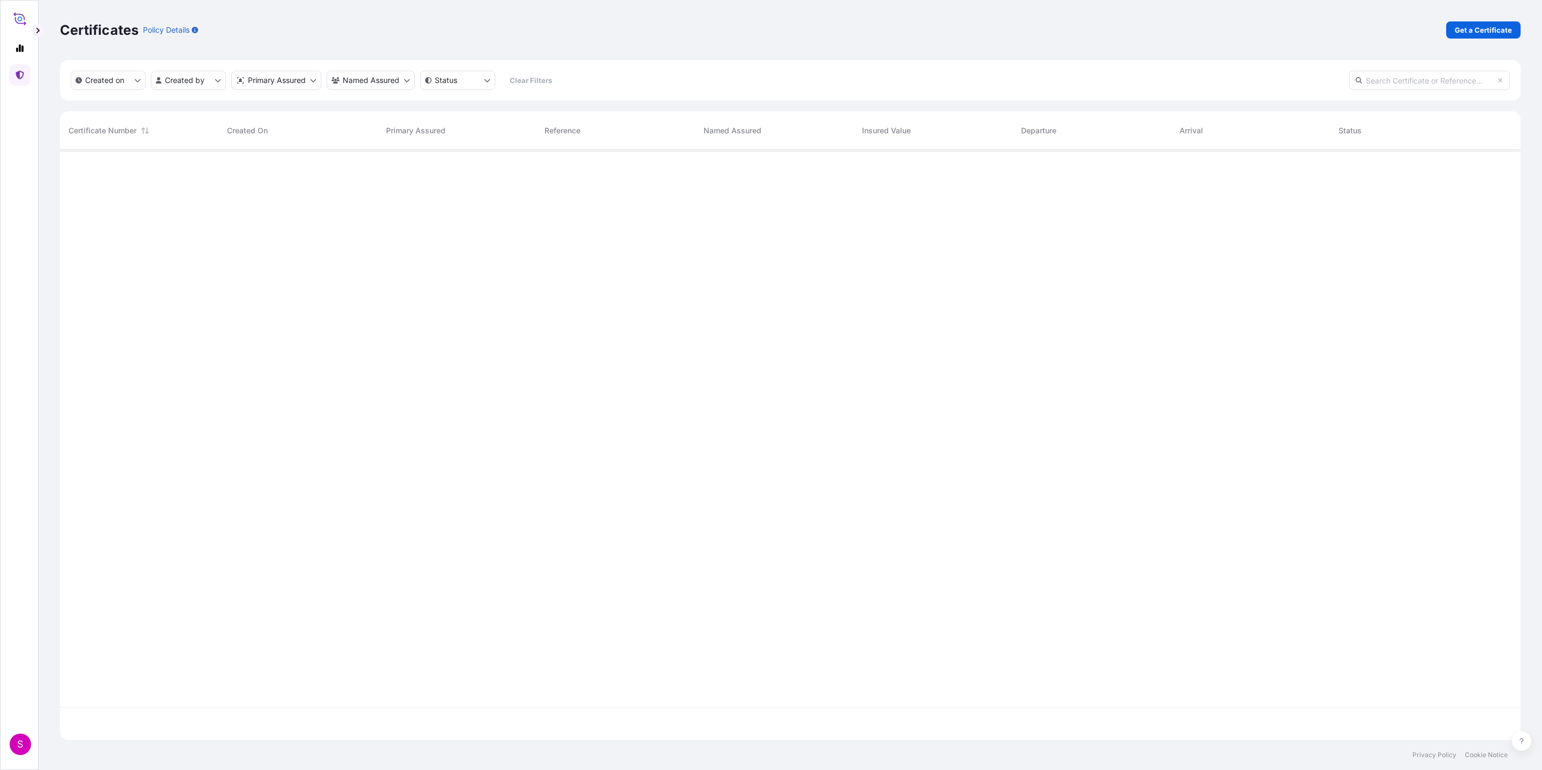
scroll to position [584, 1448]
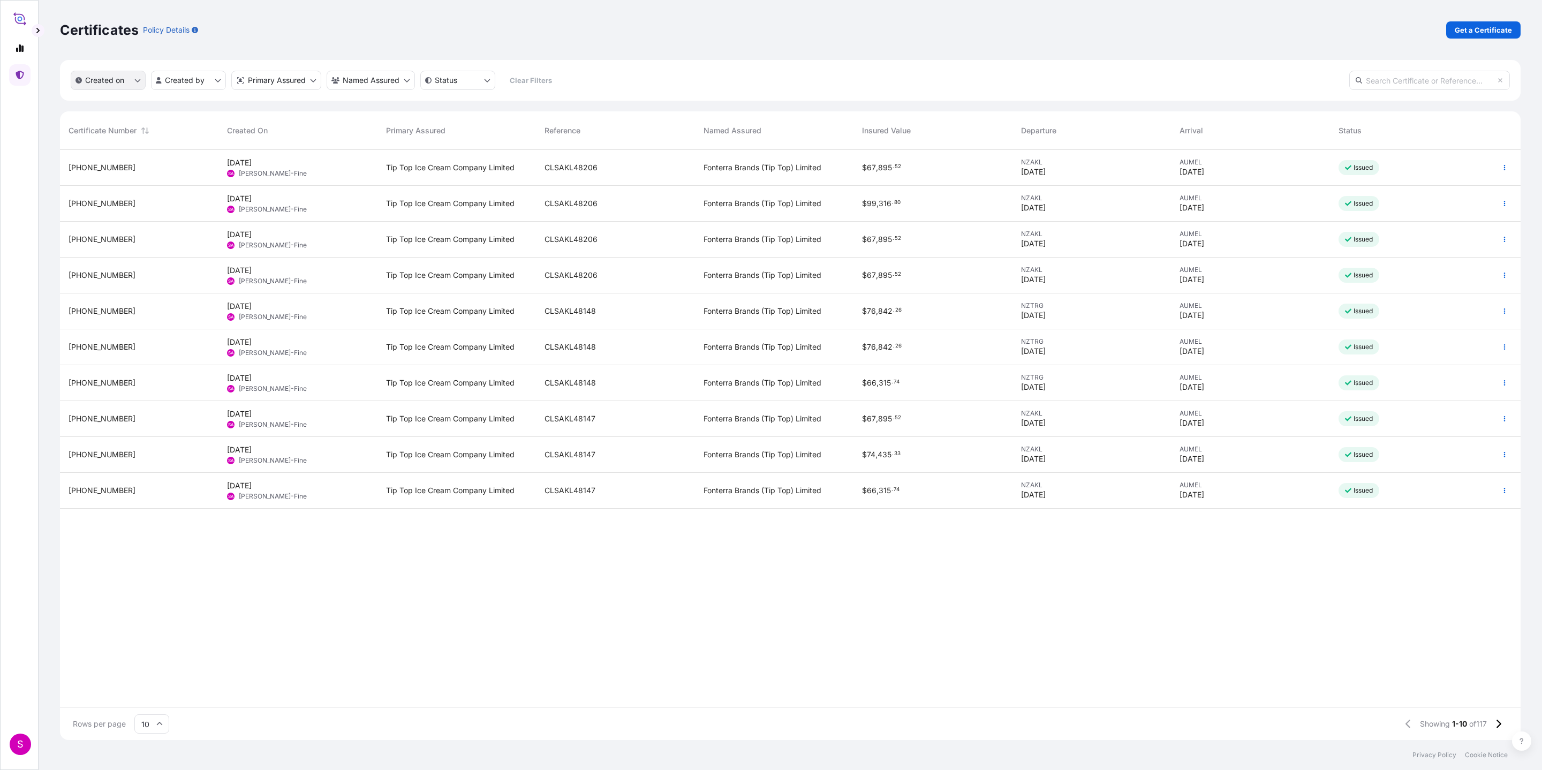
click at [132, 82] on button "Created on" at bounding box center [108, 80] width 75 height 19
click at [116, 103] on p "Today" at bounding box center [111, 106] width 25 height 11
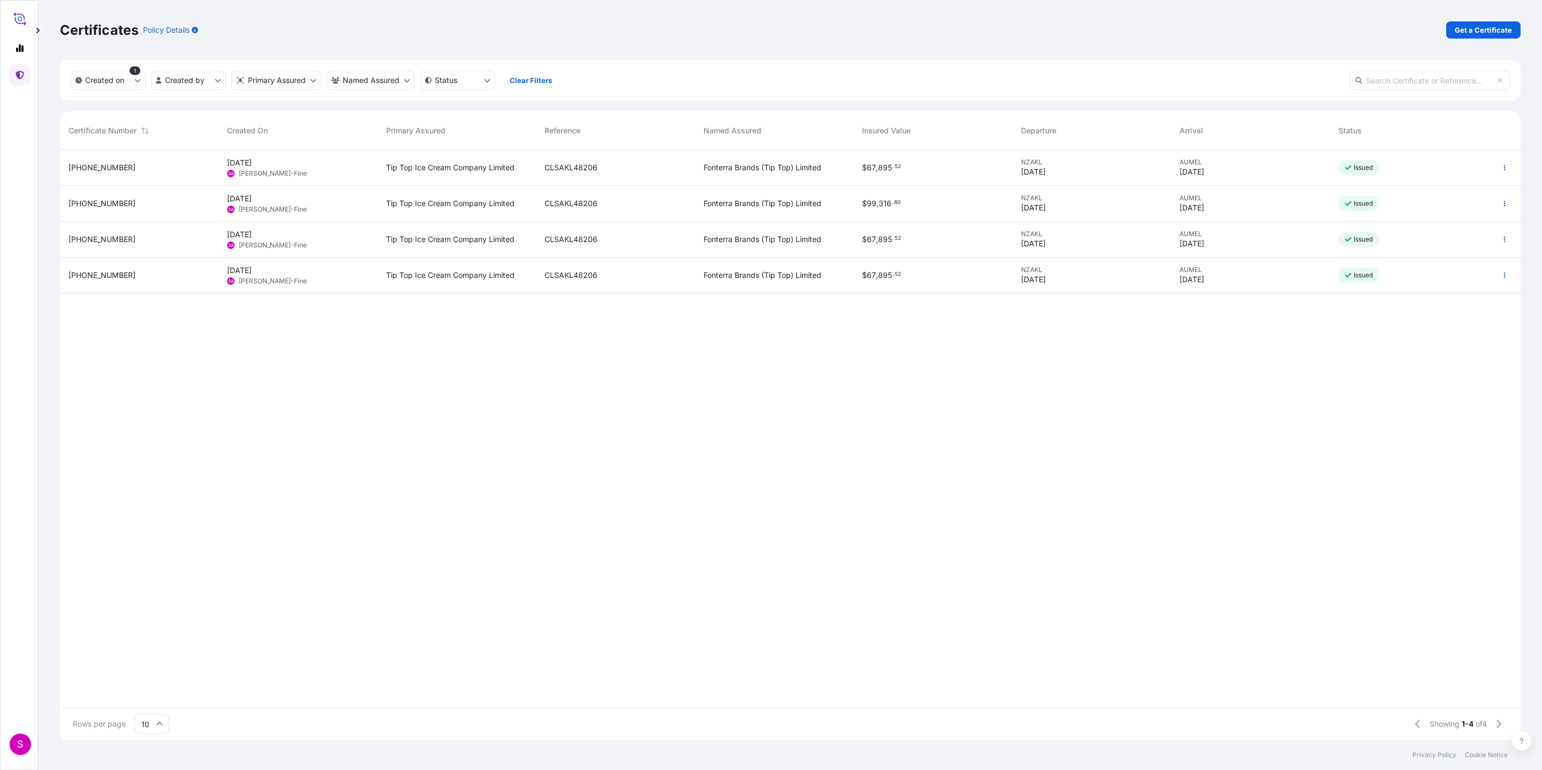
click at [939, 441] on div "31891-115-2 3 Oct 2025 SA Suli Adimim-Fine Tip Top Ice Cream Company Limited CL…" at bounding box center [790, 428] width 1461 height 557
click at [1027, 205] on button "button" at bounding box center [1504, 203] width 17 height 17
click at [1027, 225] on p "Edit details" at bounding box center [1436, 225] width 39 height 11
select select "Road / Inland"
select select "Ocean Vessel"
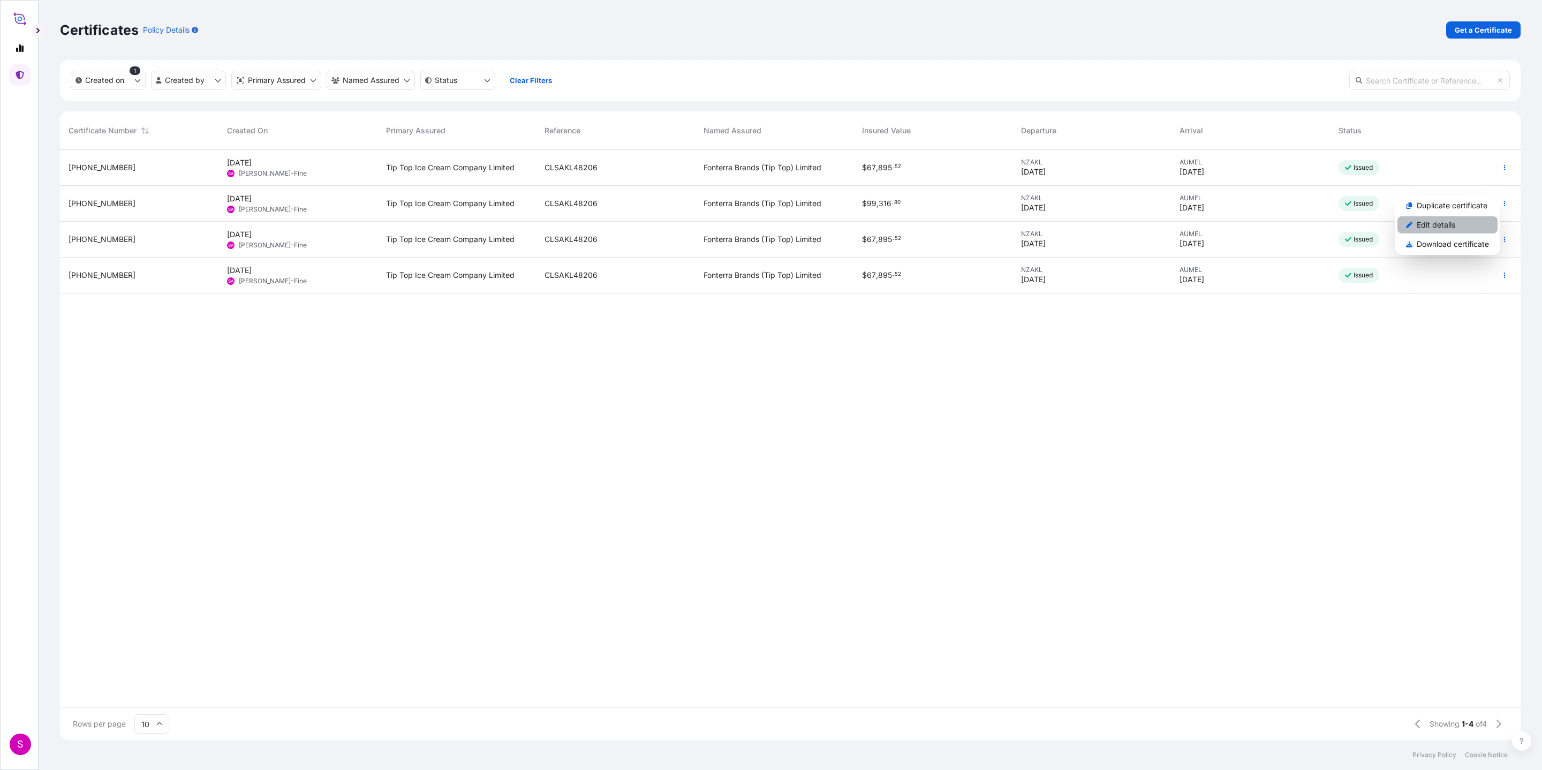
select select "31891"
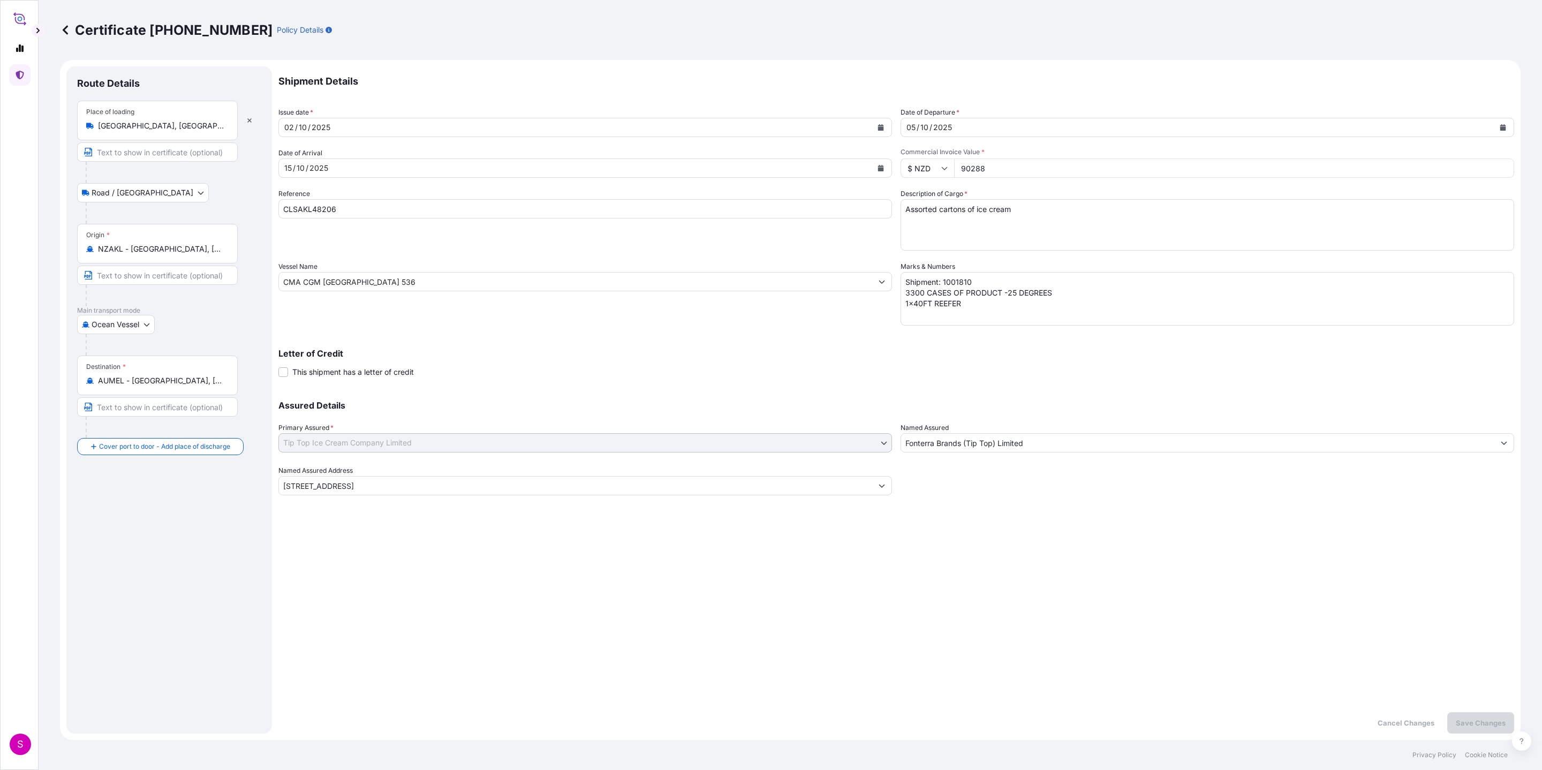
click at [1027, 513] on div "Shipment Details Issue date * 02 / 10 / 2025 Date of Departure * 05 / 10 / 2025…" at bounding box center [896, 399] width 1236 height 667
click at [62, 34] on icon at bounding box center [65, 30] width 11 height 11
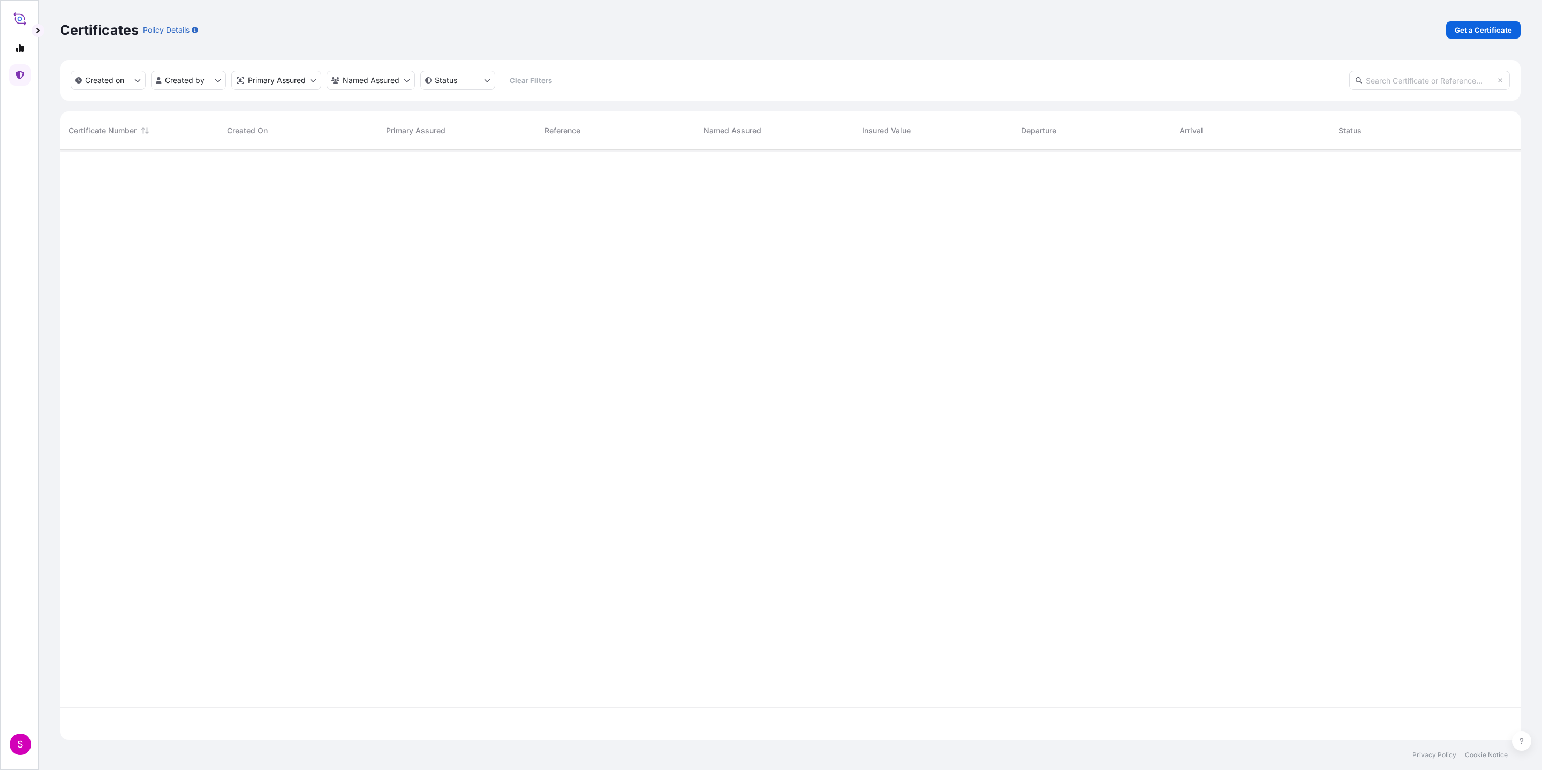
scroll to position [584, 1448]
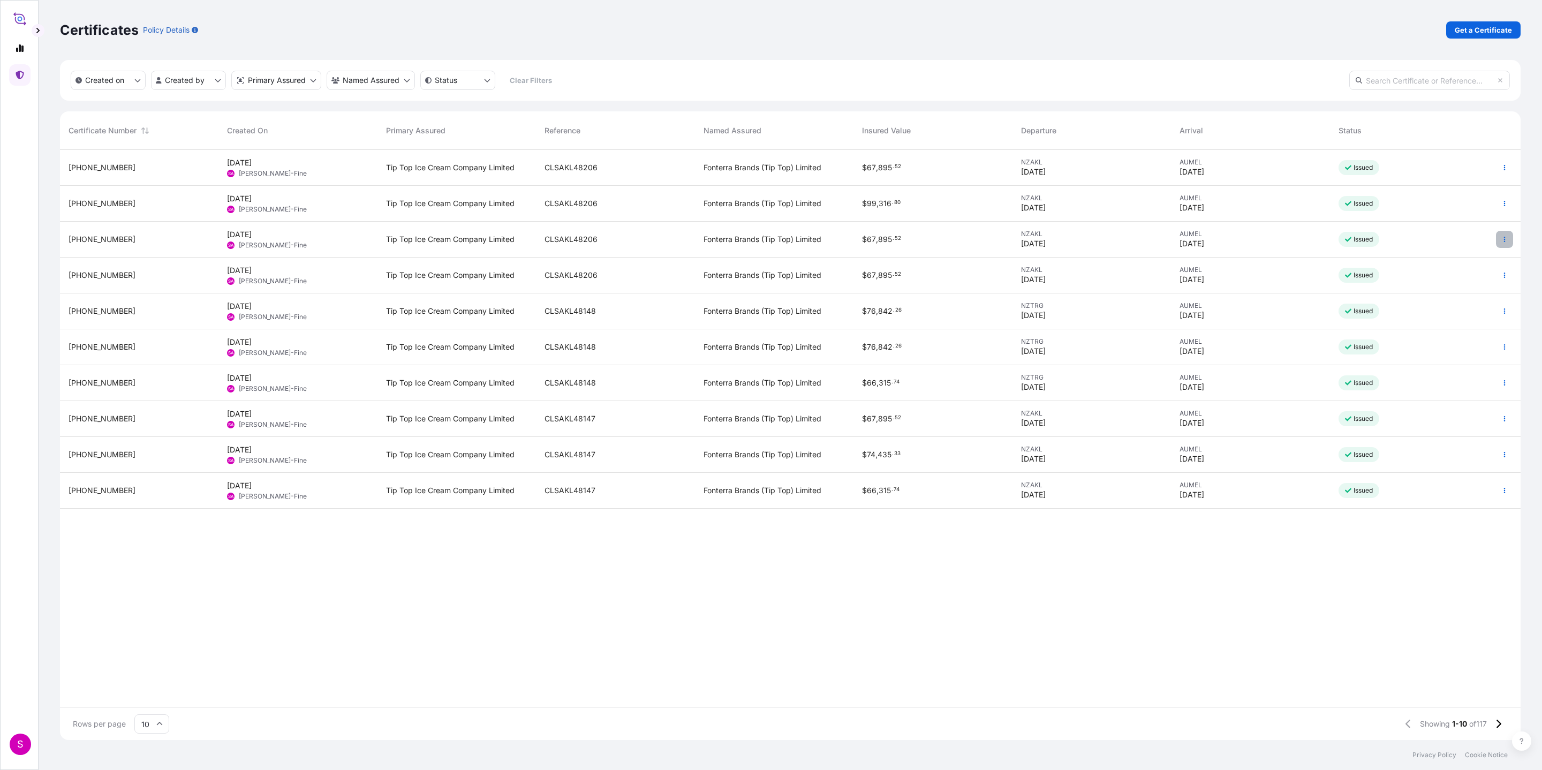
click at [1027, 240] on icon "button" at bounding box center [1504, 239] width 6 height 6
click at [1027, 260] on p "Edit details" at bounding box center [1436, 260] width 39 height 11
select select "Road / Inland"
select select "Ocean Vessel"
select select "31891"
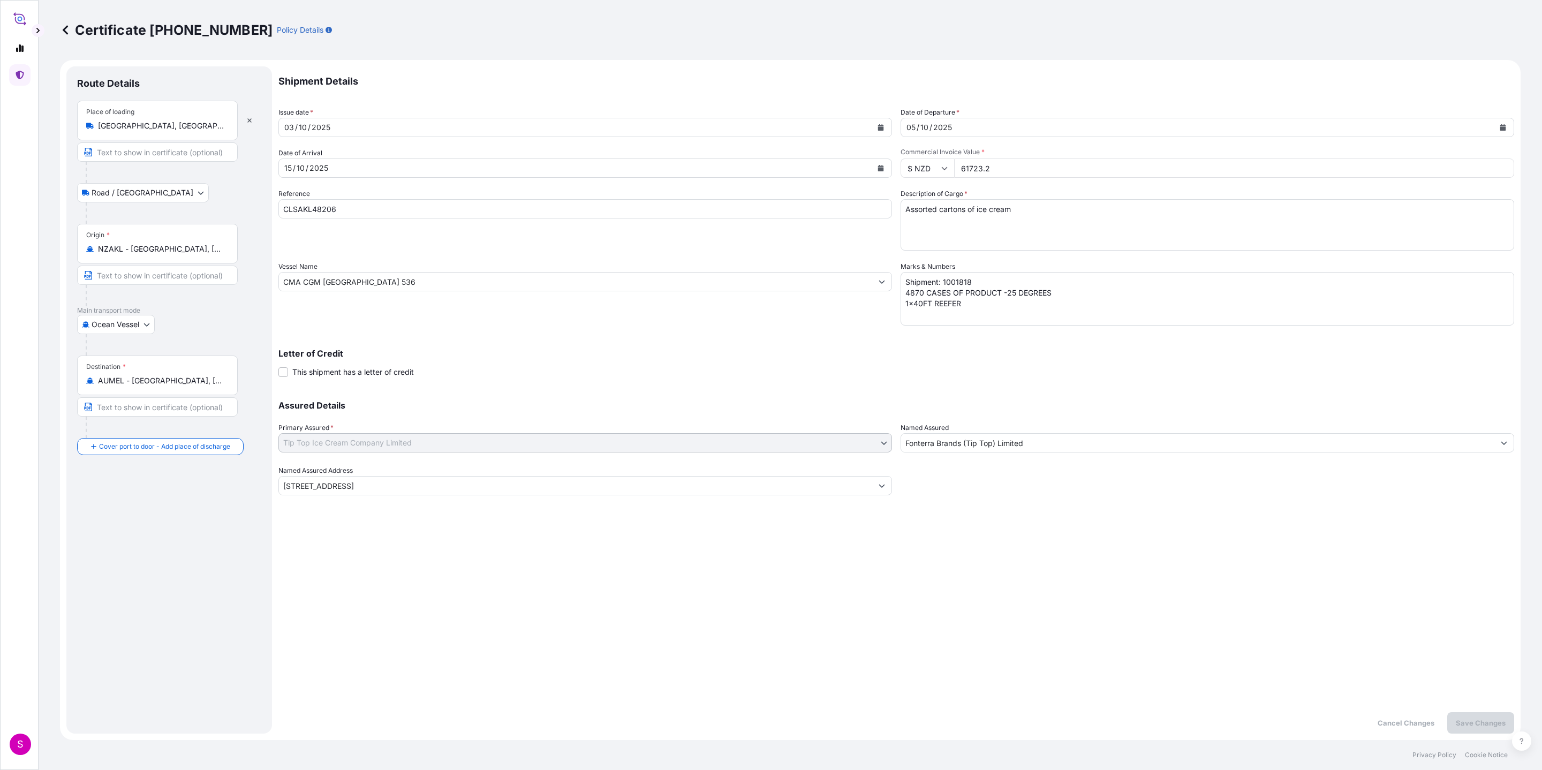
drag, startPoint x: 995, startPoint y: 176, endPoint x: 936, endPoint y: 161, distance: 60.1
click at [936, 161] on div "$ NZD 61723.2" at bounding box center [1208, 167] width 614 height 19
paste input "3592.58"
type input "63592.58"
click at [1027, 513] on p "Save Changes" at bounding box center [1481, 722] width 50 height 11
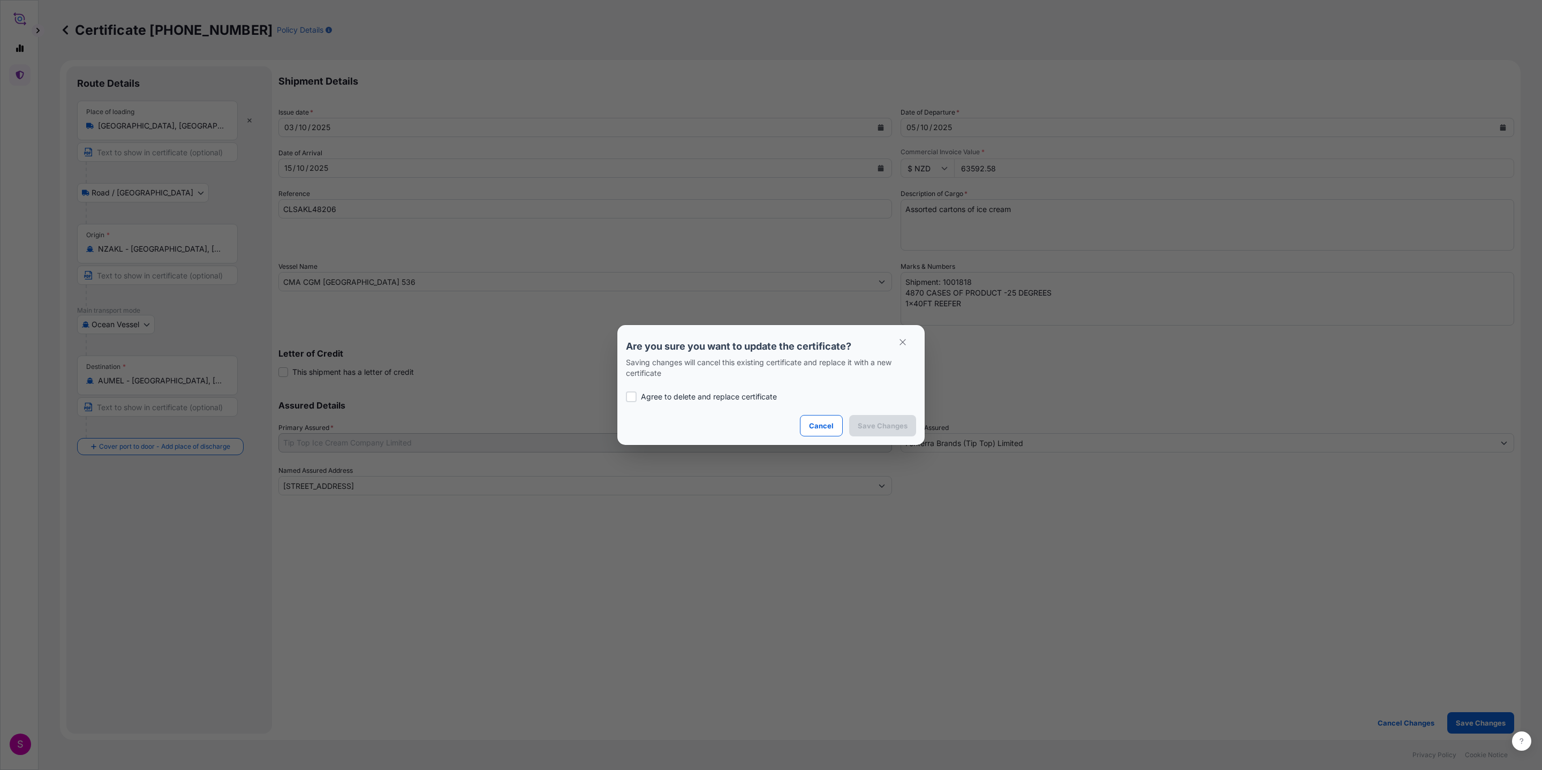
click at [692, 397] on p "Agree to delete and replace certificate" at bounding box center [709, 396] width 136 height 11
checkbox input "true"
click at [890, 426] on p "Save Changes" at bounding box center [883, 425] width 50 height 11
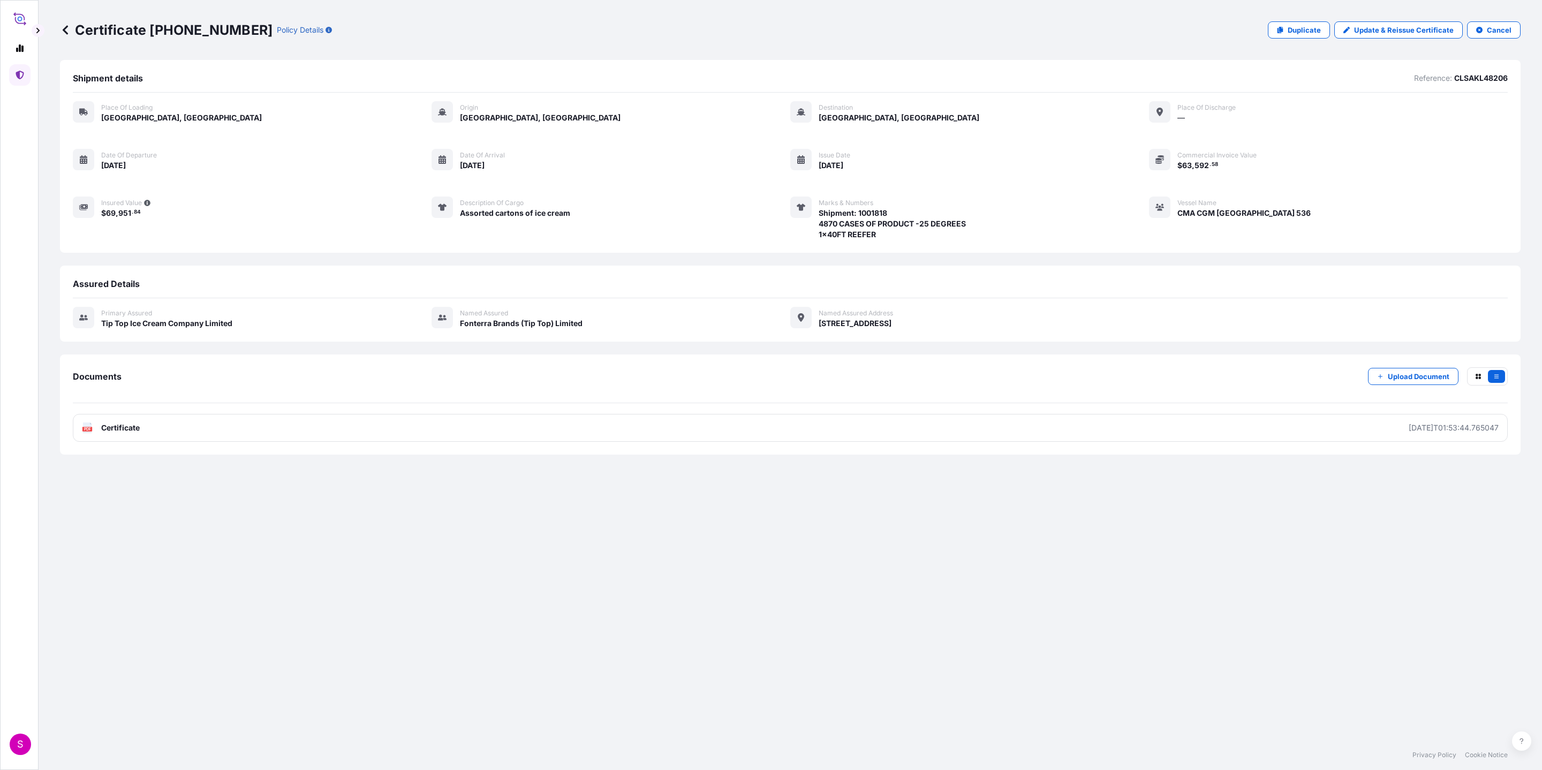
click at [64, 28] on icon at bounding box center [65, 29] width 5 height 9
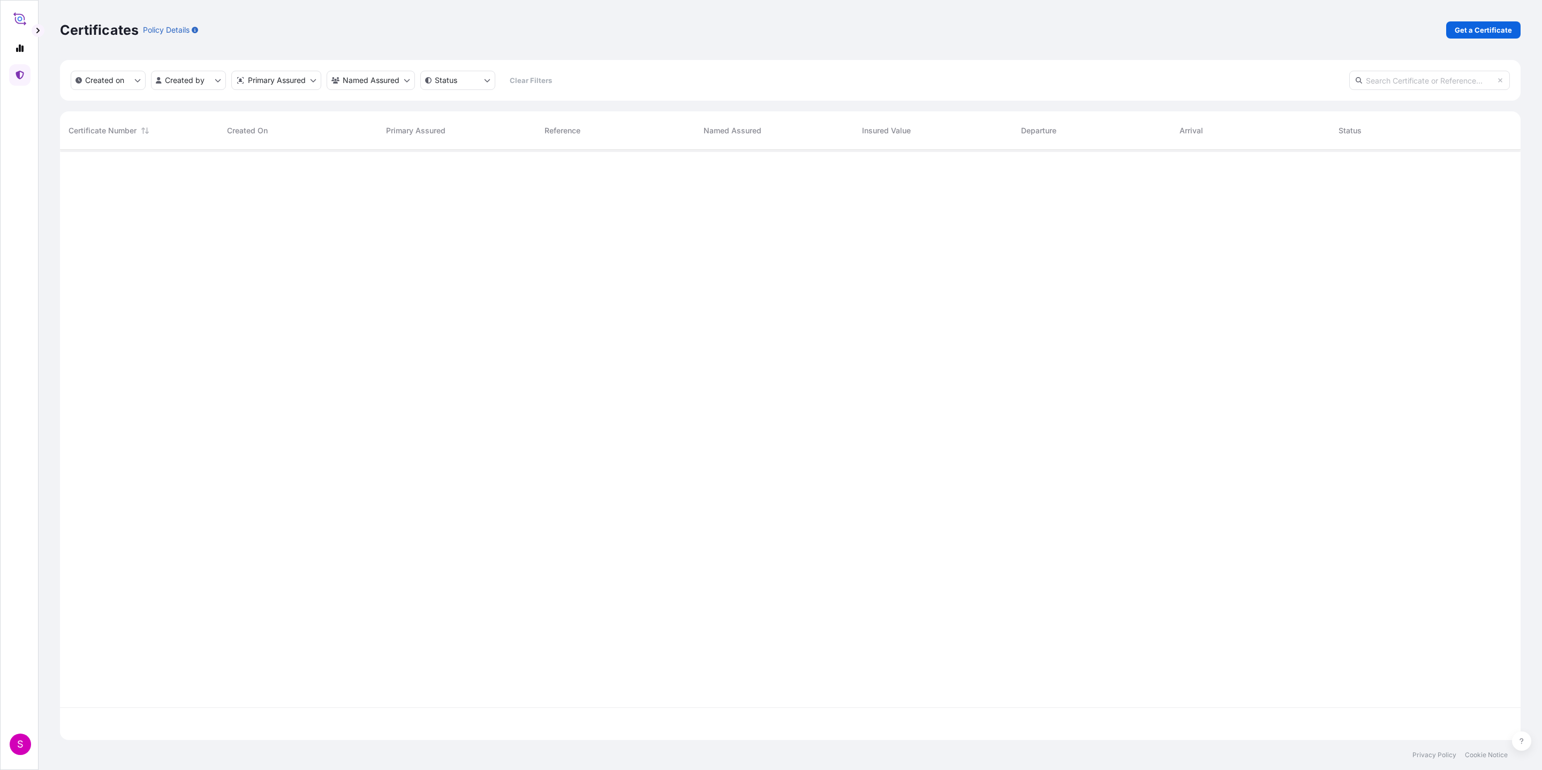
scroll to position [584, 1448]
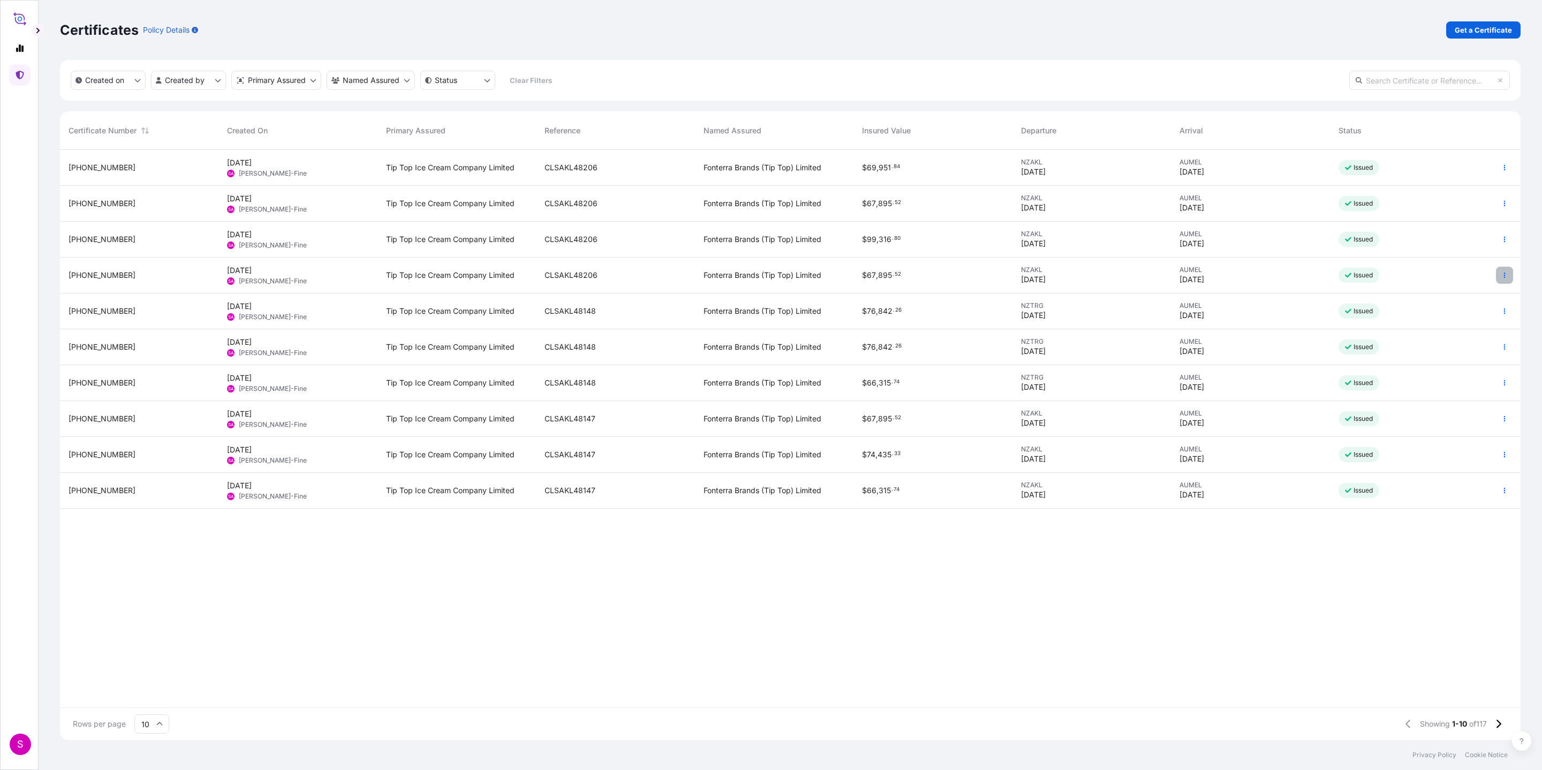
click at [1027, 271] on button "button" at bounding box center [1504, 275] width 17 height 17
click at [1027, 296] on p "Edit details" at bounding box center [1436, 296] width 39 height 11
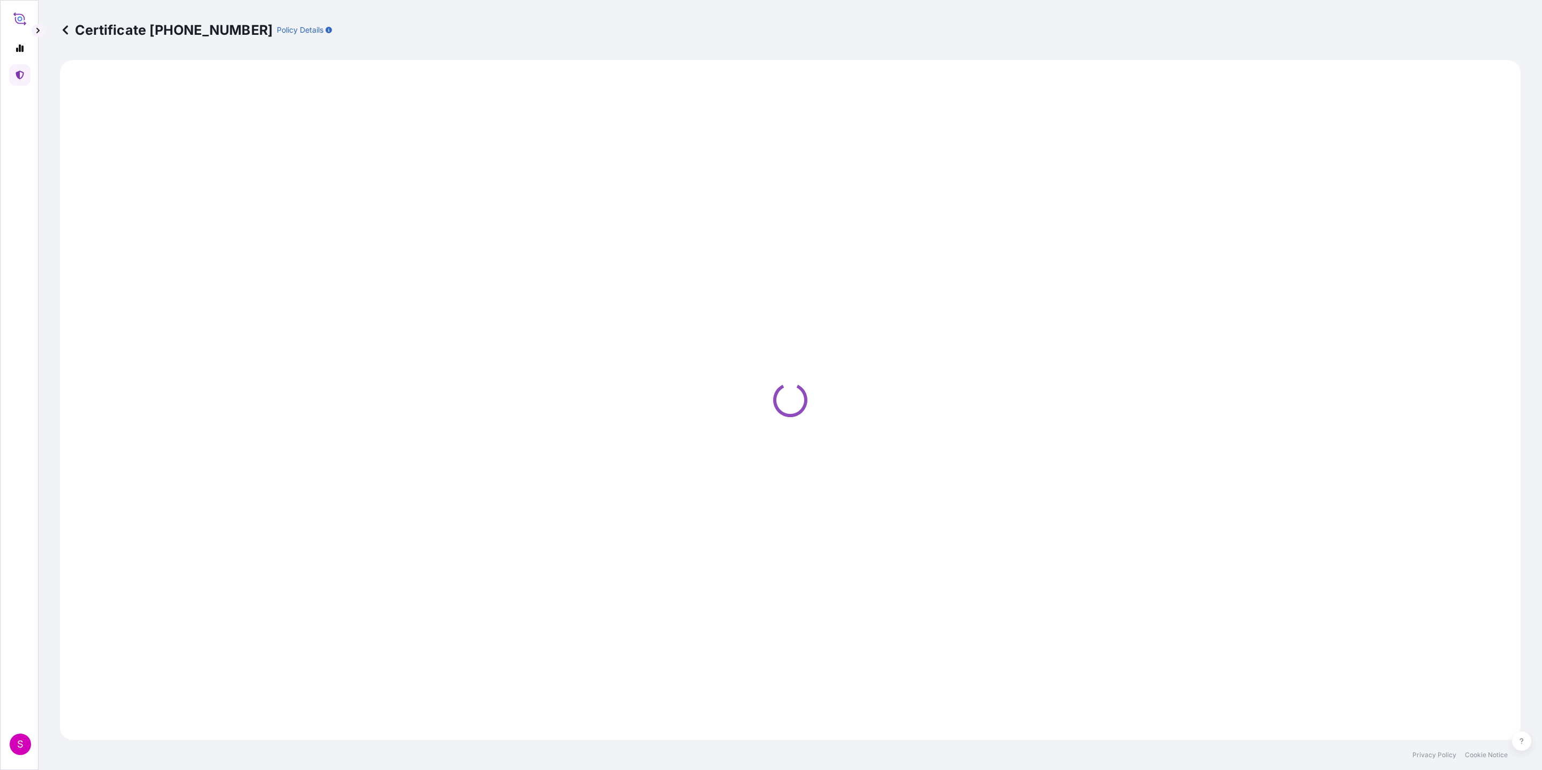
select select "Road / Inland"
select select "Ocean Vessel"
select select "31891"
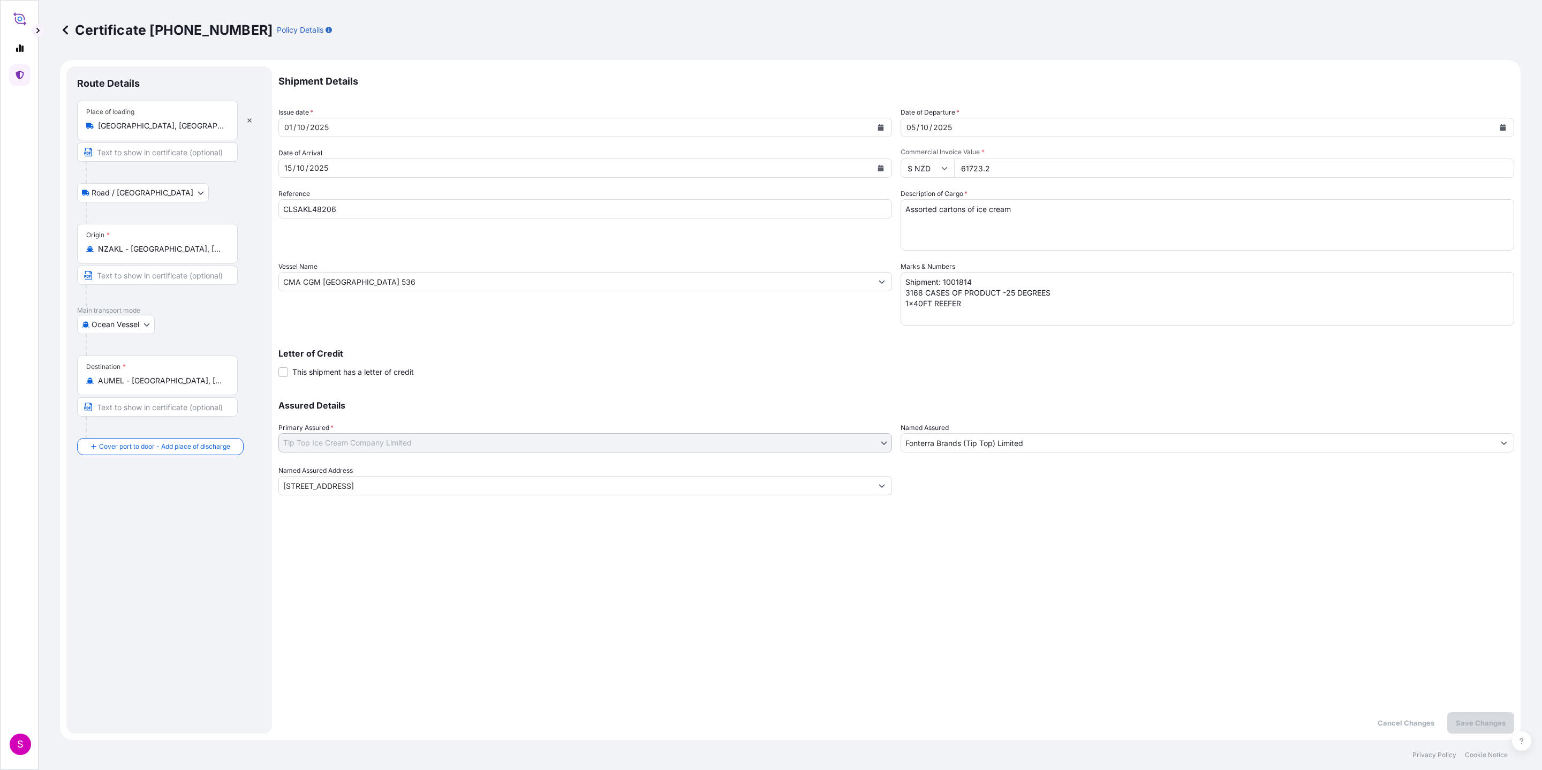
drag, startPoint x: 922, startPoint y: 156, endPoint x: 914, endPoint y: 162, distance: 10.4
click at [911, 157] on div "Commercial Invoice Value * $ NZD 61723.2" at bounding box center [1208, 163] width 614 height 30
paste input "number"
type input "61723.2"
click at [1027, 513] on p "Save Changes" at bounding box center [1481, 722] width 50 height 11
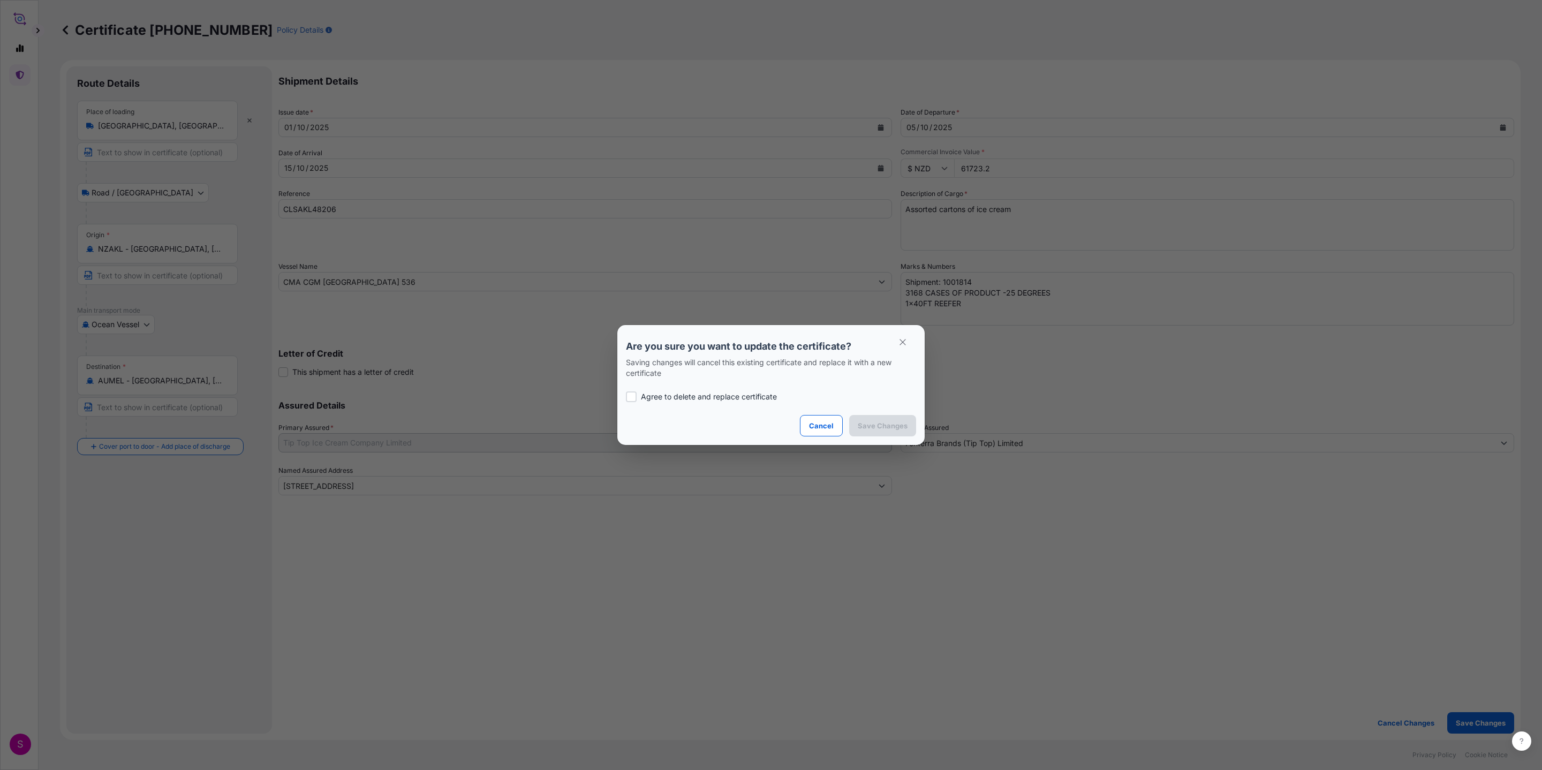
click at [725, 397] on p "Agree to delete and replace certificate" at bounding box center [709, 396] width 136 height 11
checkbox input "true"
click at [887, 426] on p "Save Changes" at bounding box center [883, 425] width 50 height 11
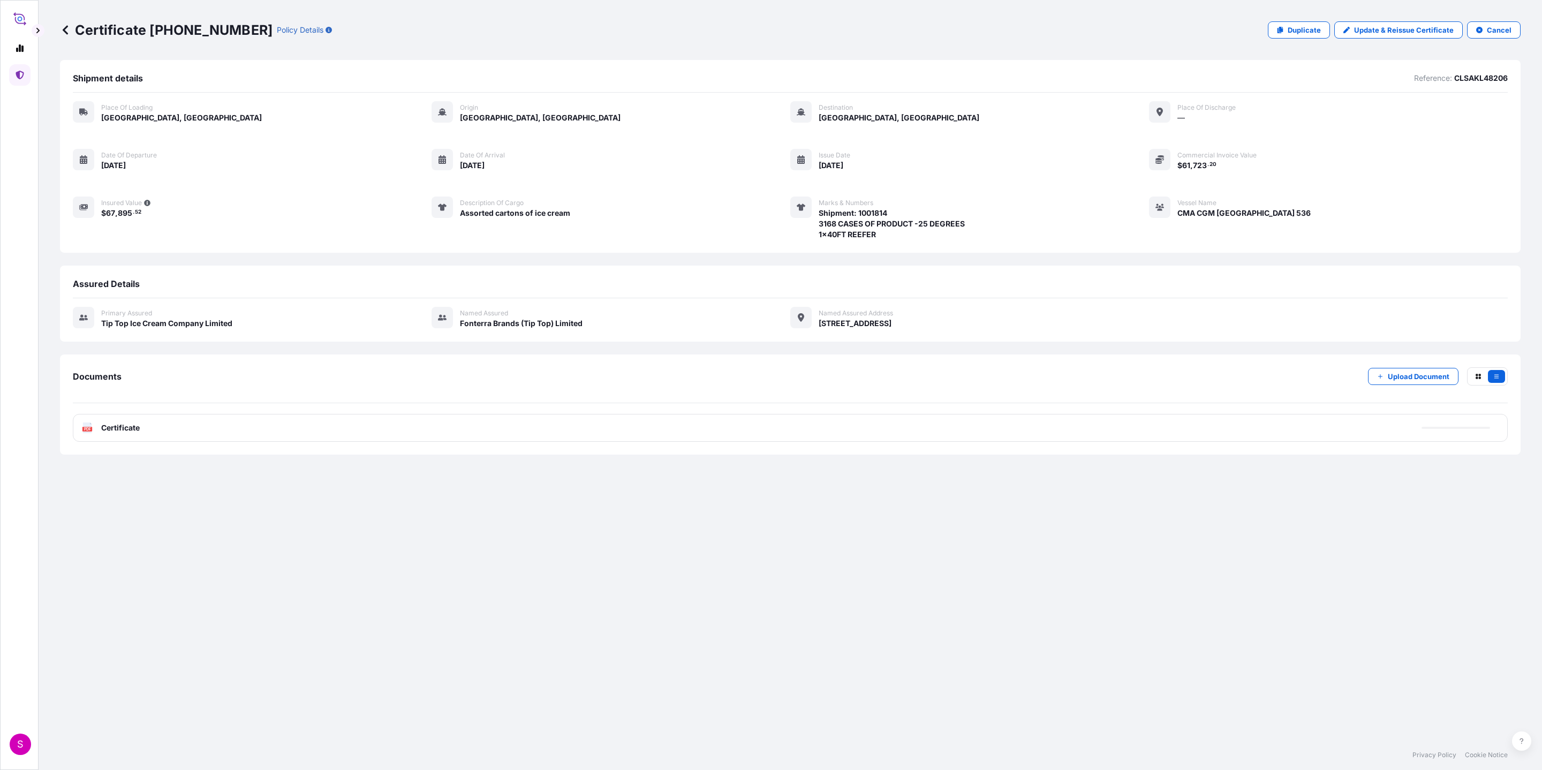
click at [64, 26] on icon at bounding box center [65, 30] width 11 height 11
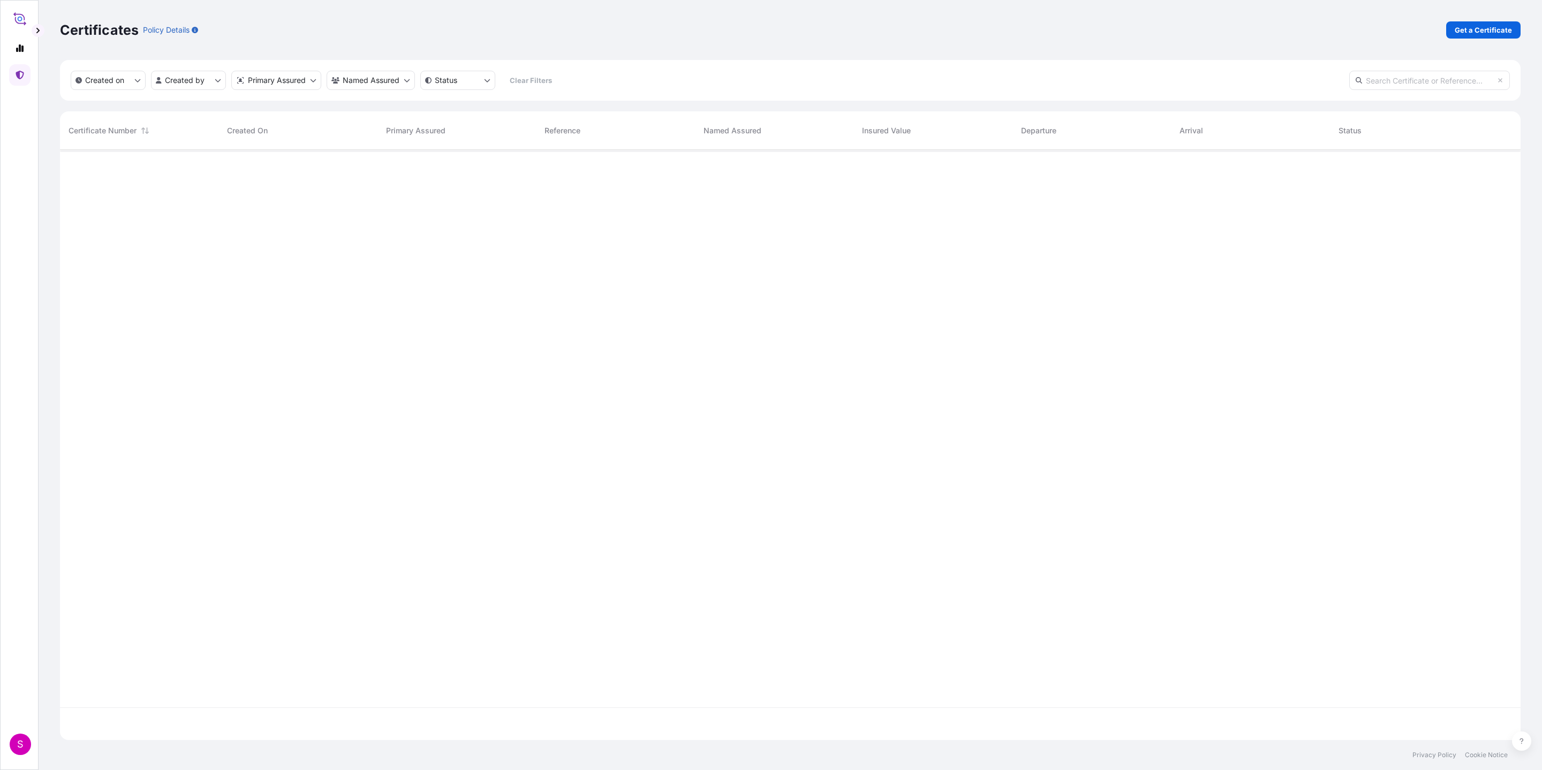
scroll to position [584, 1448]
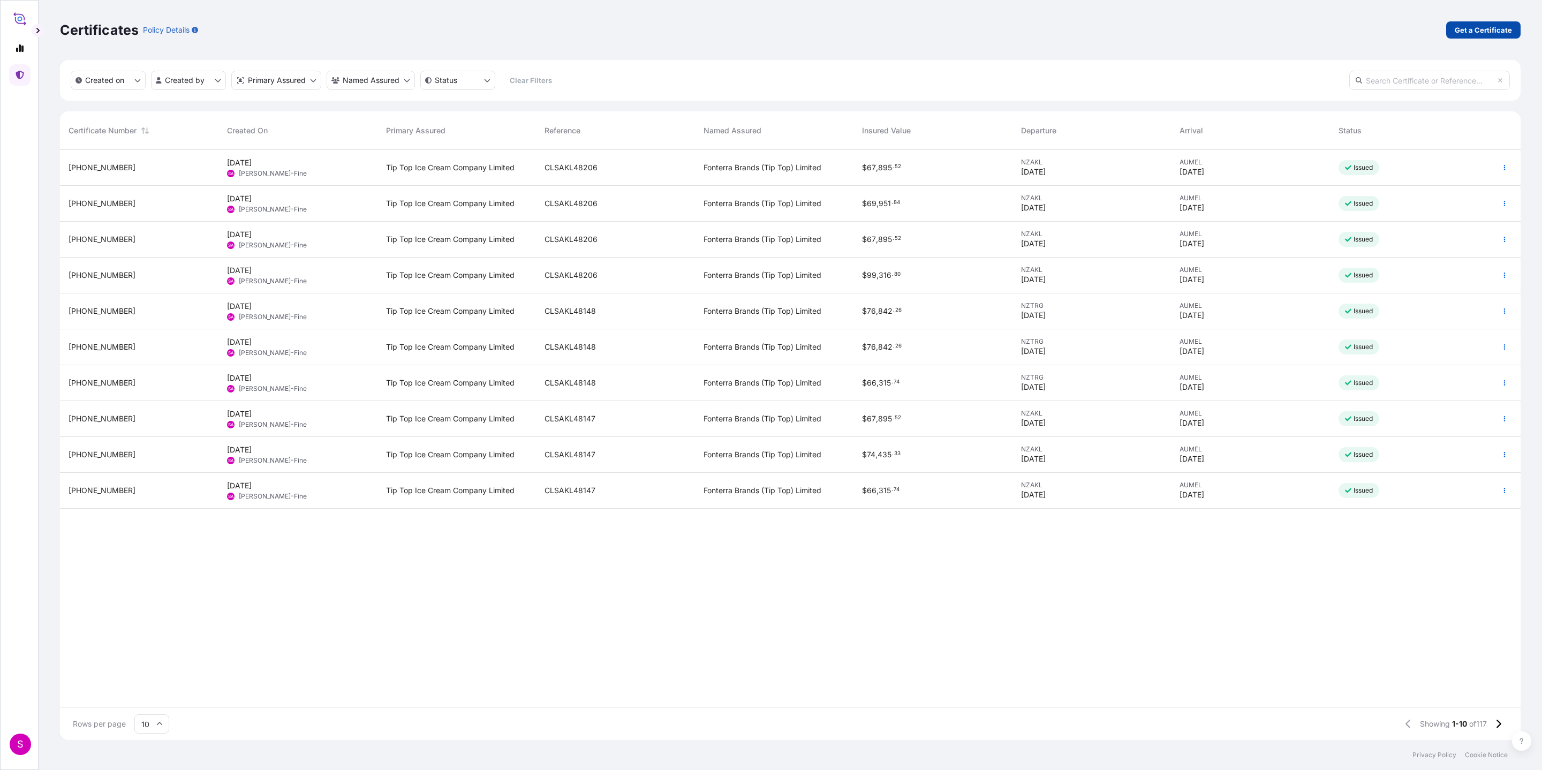
click at [1027, 32] on p "Get a Certificate" at bounding box center [1483, 30] width 57 height 11
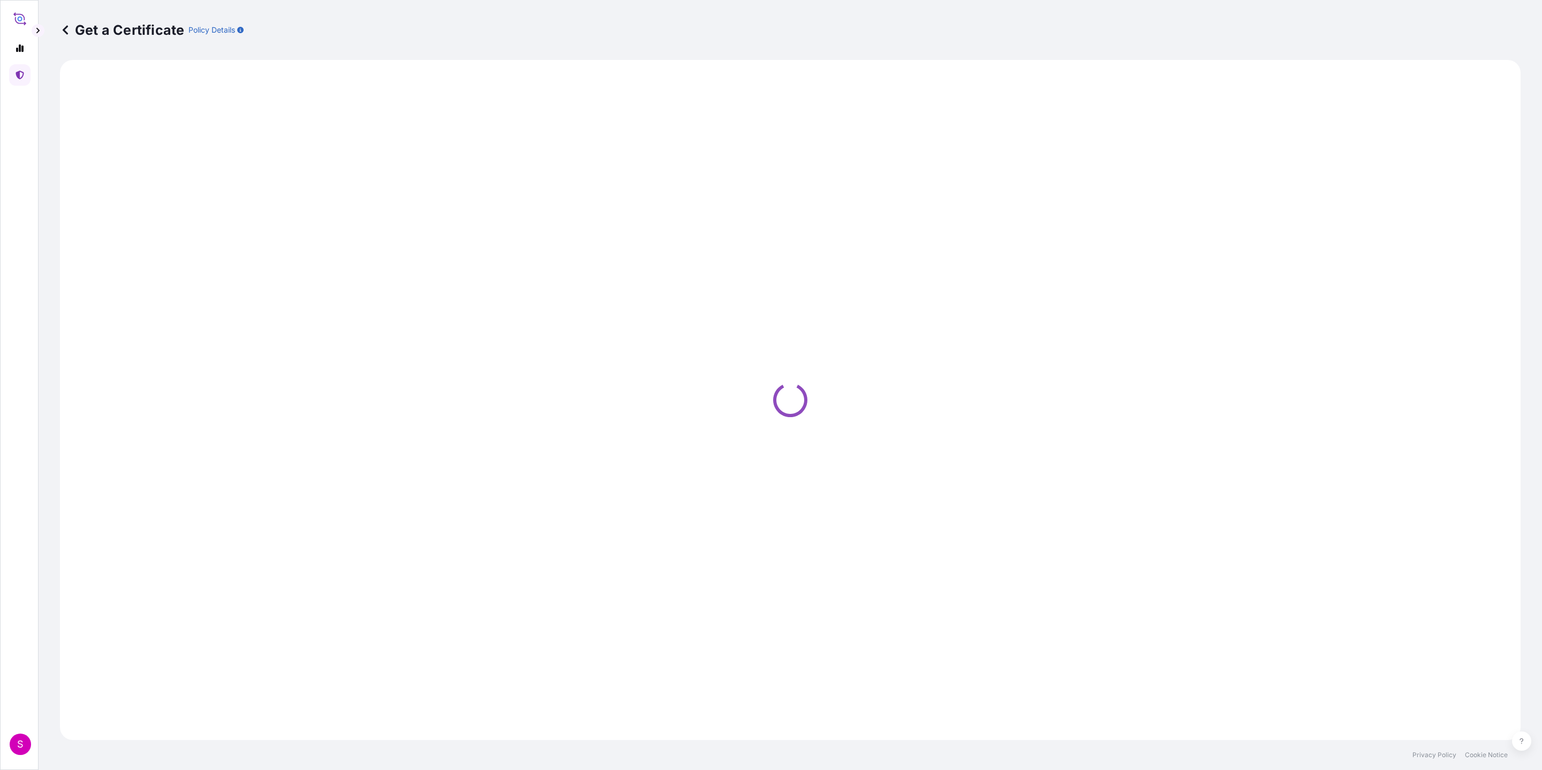
select select "Ocean Vessel"
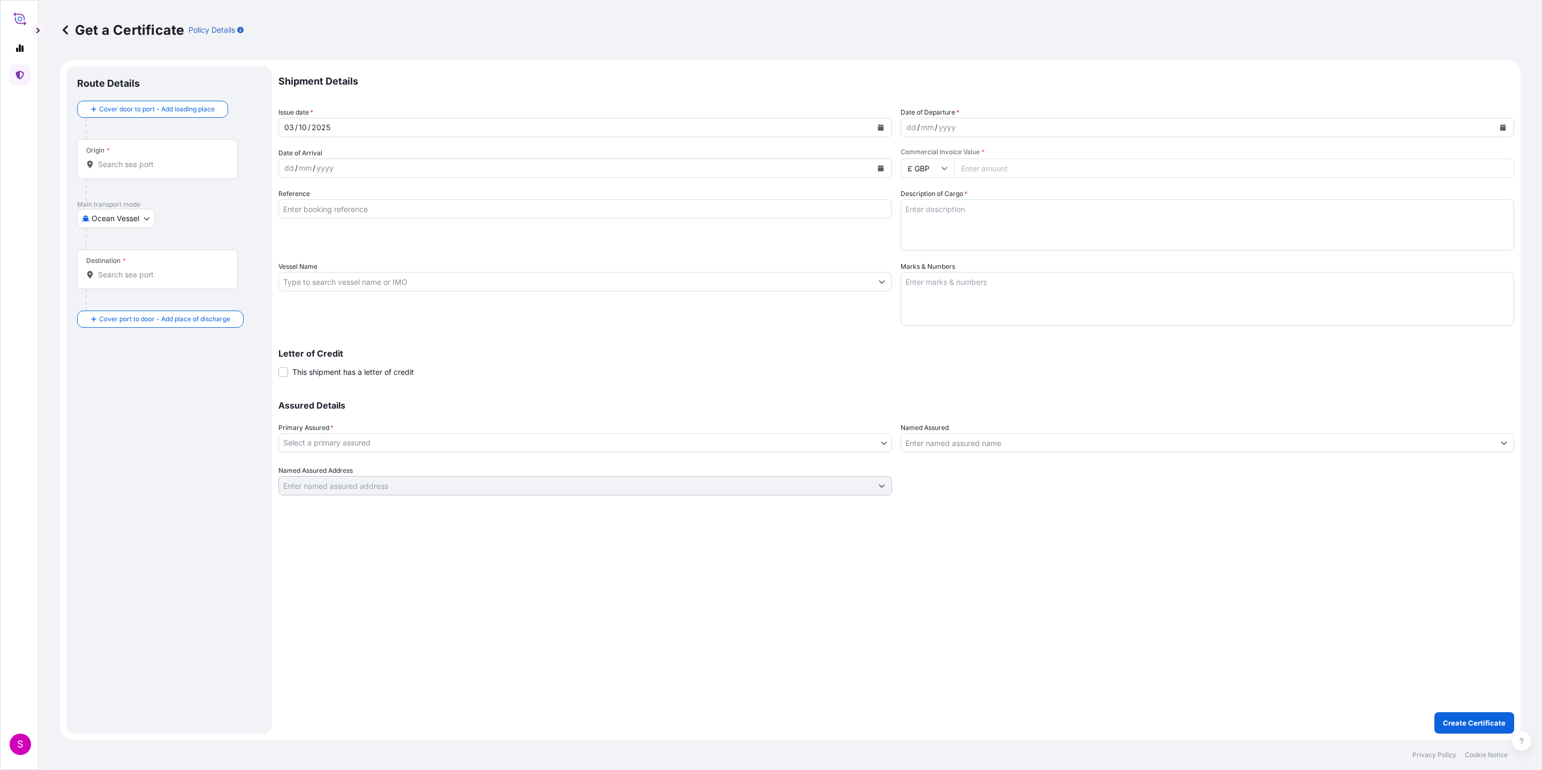
click at [67, 27] on icon at bounding box center [65, 30] width 11 height 11
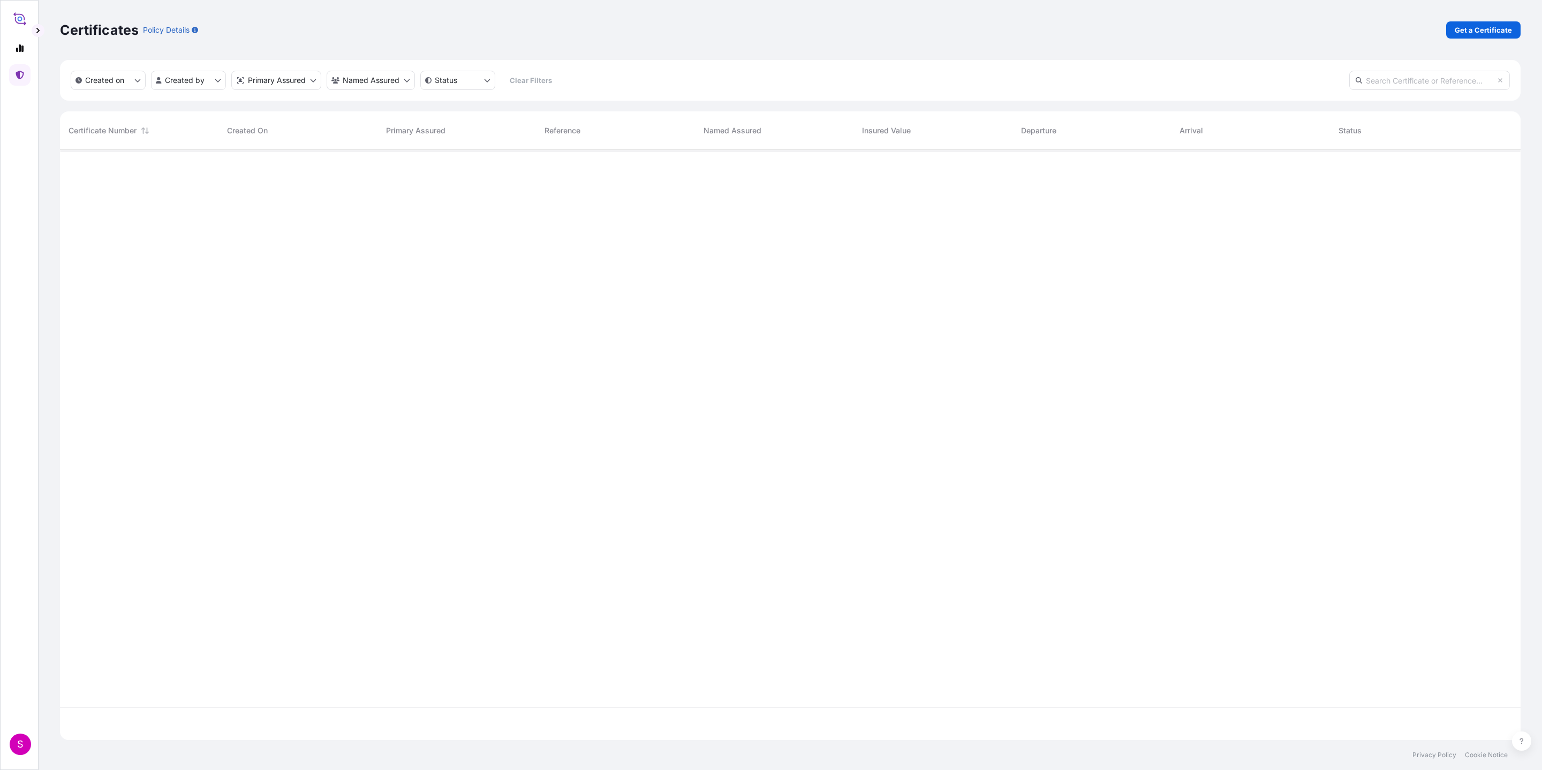
scroll to position [584, 1448]
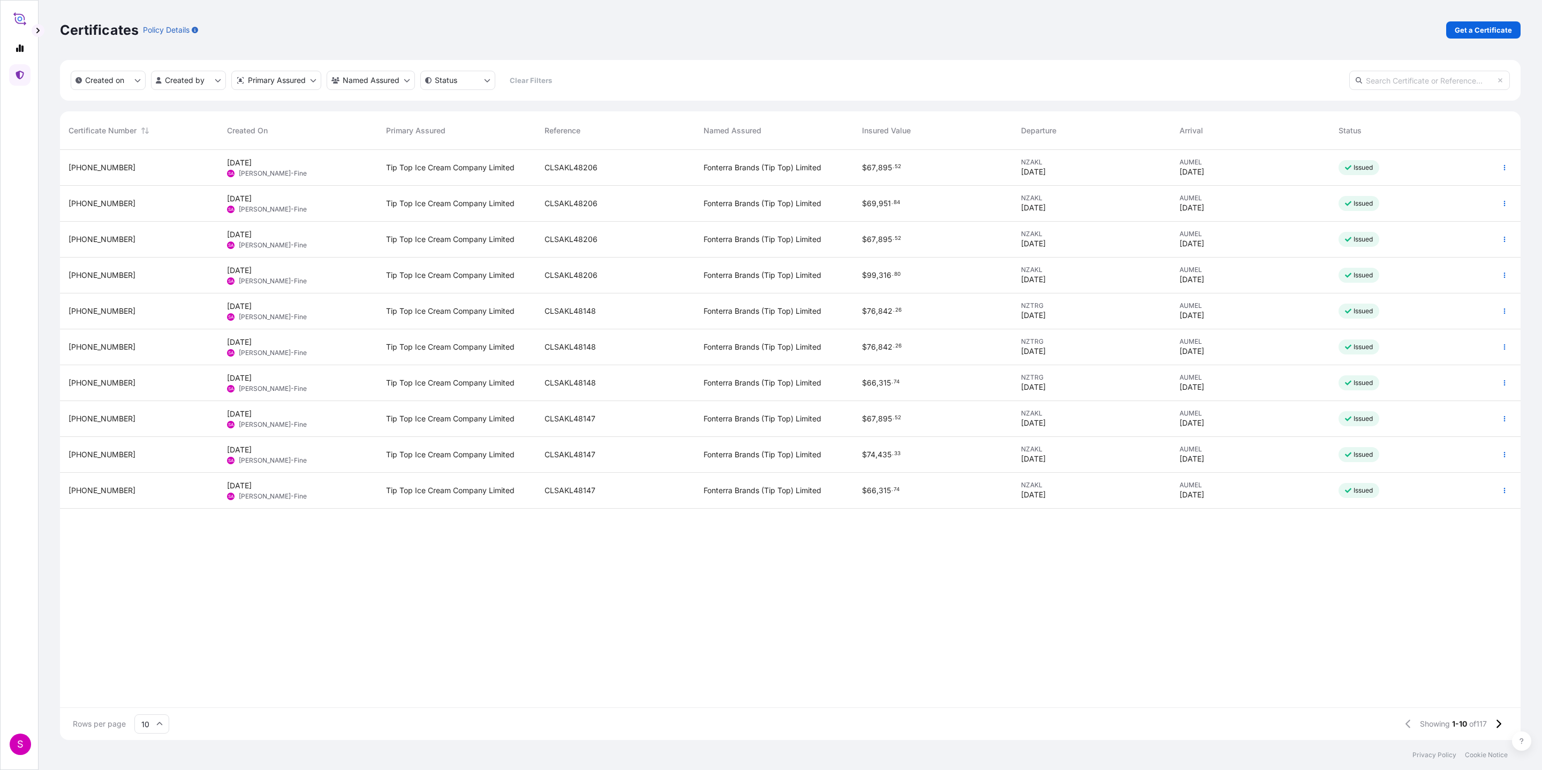
click at [164, 165] on div "31891-116-2" at bounding box center [139, 167] width 141 height 11
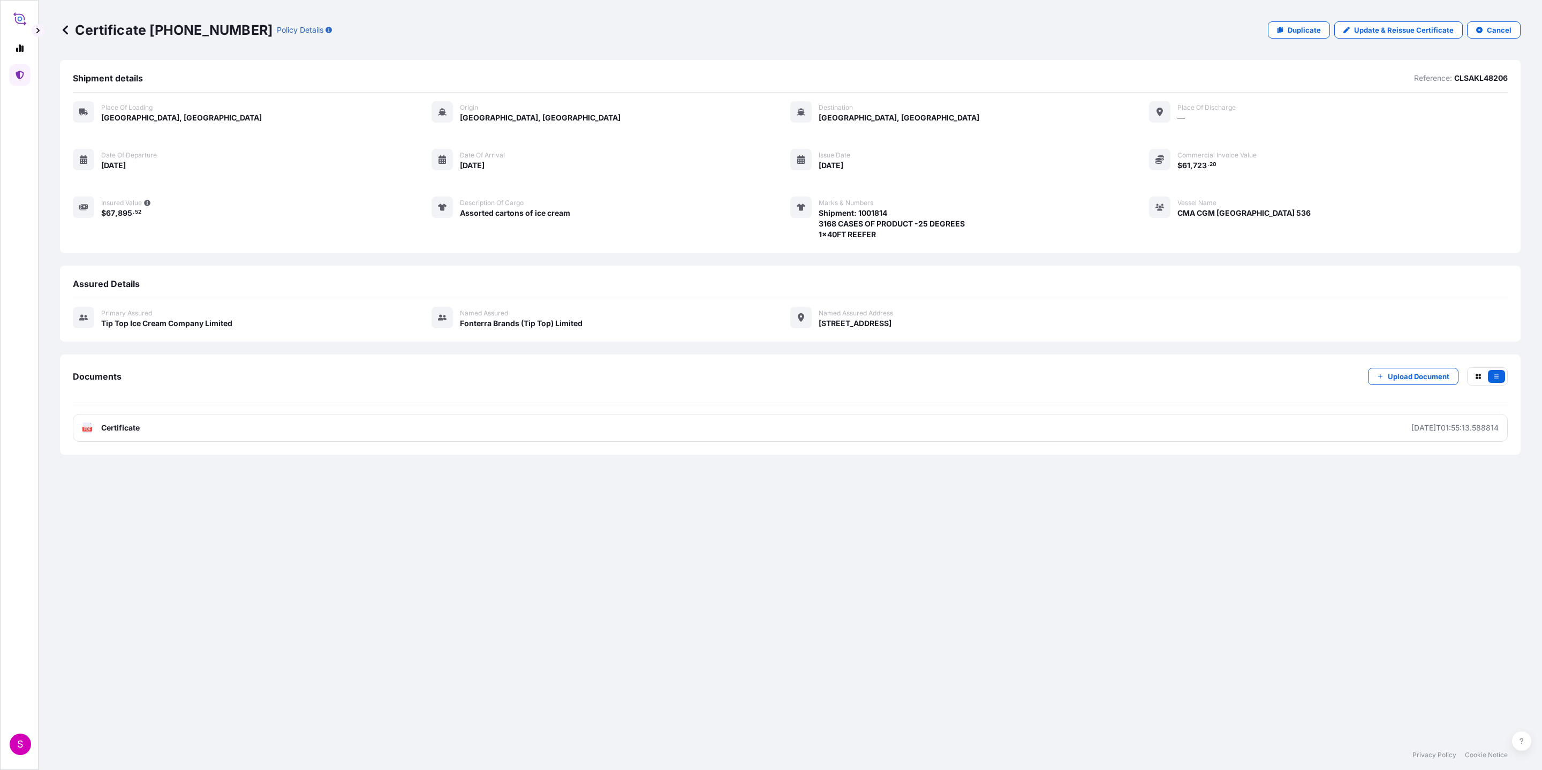
click at [164, 165] on div "Place of Loading Auckland, New Zealand Origin Auckland, New Zealand Destination…" at bounding box center [790, 170] width 1435 height 139
click at [1027, 26] on p "Duplicate" at bounding box center [1304, 30] width 33 height 11
select select "Road / Inland"
select select "Ocean Vessel"
select select "31891"
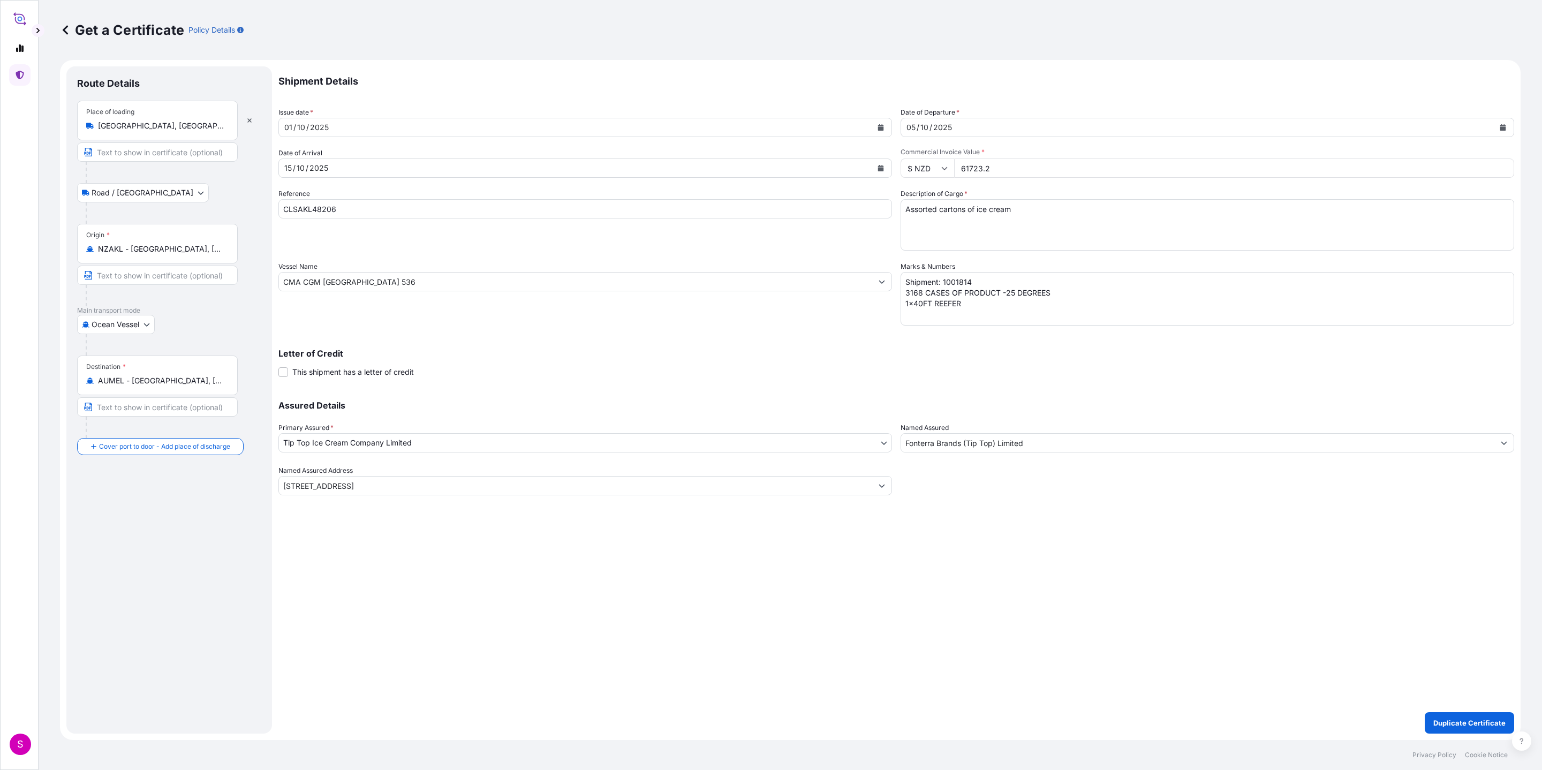
drag, startPoint x: 1025, startPoint y: 167, endPoint x: 935, endPoint y: 161, distance: 90.1
click at [935, 162] on div "$ NZD 61723.2" at bounding box center [1208, 167] width 614 height 19
paste input "0698.88"
type input "60698.88"
click at [982, 281] on textarea "Shipment: 1001814 3168 CASES OF PRODUCT -25 DEGREES 1x40FT REEFER" at bounding box center [1208, 299] width 614 height 54
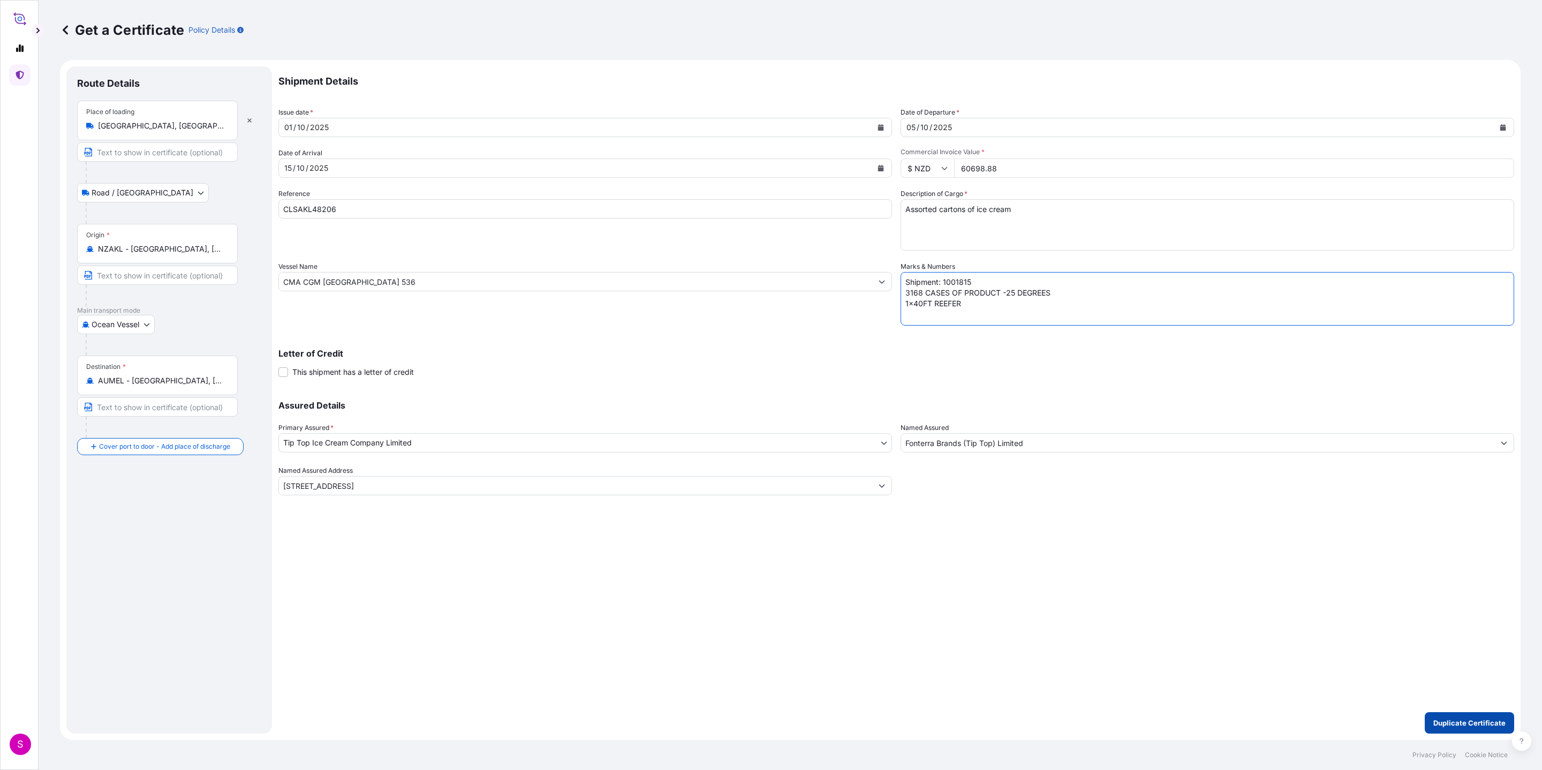
type textarea "Shipment: 1001815 3168 CASES OF PRODUCT -25 DEGREES 1x40FT REEFER"
click at [1027, 513] on p "Duplicate Certificate" at bounding box center [1469, 722] width 72 height 11
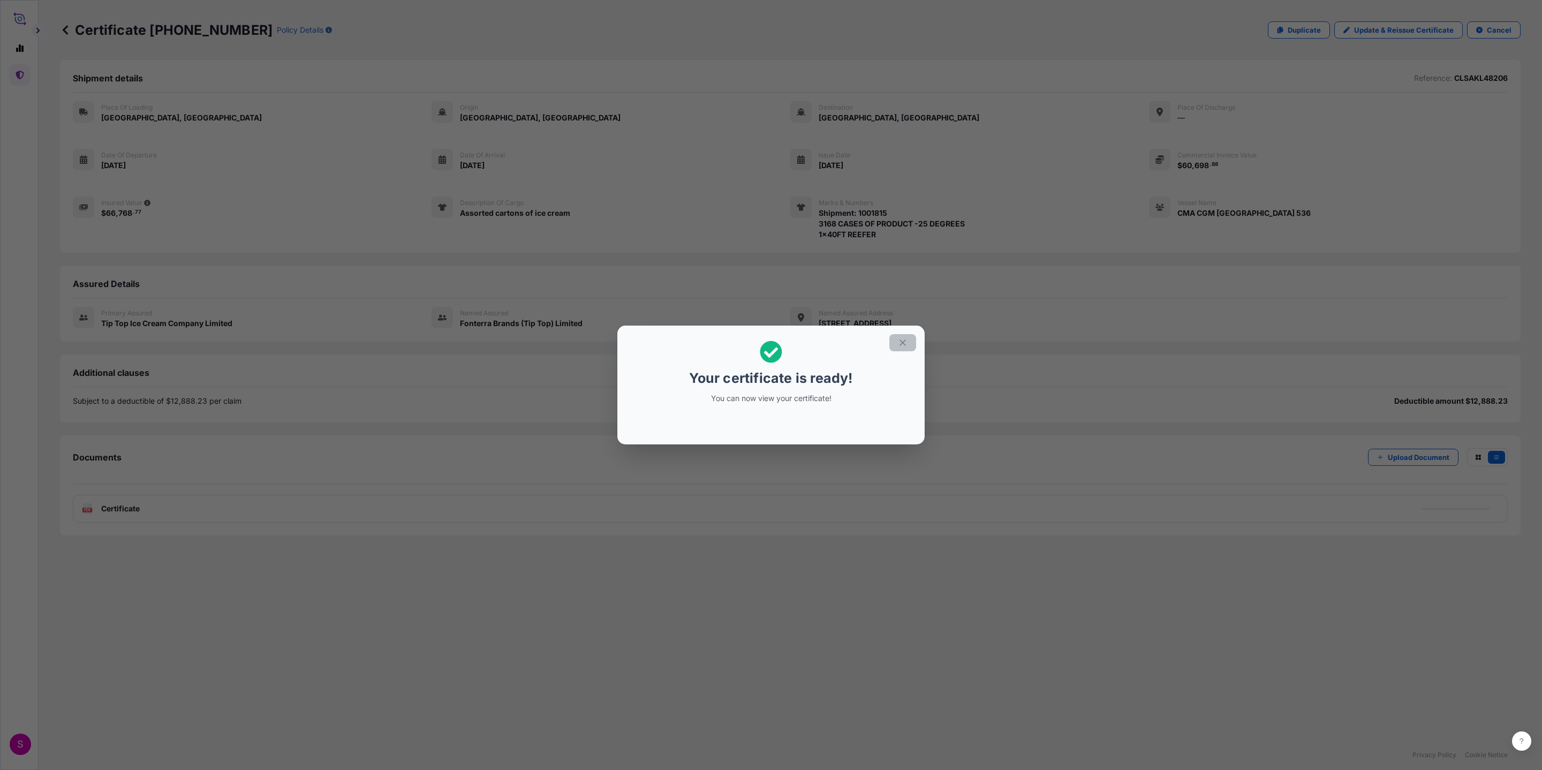
click at [903, 339] on icon "button" at bounding box center [903, 343] width 10 height 10
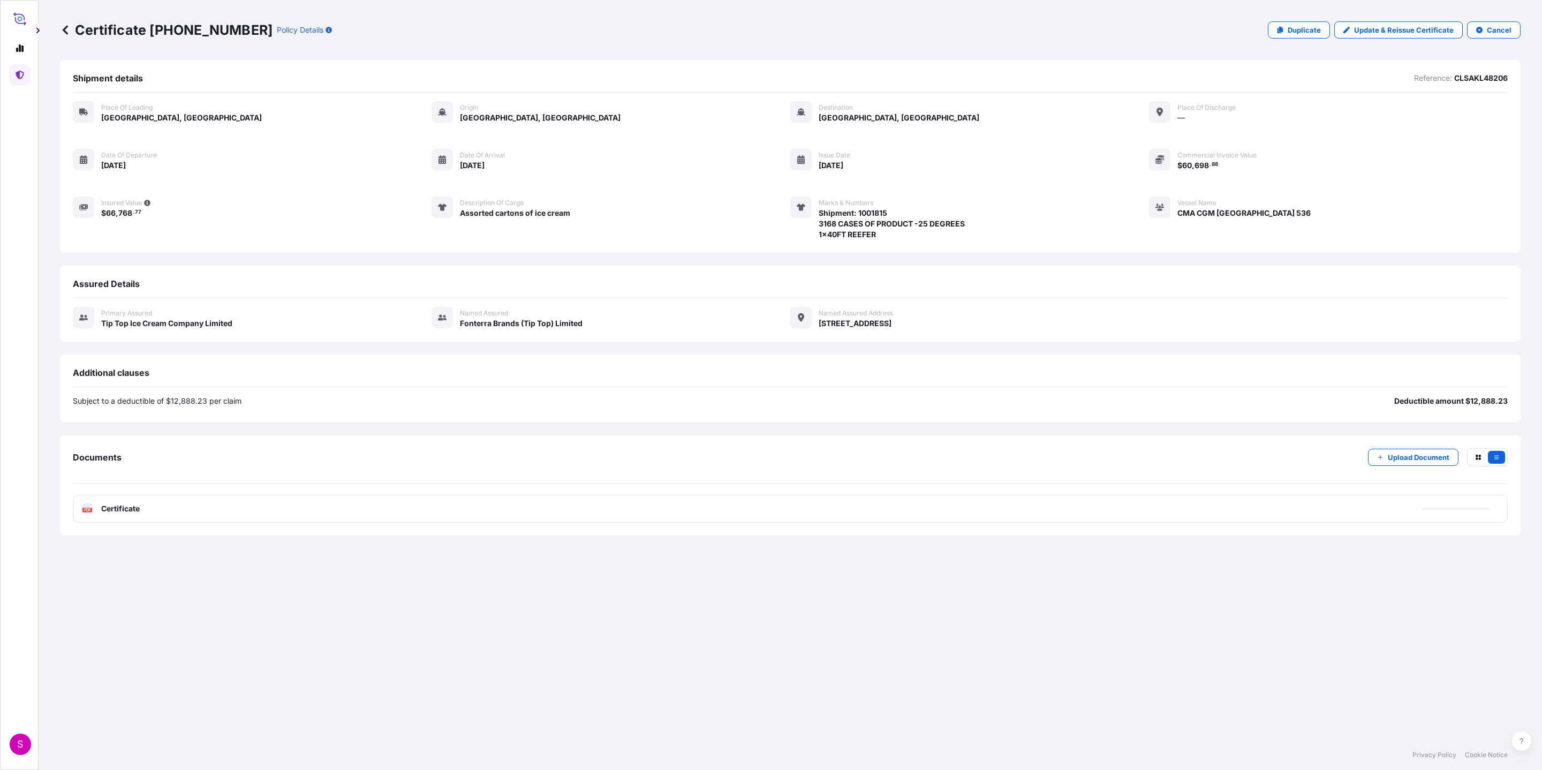
click at [58, 26] on div "Certificate 31891-118-1 Policy Details Duplicate Update & Reissue Certificate C…" at bounding box center [790, 370] width 1503 height 740
click at [66, 36] on link at bounding box center [65, 29] width 11 height 17
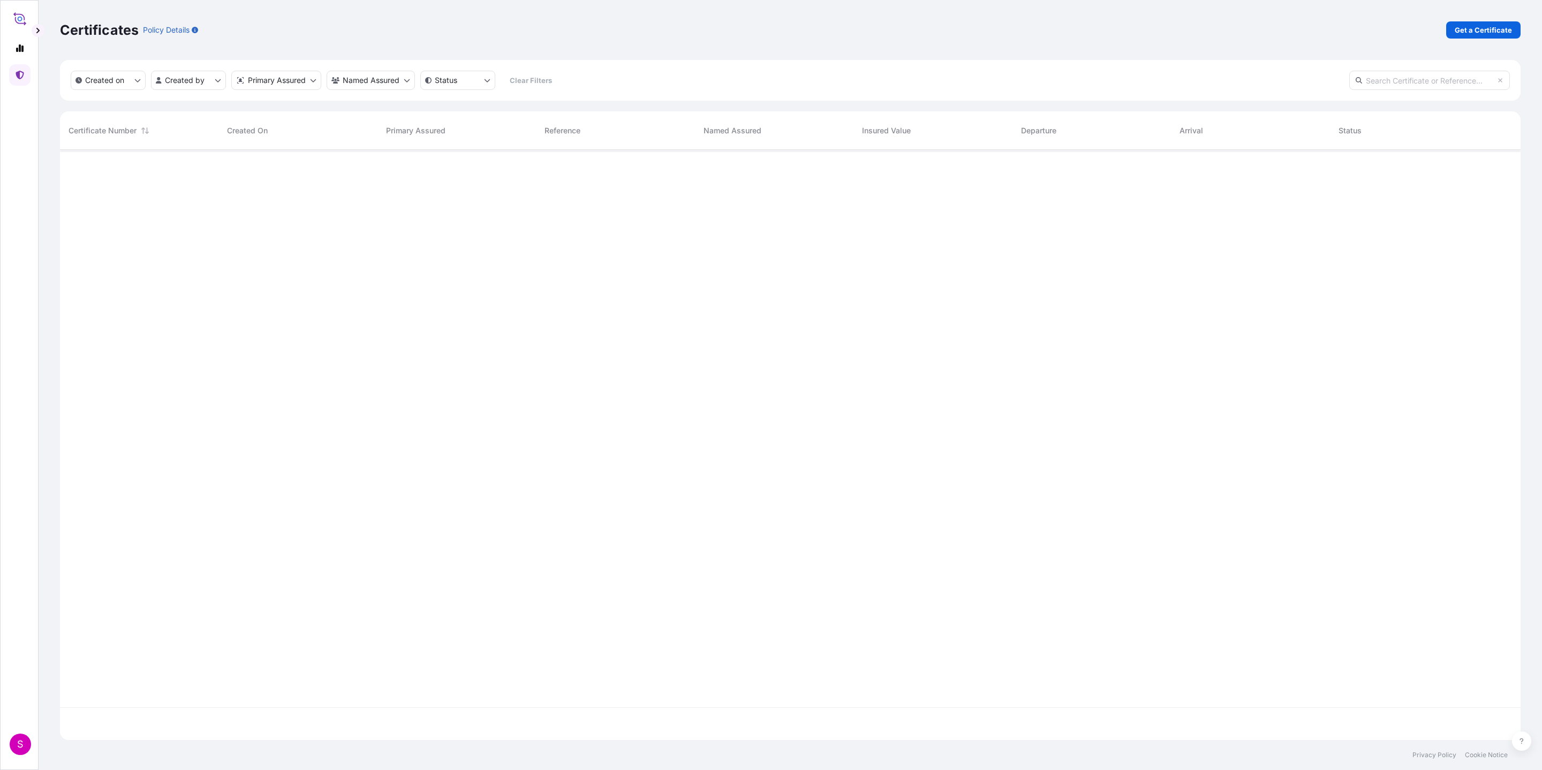
scroll to position [584, 1448]
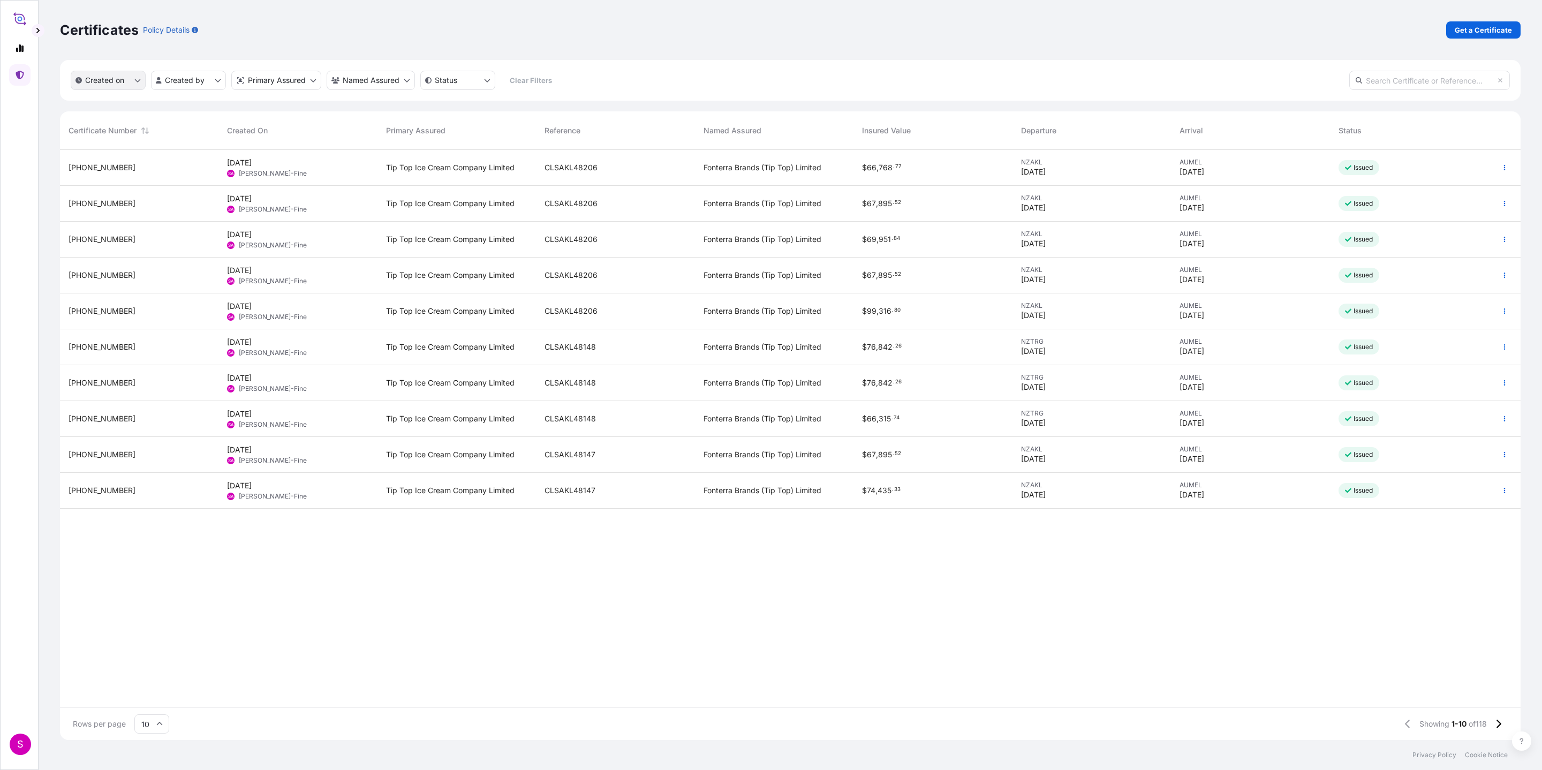
click at [135, 81] on icon "createdOn Filter options" at bounding box center [137, 80] width 6 height 6
click at [124, 109] on button "Today" at bounding box center [129, 106] width 109 height 19
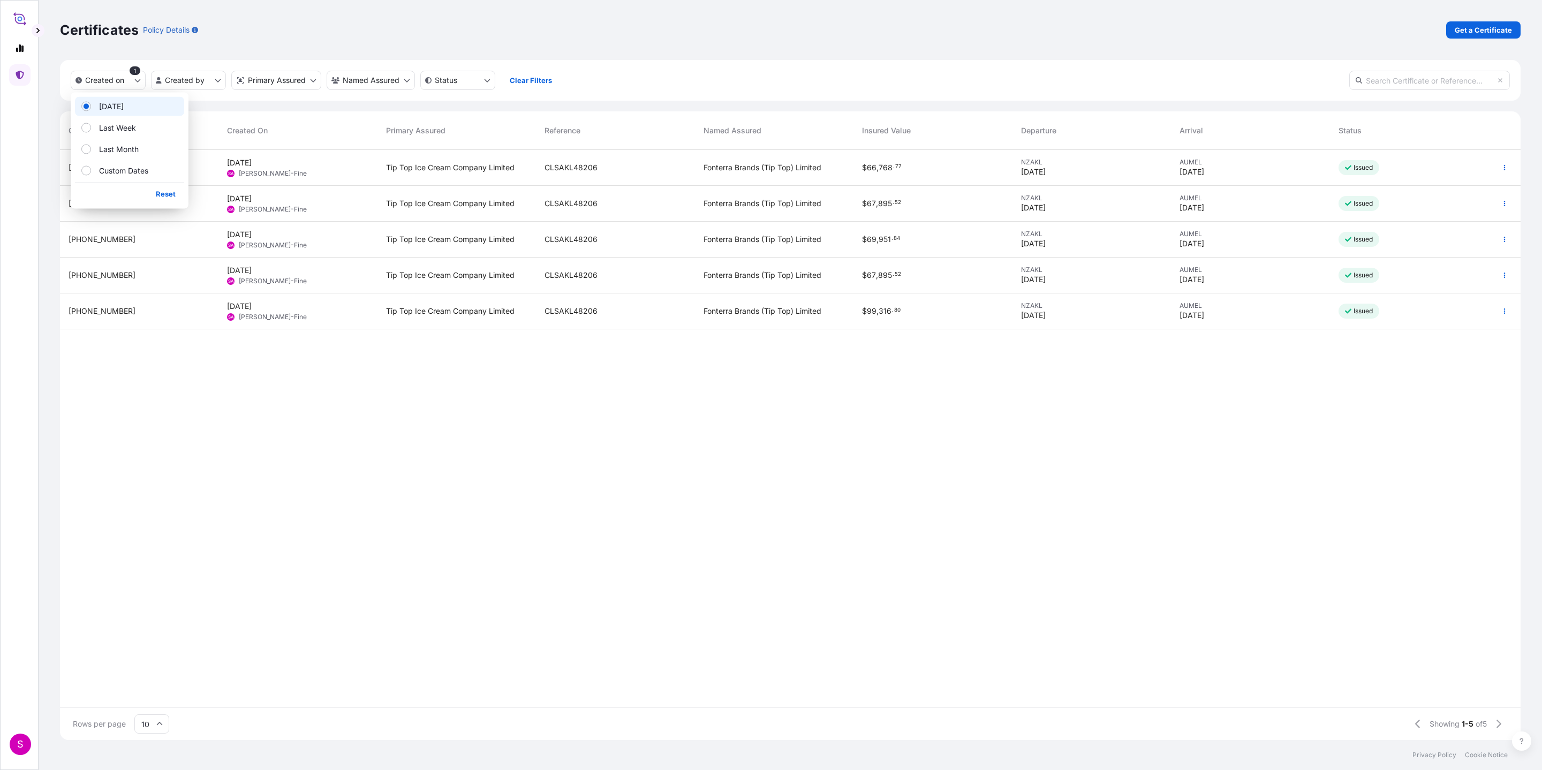
click at [548, 476] on div "31891-118-1 3 Oct 2025 SA Suli Adimim-Fine Tip Top Ice Cream Company Limited CL…" at bounding box center [790, 428] width 1461 height 557
click at [190, 179] on div "31891-118-1" at bounding box center [139, 168] width 158 height 36
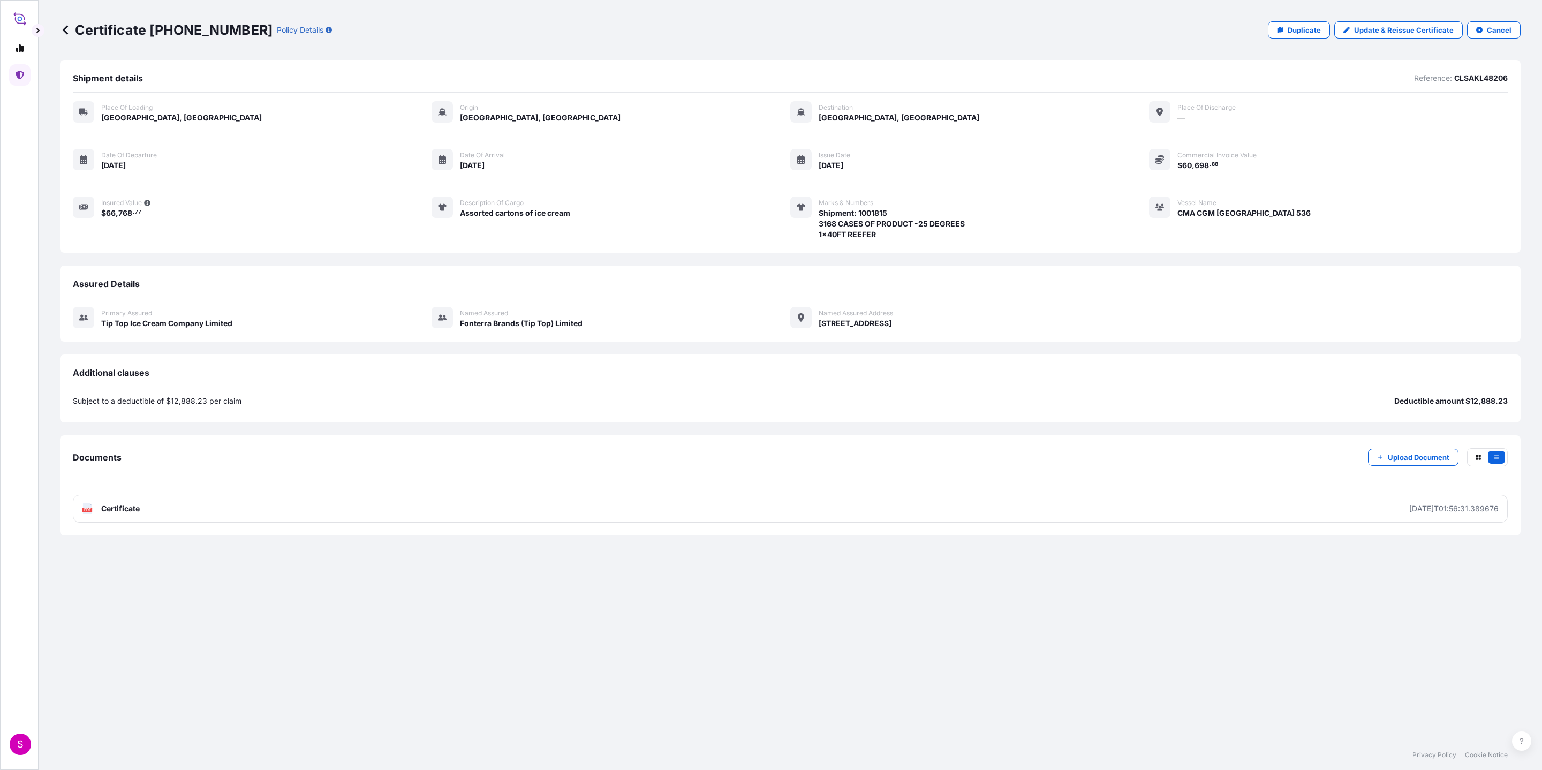
click at [71, 35] on p "Certificate 31891-118-1" at bounding box center [166, 29] width 213 height 17
click at [67, 28] on icon at bounding box center [65, 30] width 11 height 11
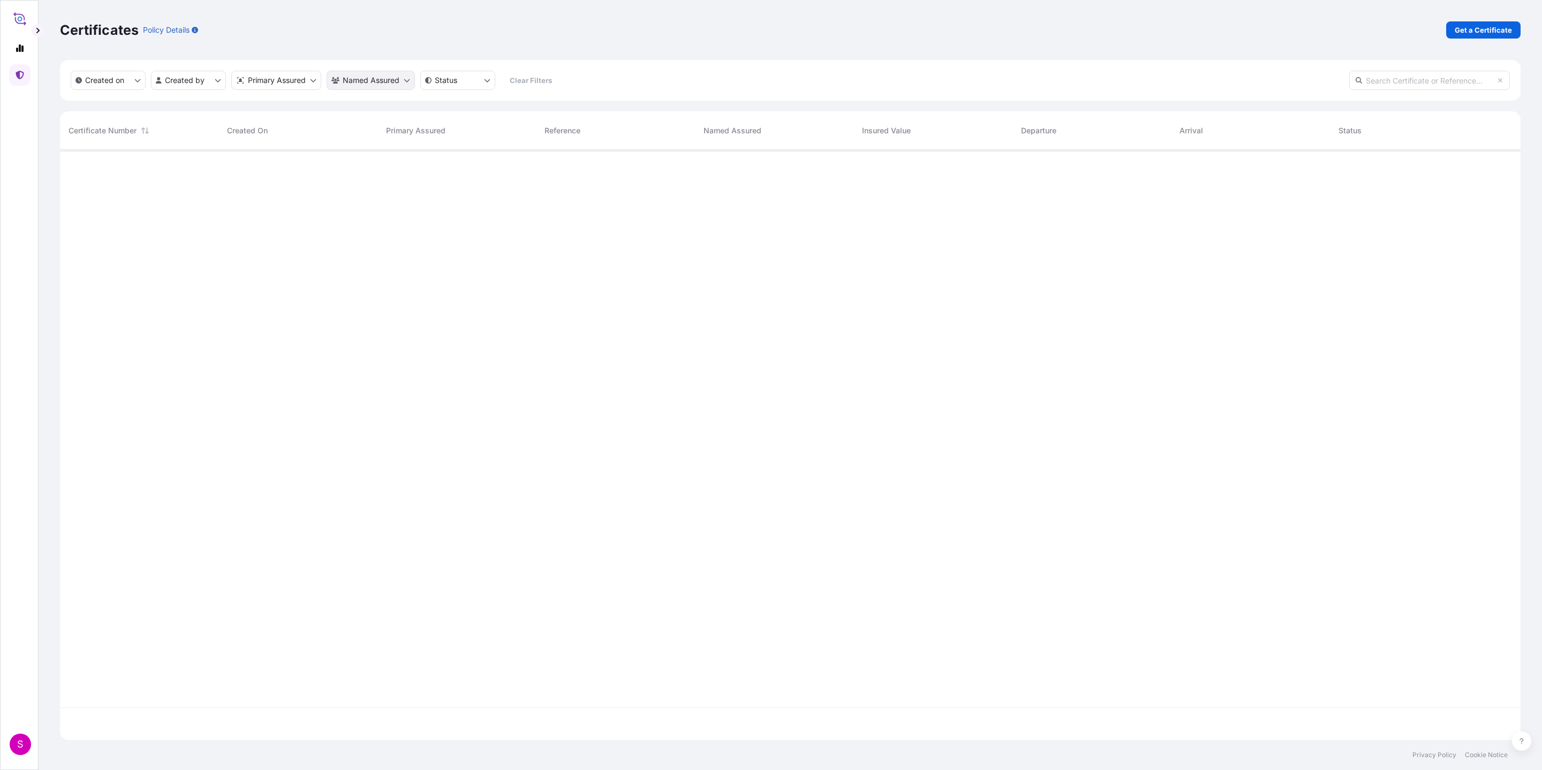
scroll to position [584, 1448]
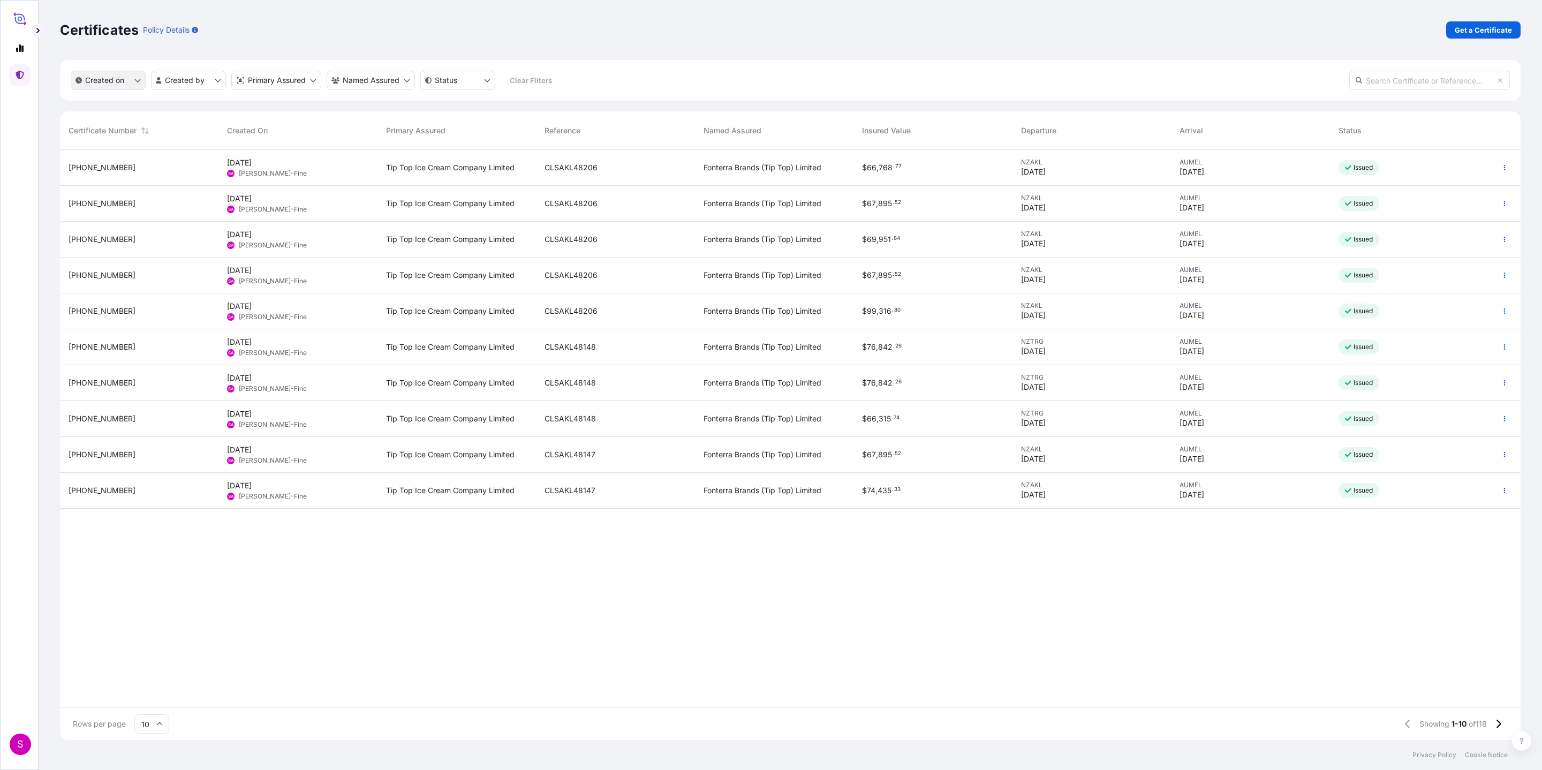
click at [127, 79] on button "Created on" at bounding box center [108, 80] width 75 height 19
click at [128, 103] on button "Today" at bounding box center [129, 106] width 109 height 19
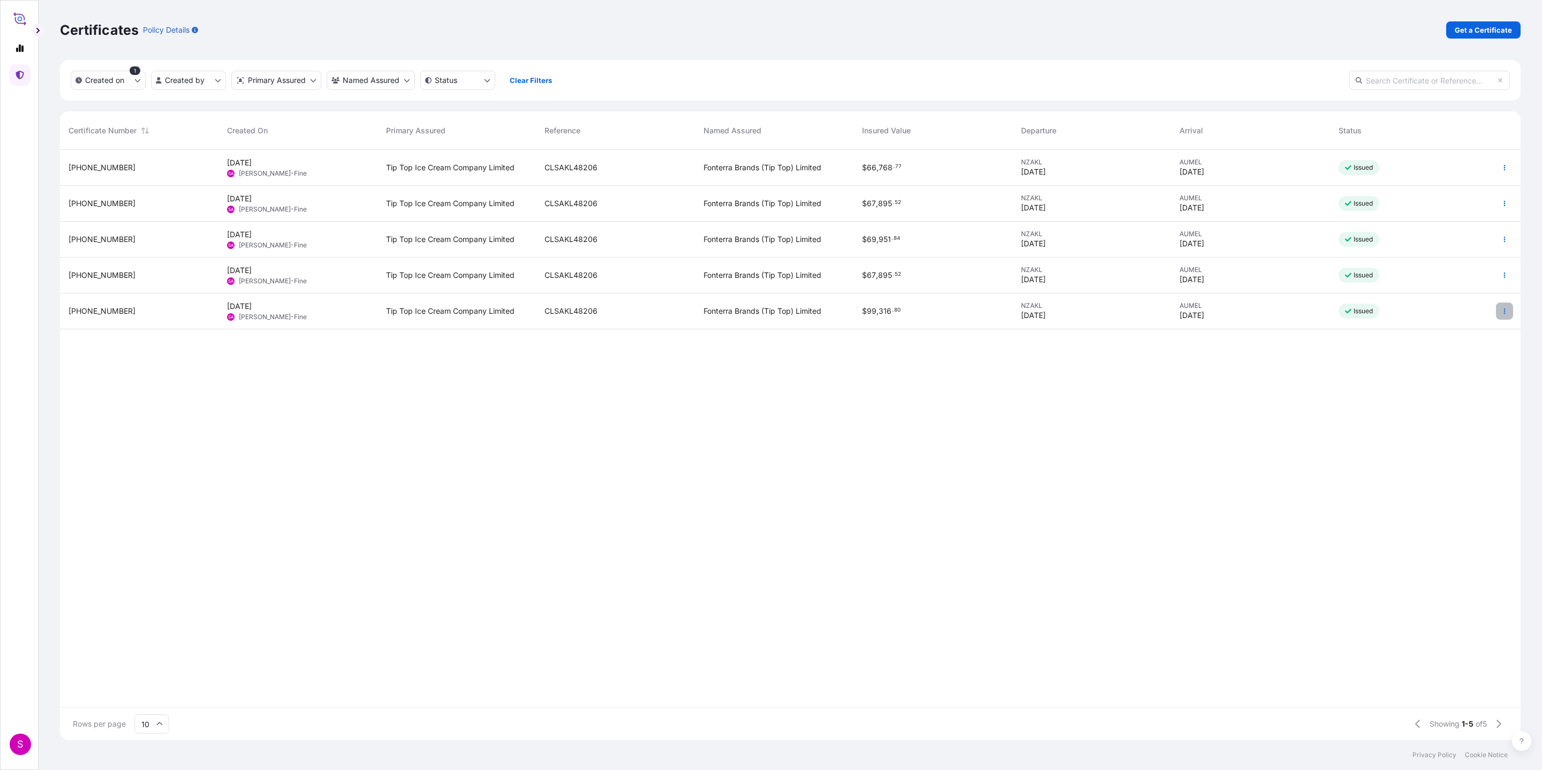
click at [1027, 309] on icon "button" at bounding box center [1504, 311] width 6 height 6
click at [1027, 328] on p "Edit details" at bounding box center [1436, 332] width 39 height 11
select select "Road / Inland"
select select "Ocean Vessel"
select select "31891"
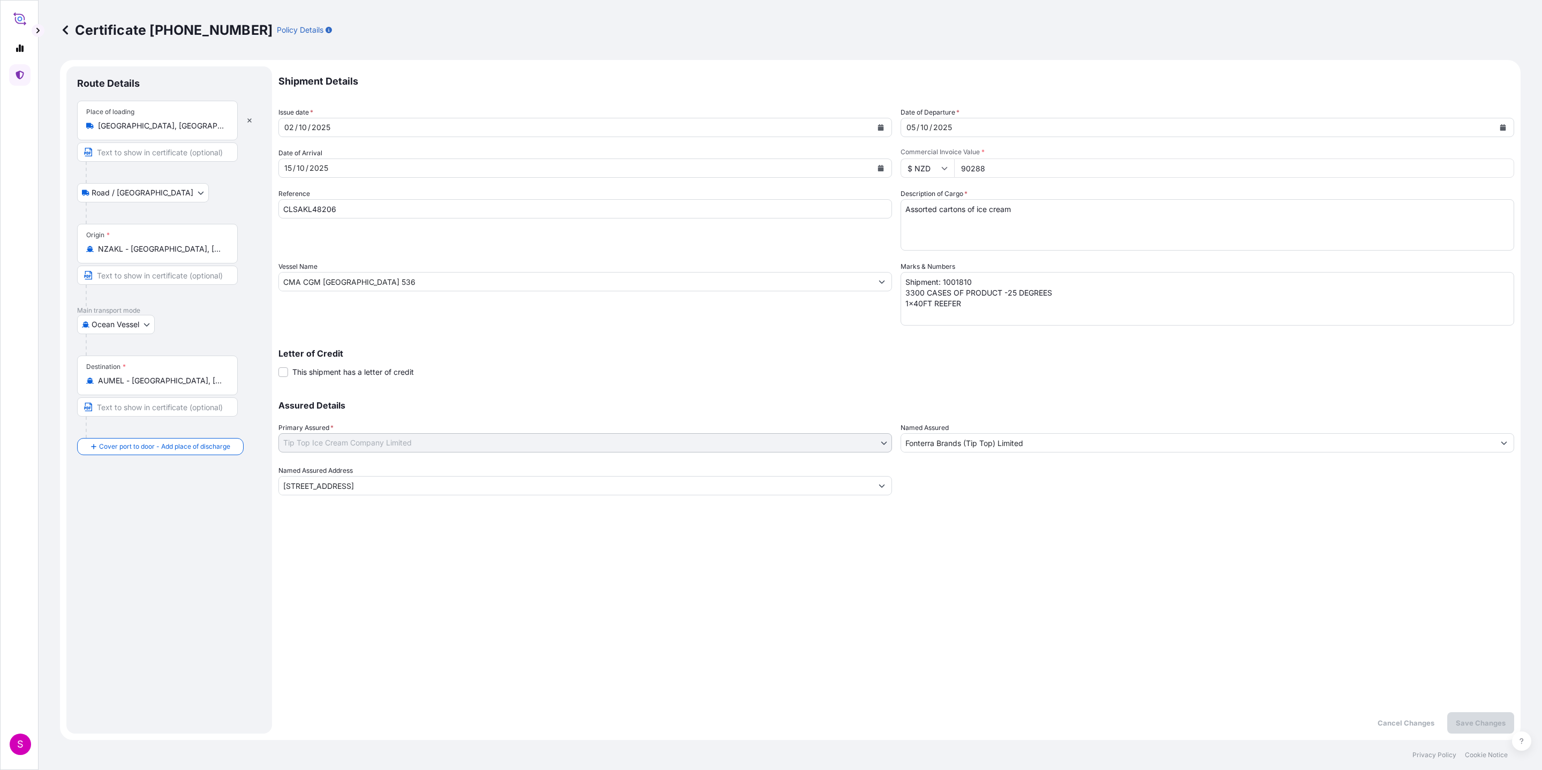
click at [1027, 513] on div "Shipment Details Issue date * 02 / 10 / 2025 Date of Departure * 05 / 10 / 2025…" at bounding box center [896, 399] width 1236 height 667
click at [1027, 513] on footer "Privacy Policy Cookie Notice" at bounding box center [790, 755] width 1503 height 30
click at [963, 307] on textarea "Shipment: 1001810 3300 CASES OF PRODUCT -25 DEGREES 1x40FT REEFER" at bounding box center [1208, 299] width 614 height 54
click at [66, 36] on link at bounding box center [65, 29] width 11 height 17
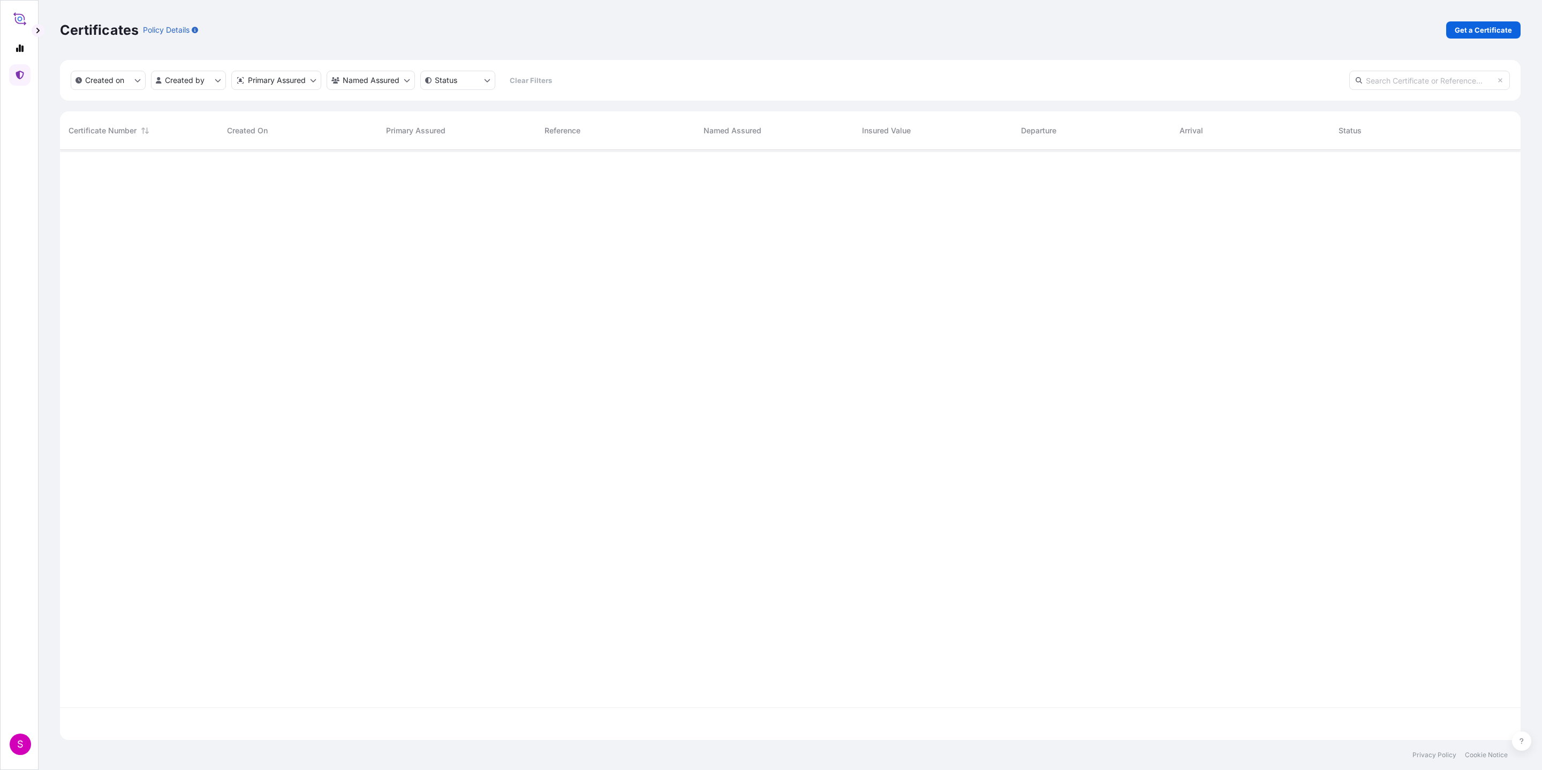
scroll to position [584, 1448]
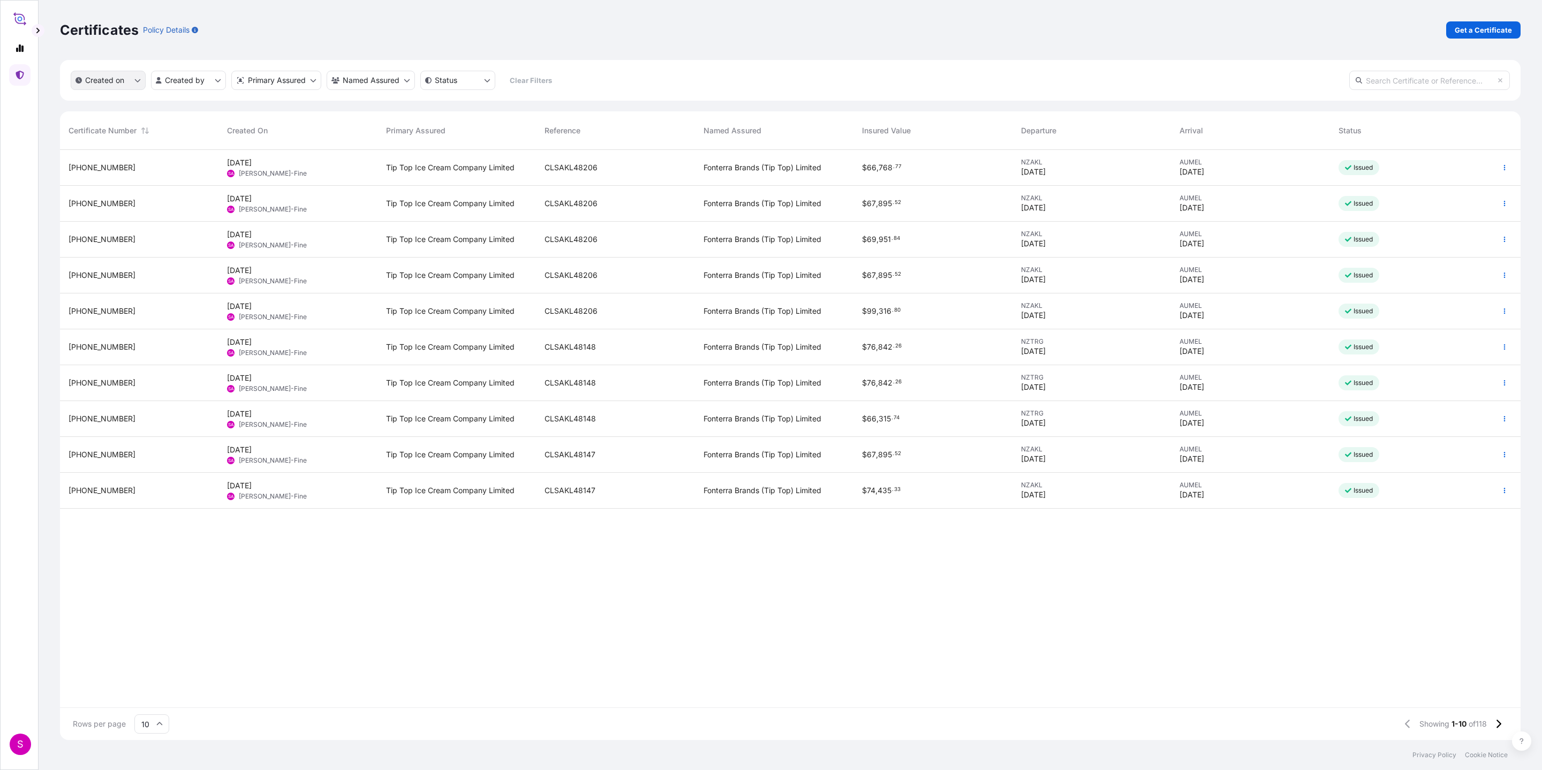
click at [126, 82] on button "Created on" at bounding box center [108, 80] width 75 height 19
click at [127, 102] on button "Today" at bounding box center [129, 106] width 109 height 19
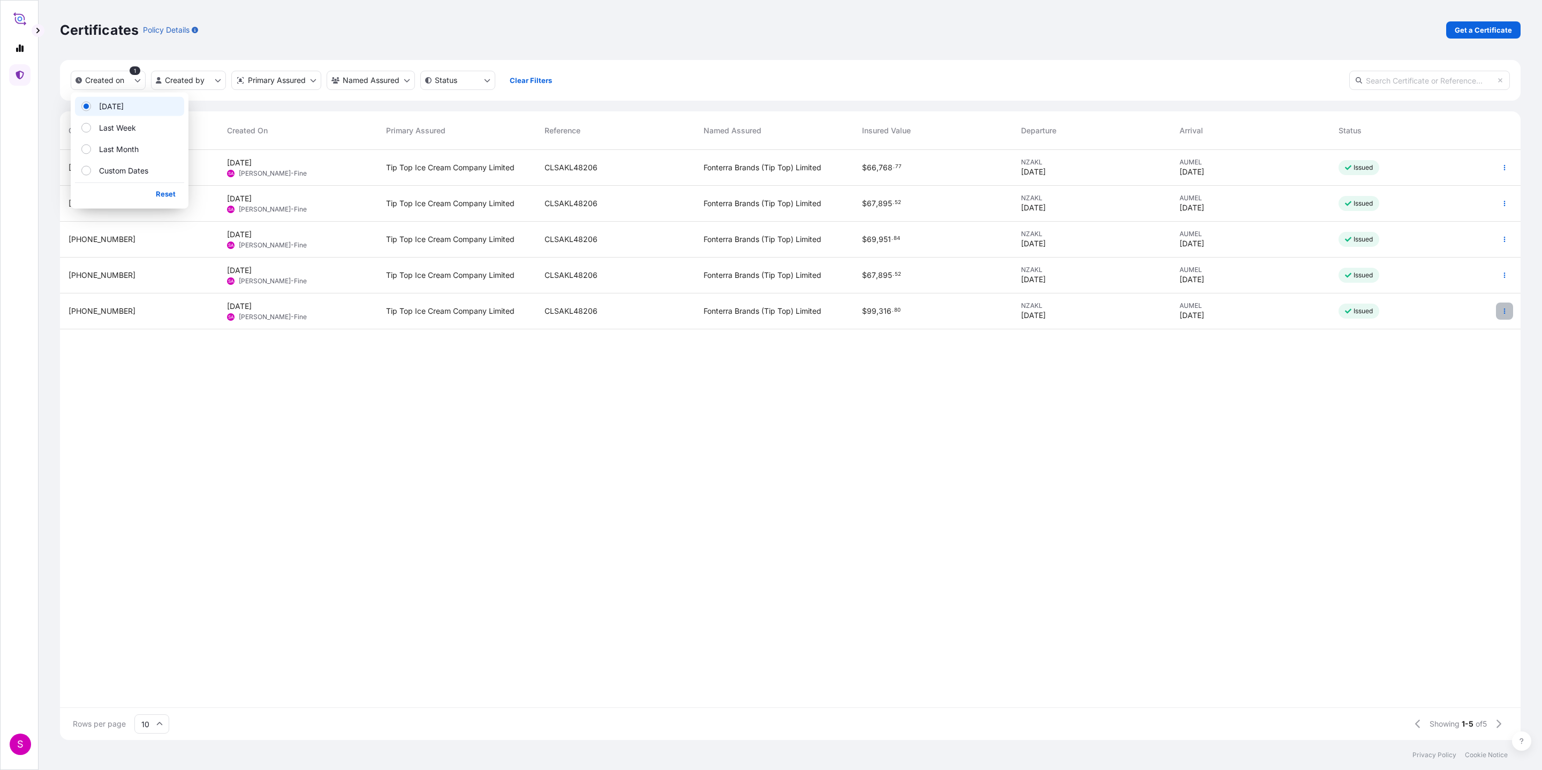
click at [1027, 312] on icon "button" at bounding box center [1504, 311] width 6 height 6
click at [1027, 347] on p "Download certificate" at bounding box center [1453, 351] width 72 height 11
click at [1027, 271] on button "button" at bounding box center [1504, 275] width 17 height 17
click at [1027, 314] on p "Download certificate" at bounding box center [1453, 316] width 72 height 11
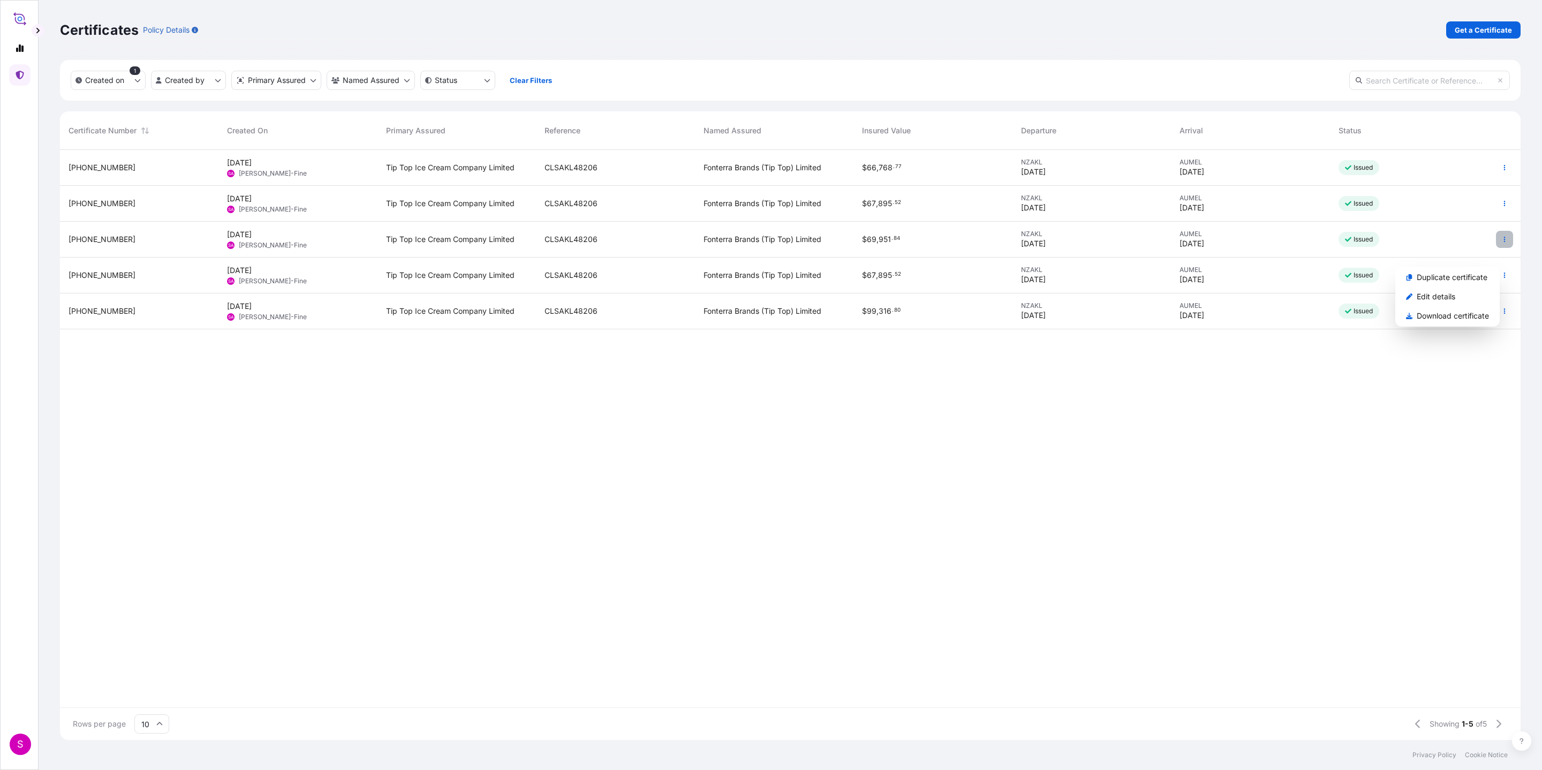
click at [1027, 237] on icon "button" at bounding box center [1505, 239] width 2 height 5
click at [1027, 238] on button "button" at bounding box center [1504, 239] width 17 height 17
click at [1027, 278] on p "Download certificate" at bounding box center [1453, 280] width 72 height 11
click at [1027, 200] on icon "button" at bounding box center [1504, 203] width 6 height 6
click at [1027, 201] on icon "button" at bounding box center [1504, 203] width 6 height 6
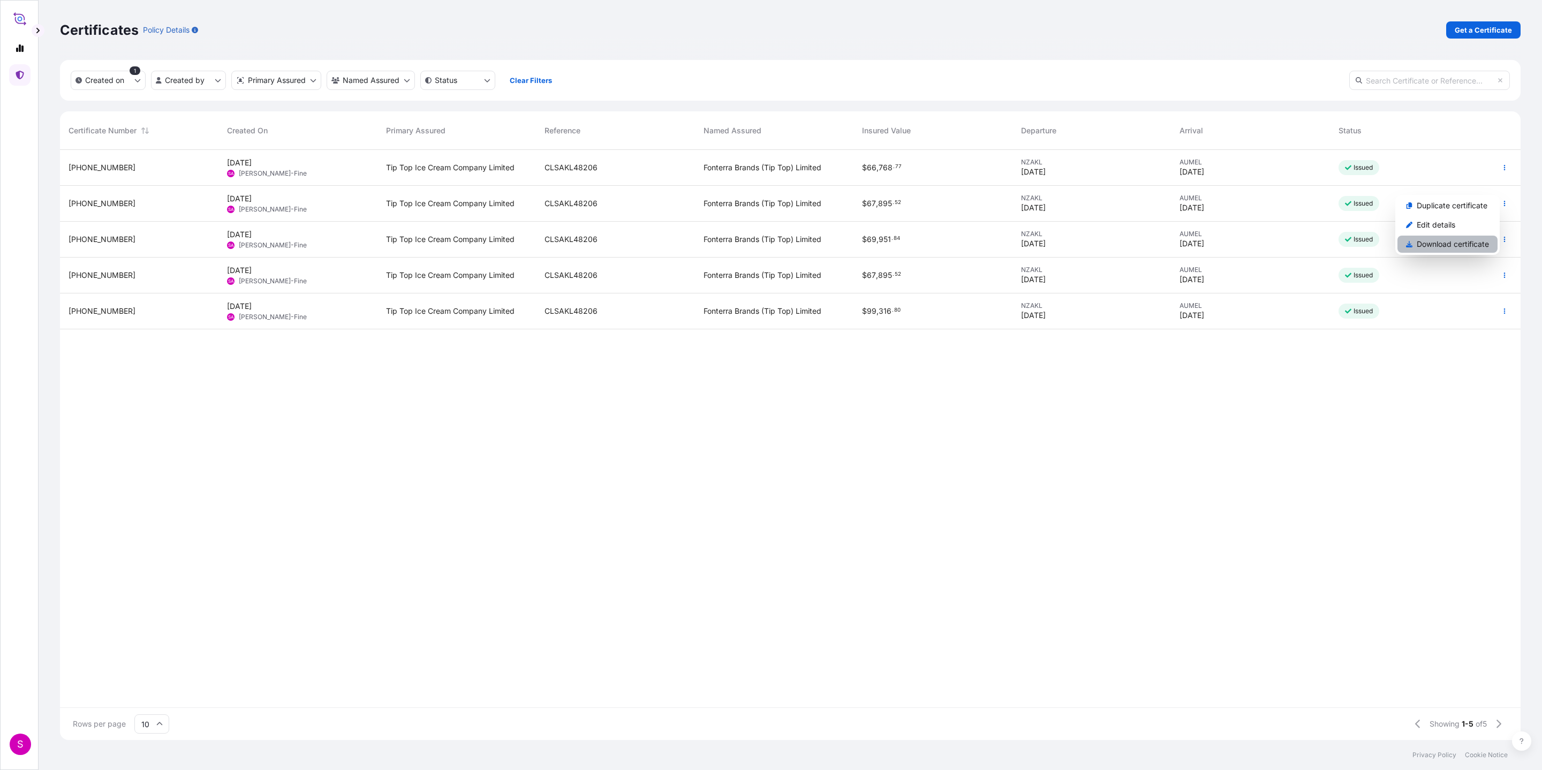
click at [1027, 239] on p "Download certificate" at bounding box center [1453, 244] width 72 height 11
click at [1027, 168] on icon "button" at bounding box center [1505, 167] width 2 height 5
click at [1027, 170] on button "button" at bounding box center [1504, 167] width 17 height 17
click at [1027, 207] on p "Download certificate" at bounding box center [1453, 208] width 72 height 11
